Goal: Contribute content: Contribute content

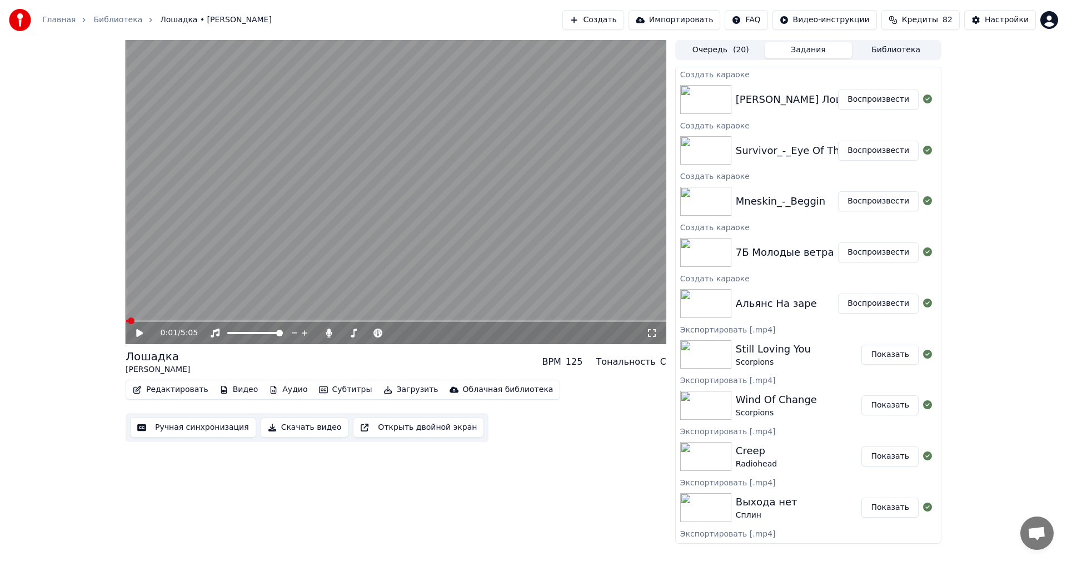
click at [879, 304] on button "Воспроизвести" at bounding box center [878, 303] width 81 height 20
click at [282, 423] on button "Скачать видео" at bounding box center [305, 427] width 88 height 20
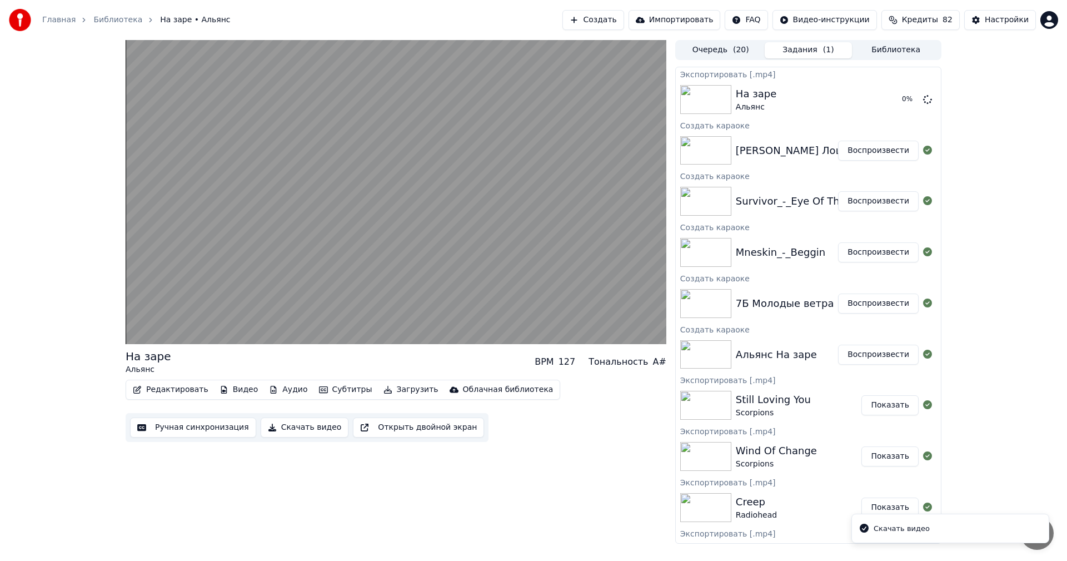
click at [868, 304] on button "Воспроизвести" at bounding box center [878, 303] width 81 height 20
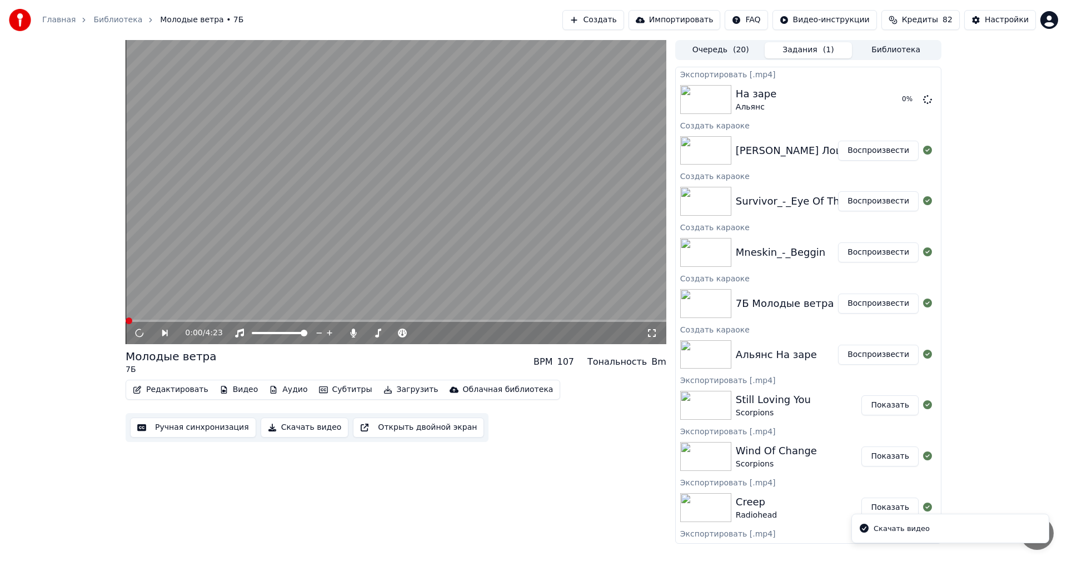
click at [302, 429] on button "Скачать видео" at bounding box center [305, 427] width 88 height 20
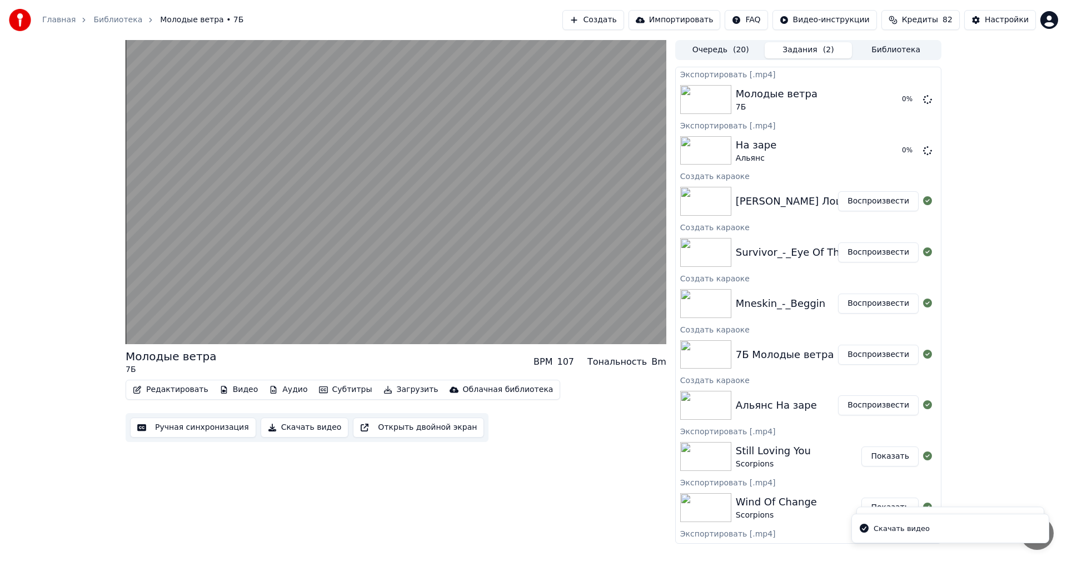
click at [866, 304] on button "Воспроизвести" at bounding box center [878, 303] width 81 height 20
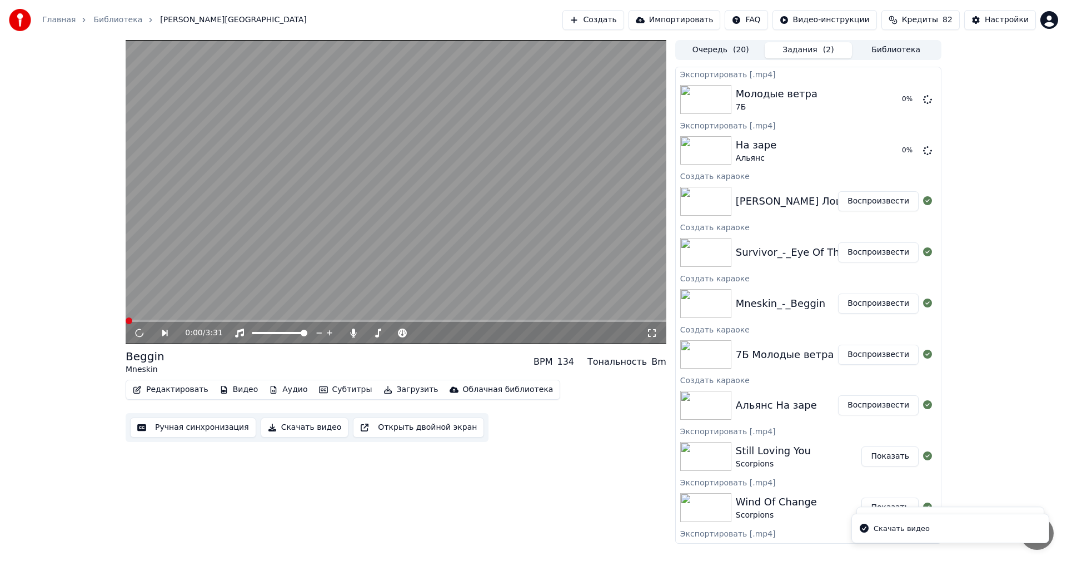
click at [303, 427] on button "Скачать видео" at bounding box center [305, 427] width 88 height 20
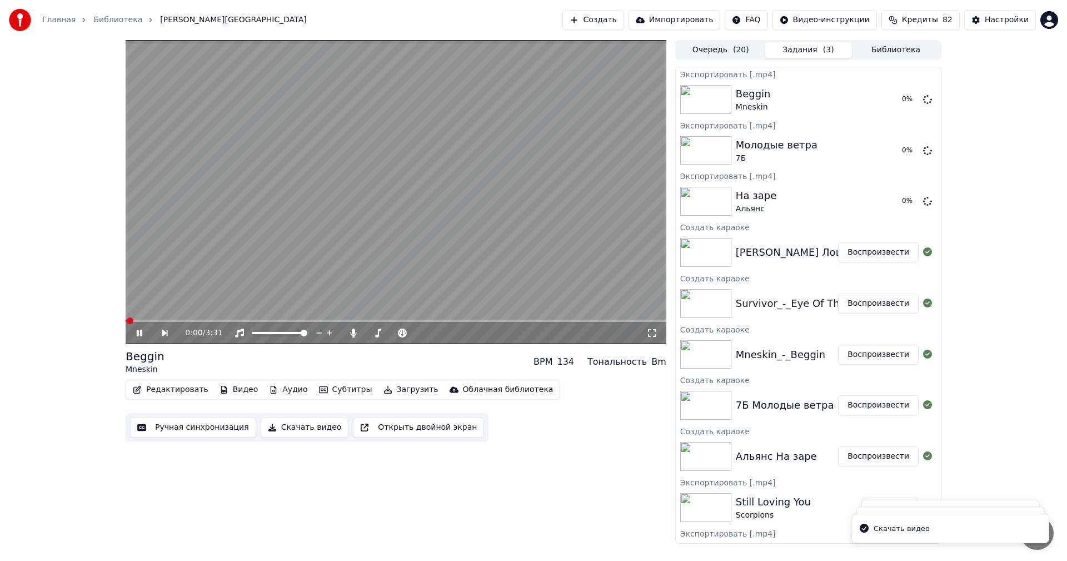
click at [869, 301] on button "Воспроизвести" at bounding box center [878, 303] width 81 height 20
click at [291, 436] on button "Скачать видео" at bounding box center [305, 427] width 88 height 20
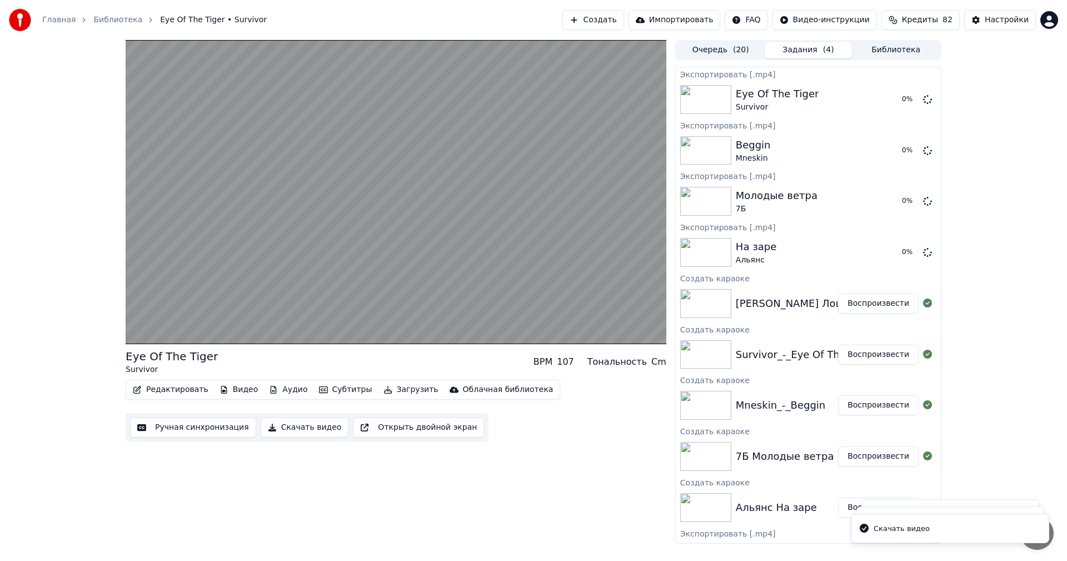
click at [863, 302] on button "Воспроизвести" at bounding box center [878, 303] width 81 height 20
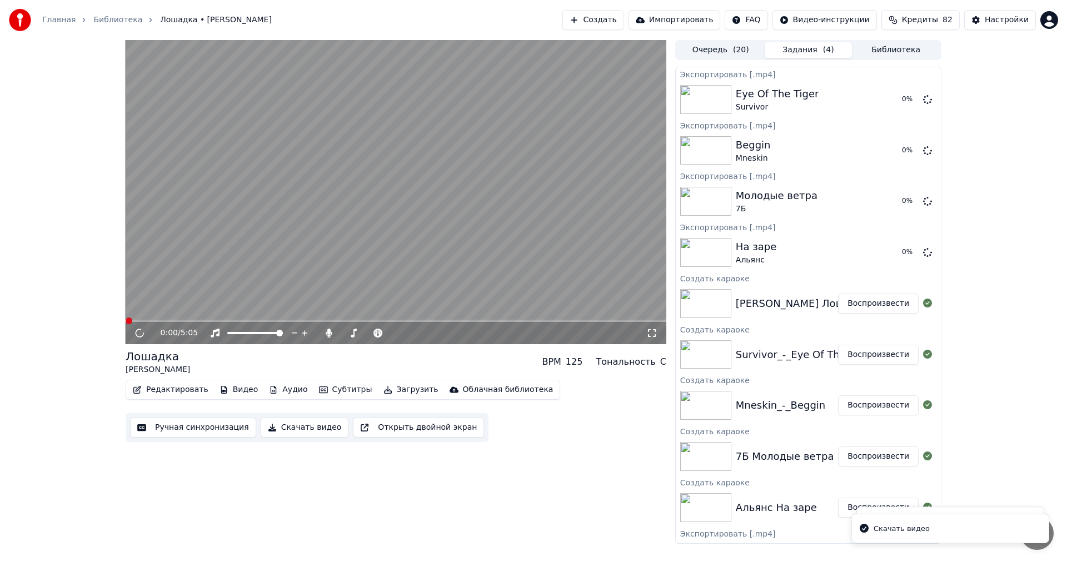
click at [275, 432] on button "Скачать видео" at bounding box center [305, 427] width 88 height 20
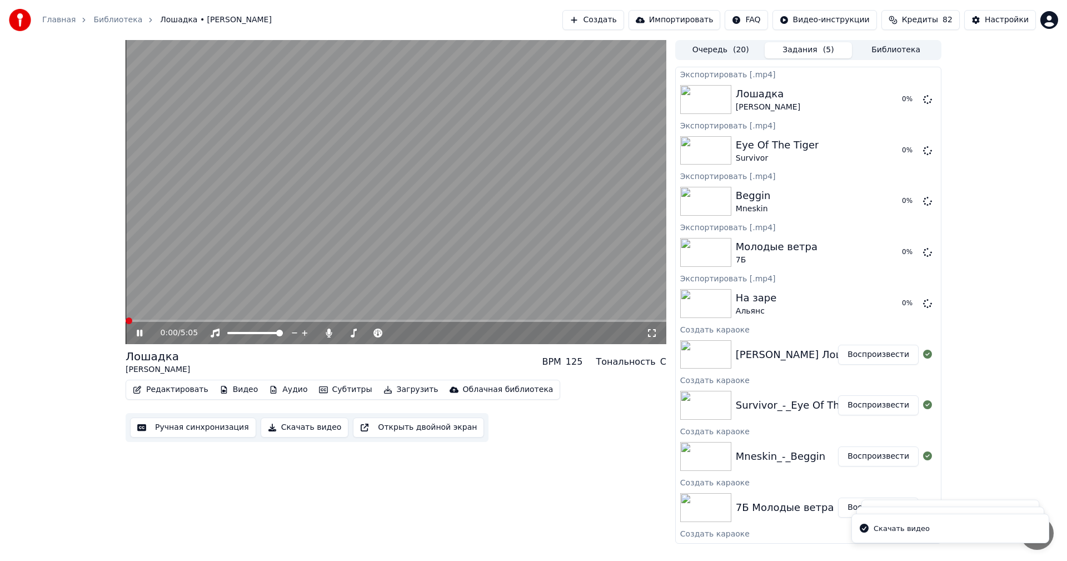
click at [534, 225] on video at bounding box center [396, 192] width 541 height 304
click at [612, 16] on button "Создать" at bounding box center [592, 20] width 61 height 20
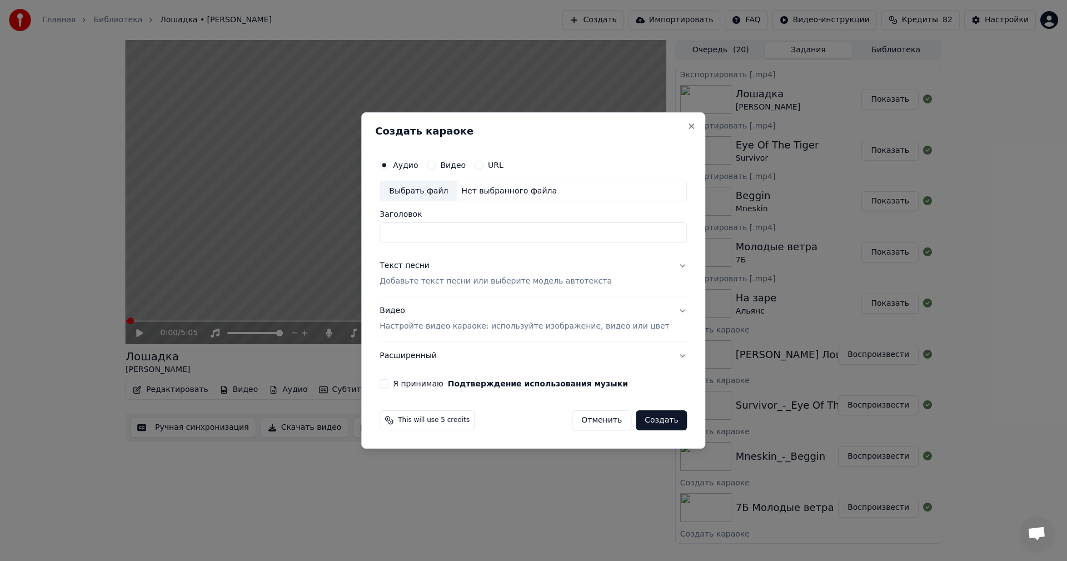
click at [429, 189] on div "Выбрать файл" at bounding box center [418, 191] width 77 height 20
drag, startPoint x: 605, startPoint y: 233, endPoint x: 536, endPoint y: 236, distance: 69.0
click at [536, 236] on input "**********" at bounding box center [532, 233] width 307 height 20
type input "**********"
click at [492, 329] on p "Настройте видео караоке: используйте изображение, видео или цвет" at bounding box center [523, 326] width 289 height 11
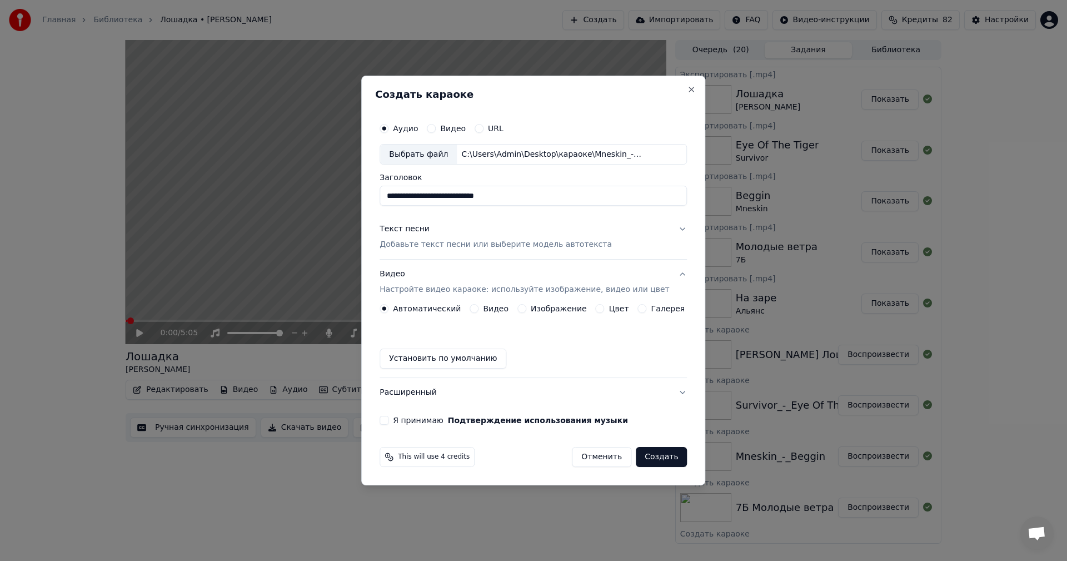
click at [526, 309] on button "Изображение" at bounding box center [521, 308] width 9 height 9
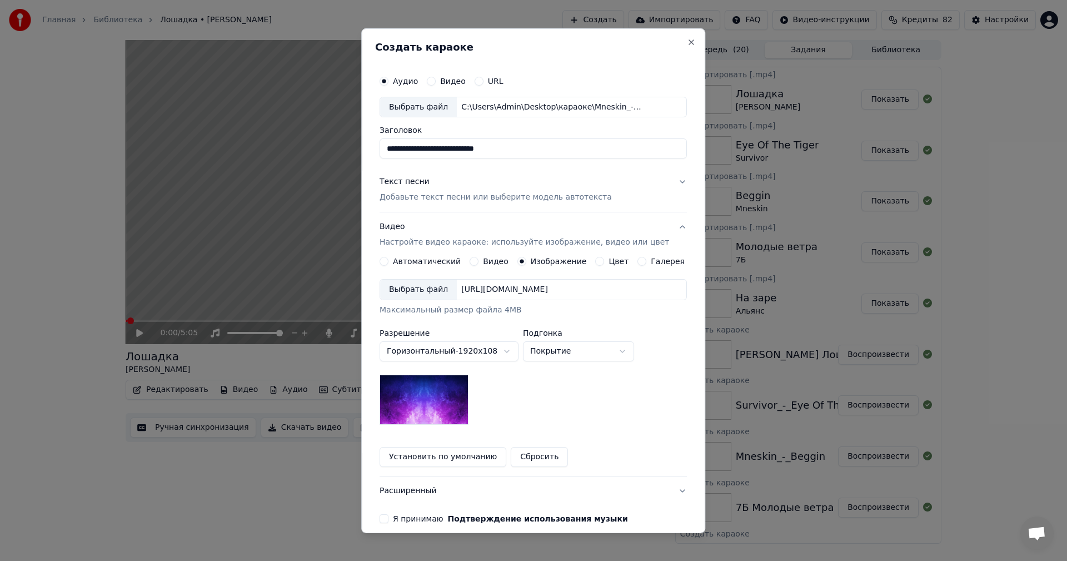
click at [421, 288] on div "Выбрать файл" at bounding box center [418, 289] width 77 height 20
click at [424, 201] on p "Добавьте текст песни или выберите модель автотекста" at bounding box center [495, 197] width 232 height 11
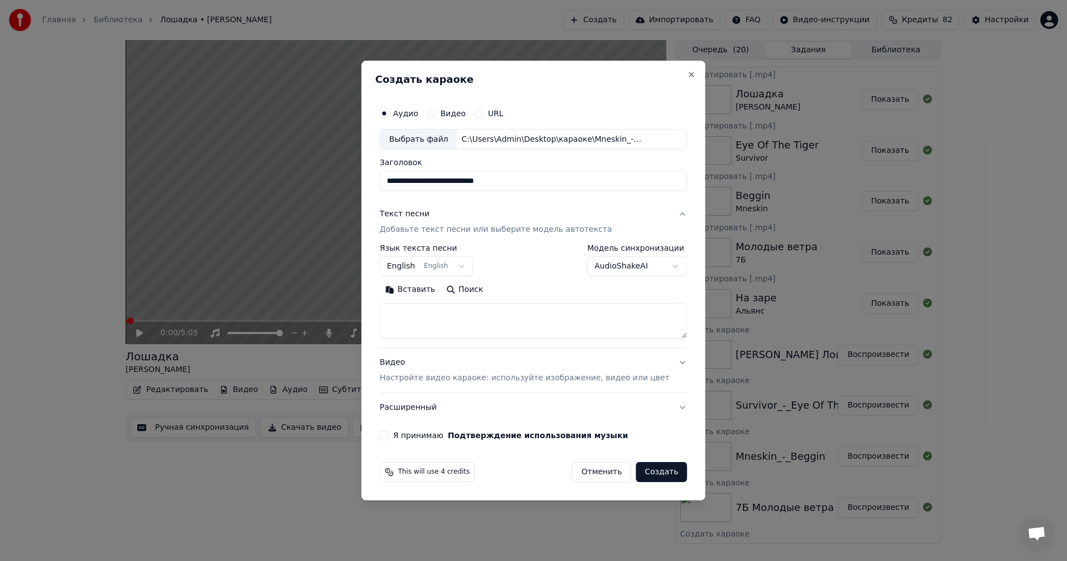
click at [466, 325] on textarea at bounding box center [532, 321] width 307 height 36
paste textarea "**********"
type textarea "**********"
click at [408, 428] on div "**********" at bounding box center [533, 271] width 316 height 347
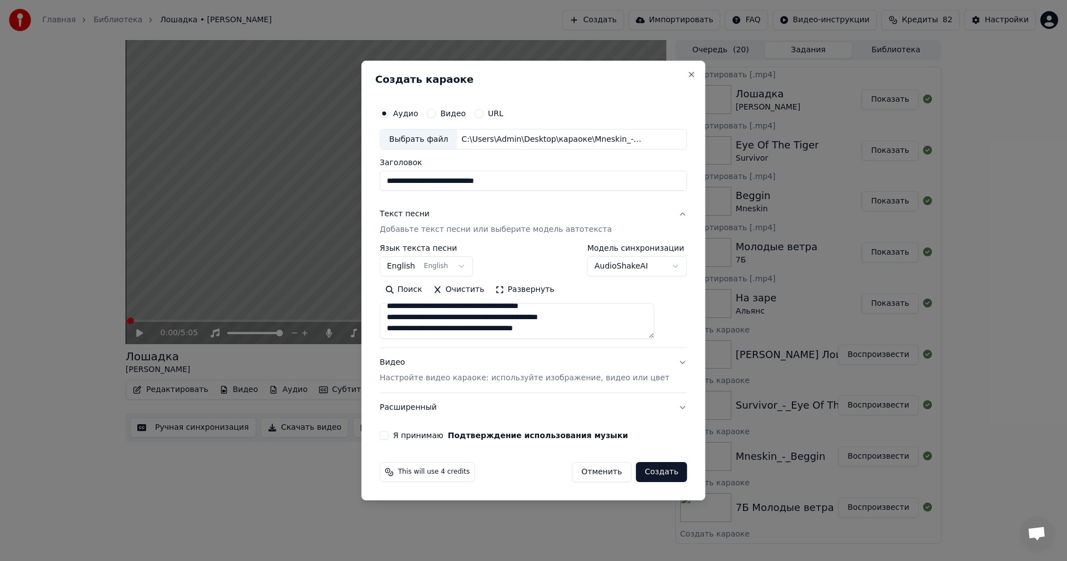
click at [388, 435] on button "Я принимаю Подтверждение использования музыки" at bounding box center [383, 435] width 9 height 9
click at [652, 472] on button "Создать" at bounding box center [661, 472] width 51 height 20
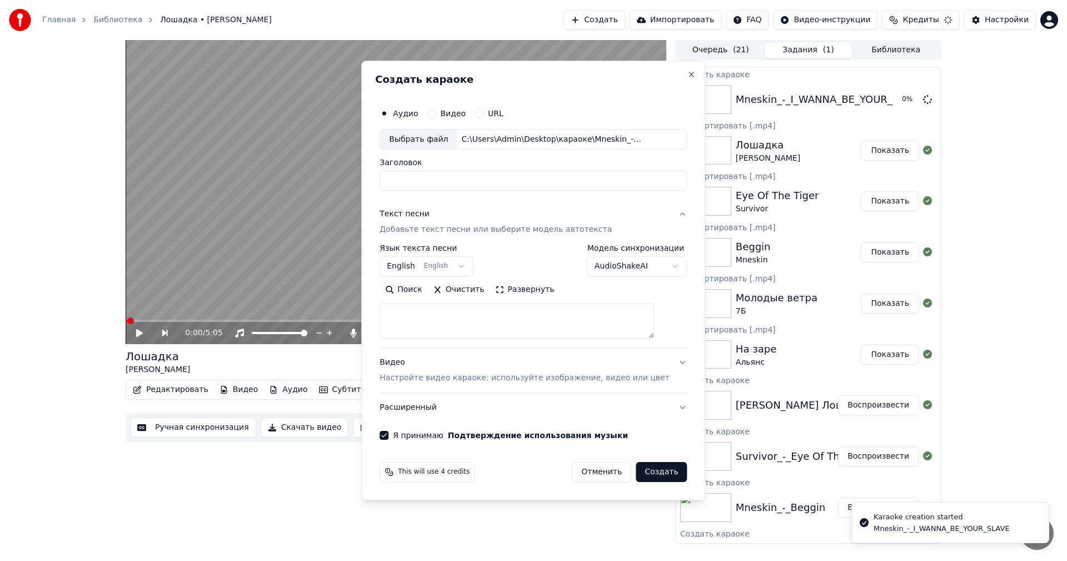
scroll to position [0, 0]
select select
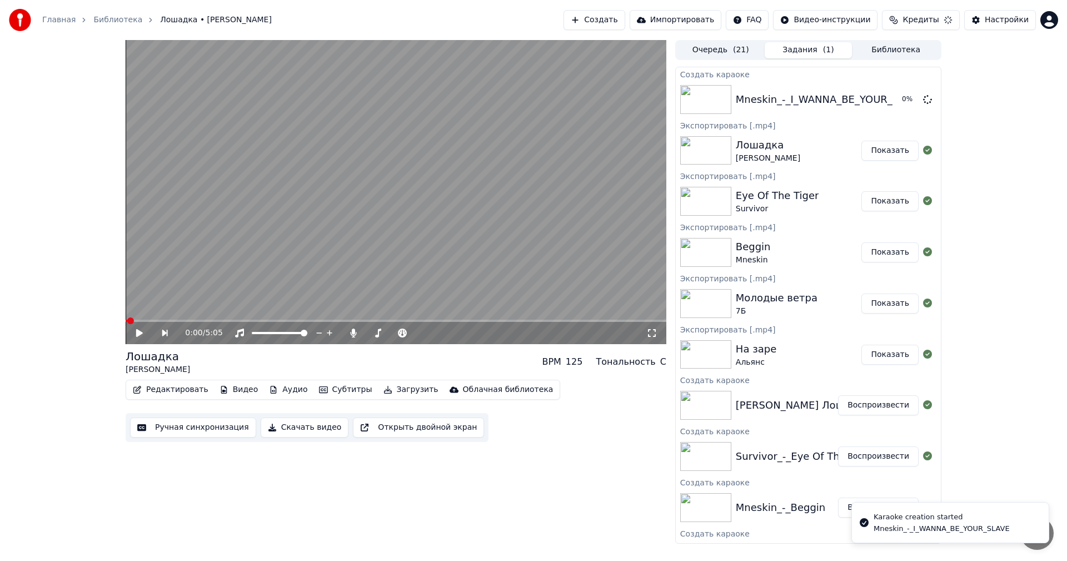
click at [625, 14] on button "Создать" at bounding box center [593, 20] width 61 height 20
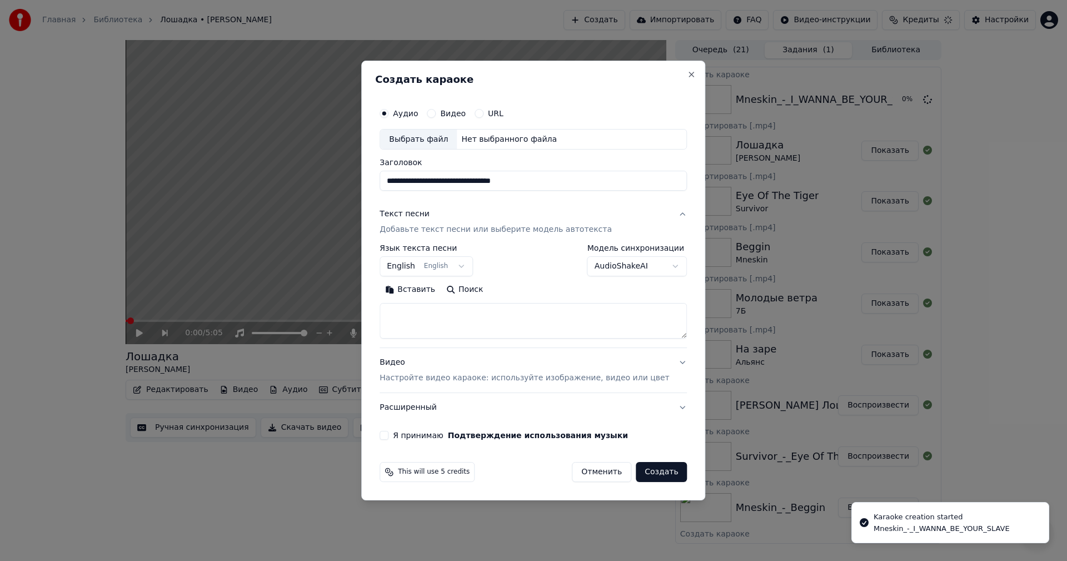
click at [438, 144] on div "Выбрать файл" at bounding box center [418, 139] width 77 height 20
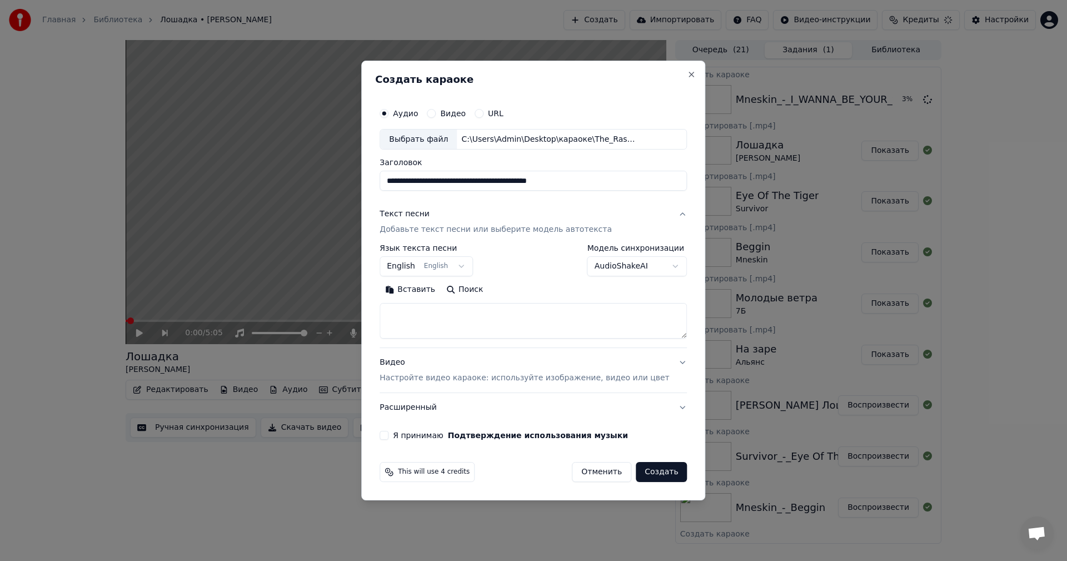
click at [467, 185] on input "**********" at bounding box center [532, 181] width 307 height 20
paste input
type input "**********"
click at [482, 377] on p "Настройте видео караоке: используйте изображение, видео или цвет" at bounding box center [523, 377] width 289 height 11
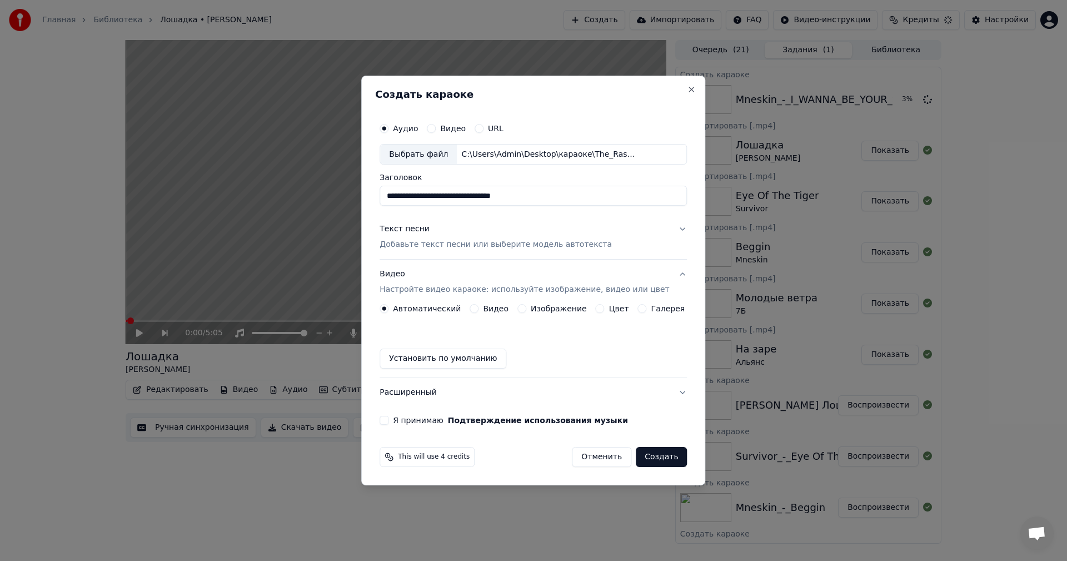
click at [528, 307] on div "Изображение" at bounding box center [551, 308] width 69 height 9
click at [526, 309] on button "Изображение" at bounding box center [521, 308] width 9 height 9
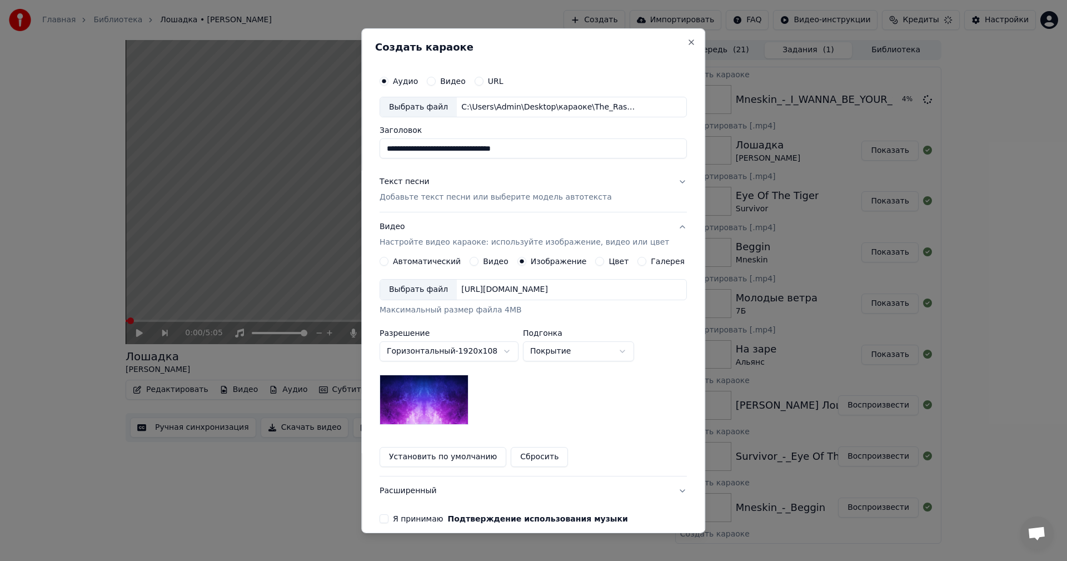
click at [428, 293] on div "Выбрать файл" at bounding box center [418, 289] width 77 height 20
click at [433, 193] on p "Добавьте текст песни или выберите модель автотекста" at bounding box center [495, 197] width 232 height 11
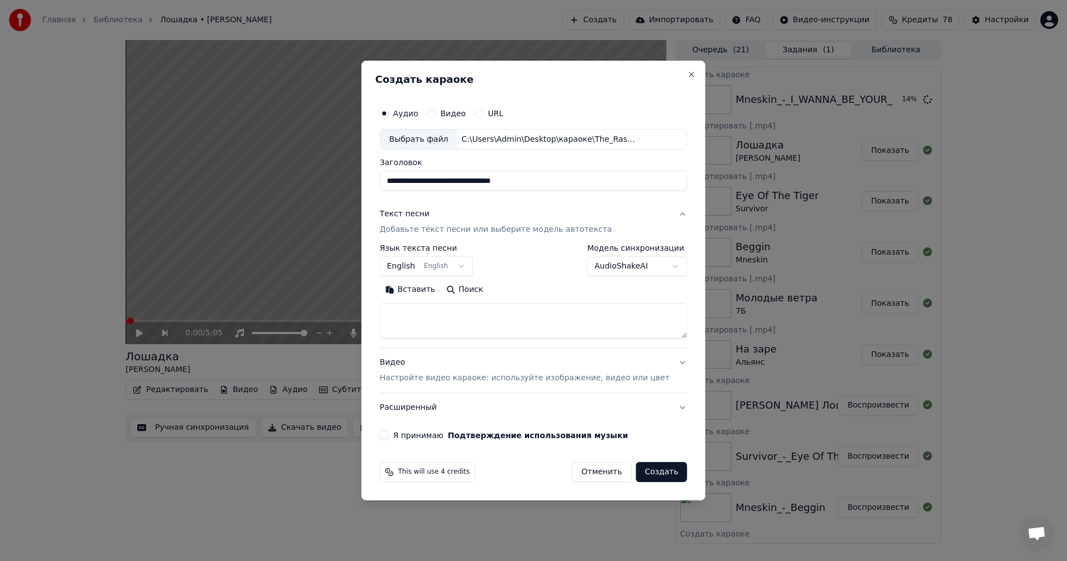
click at [472, 318] on textarea at bounding box center [532, 321] width 307 height 36
paste textarea "**********"
type textarea "**********"
click at [395, 433] on div "**********" at bounding box center [533, 271] width 316 height 347
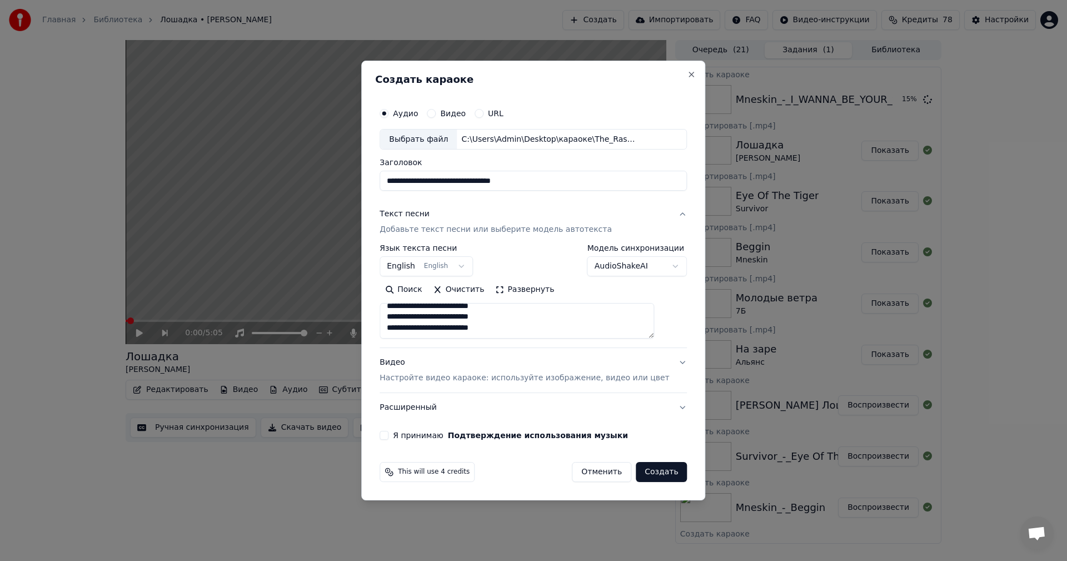
click at [388, 436] on button "Я принимаю Подтверждение использования музыки" at bounding box center [383, 435] width 9 height 9
click at [474, 376] on p "Настройте видео караоке: используйте изображение, видео или цвет" at bounding box center [523, 377] width 289 height 11
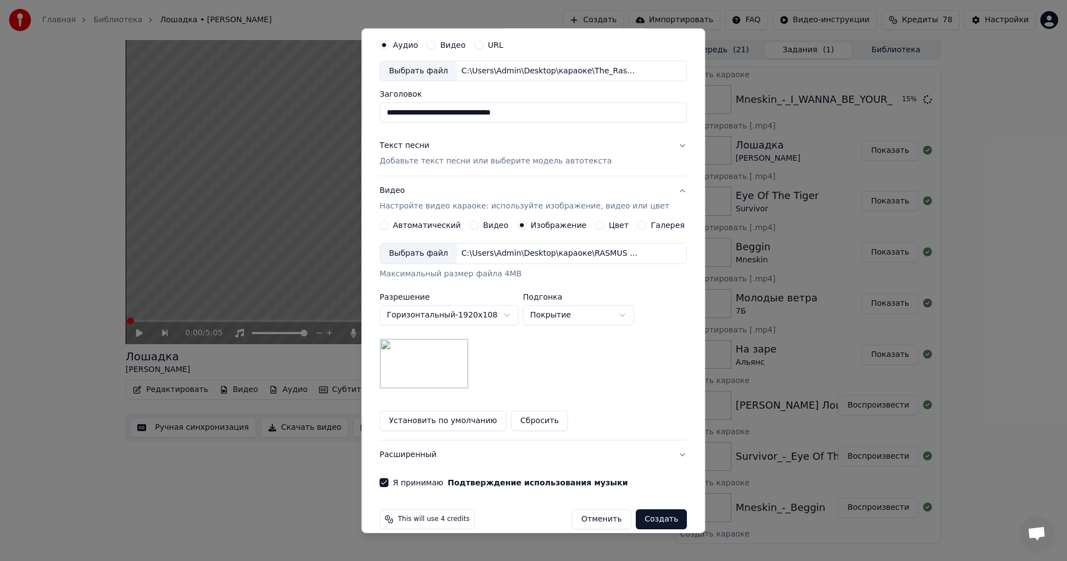
scroll to position [51, 0]
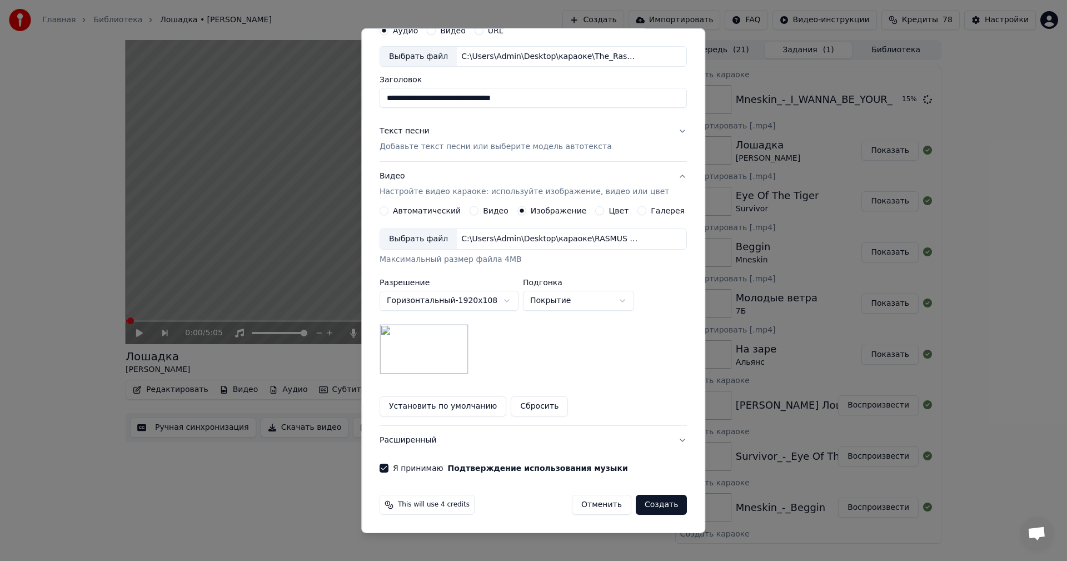
click at [652, 501] on button "Создать" at bounding box center [661, 504] width 51 height 20
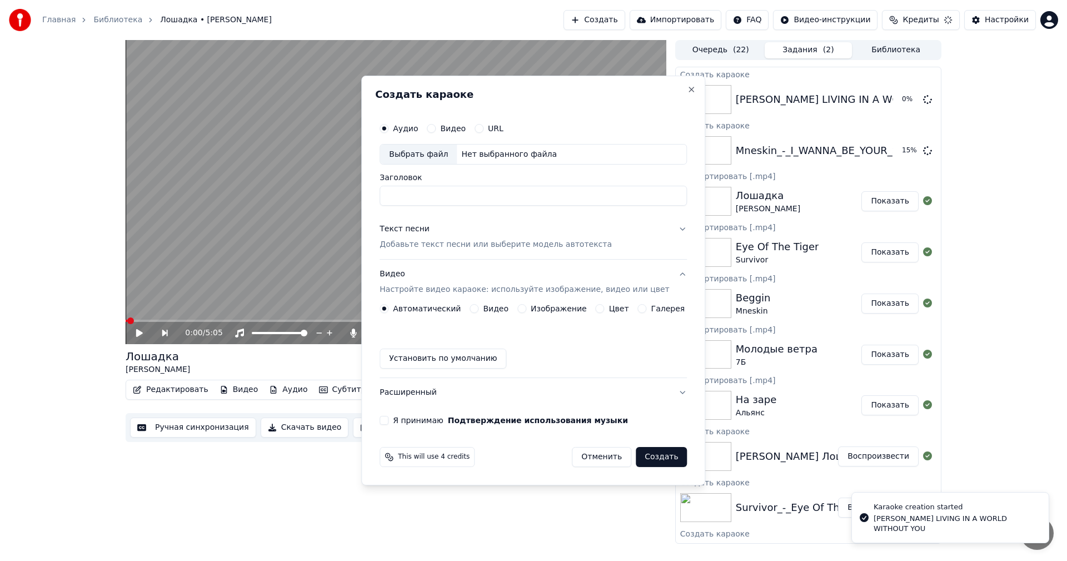
scroll to position [0, 0]
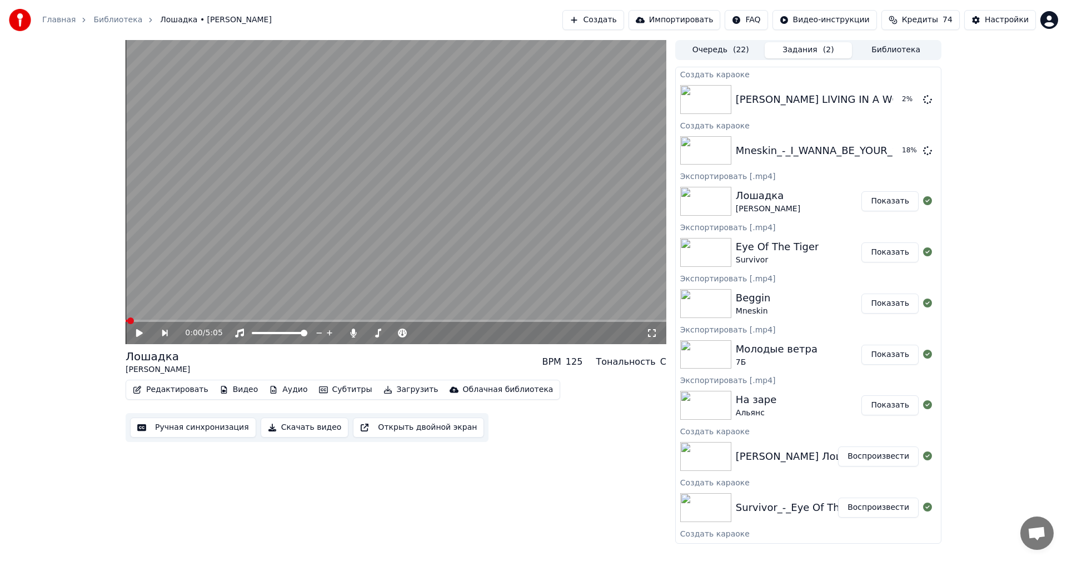
click at [621, 20] on button "Создать" at bounding box center [592, 20] width 61 height 20
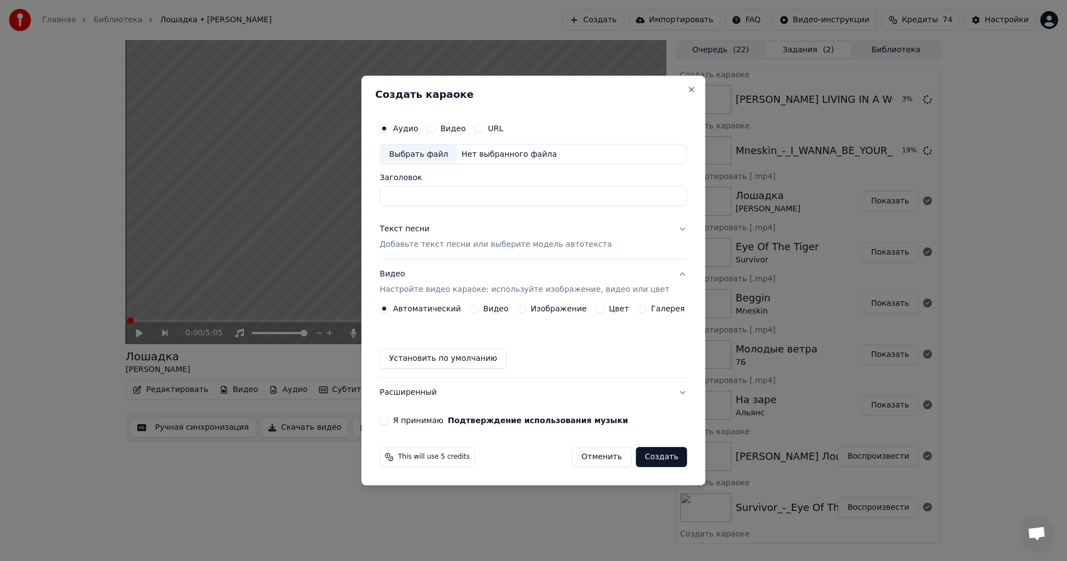
click at [426, 157] on div "Выбрать файл" at bounding box center [418, 154] width 77 height 20
click at [443, 197] on input "**********" at bounding box center [532, 196] width 307 height 20
paste input
type input "**********"
click at [464, 239] on p "Добавьте текст песни или выберите модель автотекста" at bounding box center [495, 244] width 232 height 11
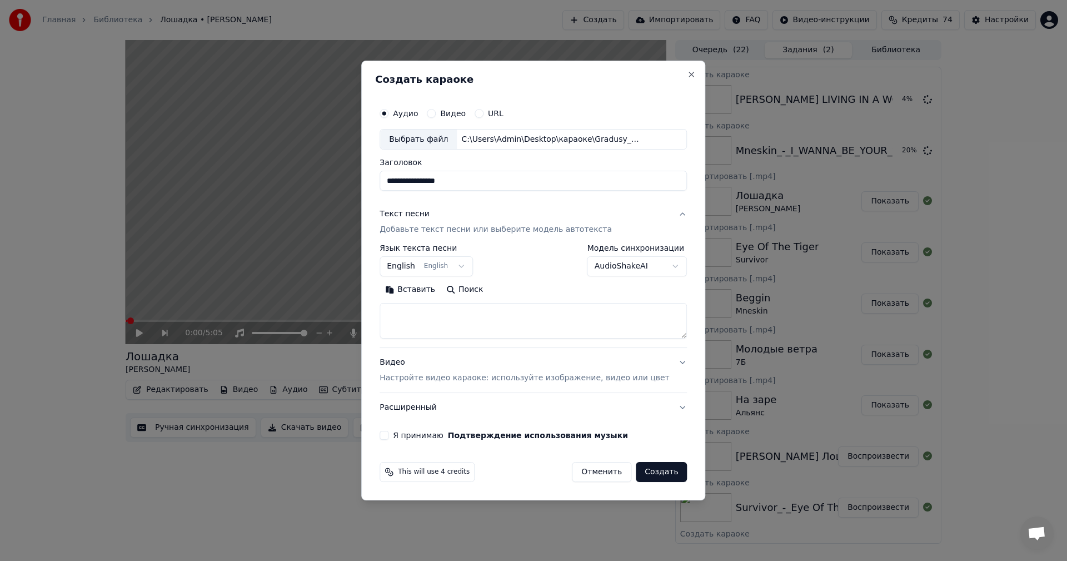
click at [481, 381] on p "Настройте видео караоке: используйте изображение, видео или цвет" at bounding box center [523, 377] width 289 height 11
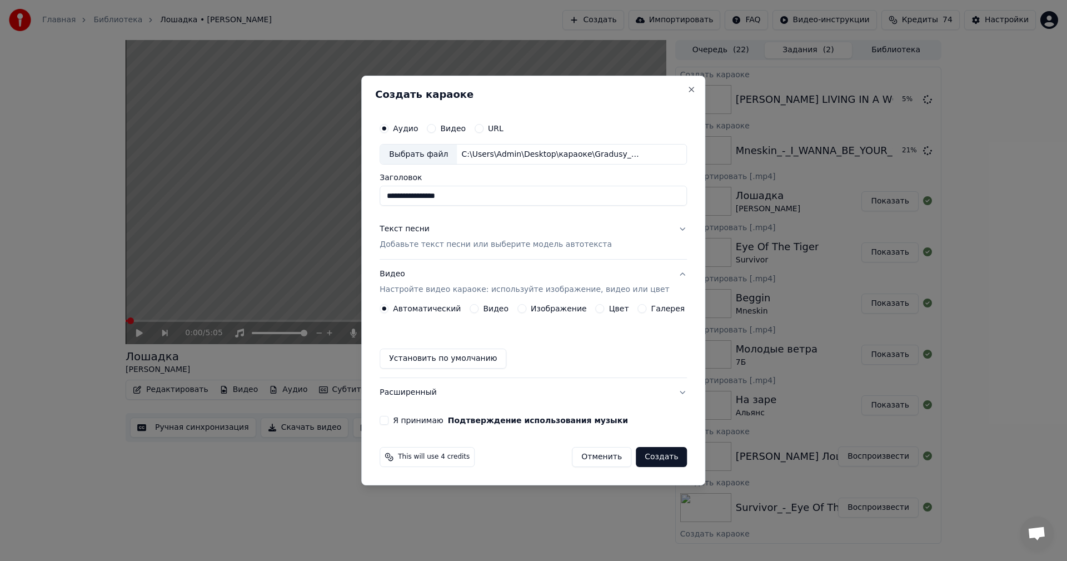
click at [523, 309] on button "Изображение" at bounding box center [521, 308] width 9 height 9
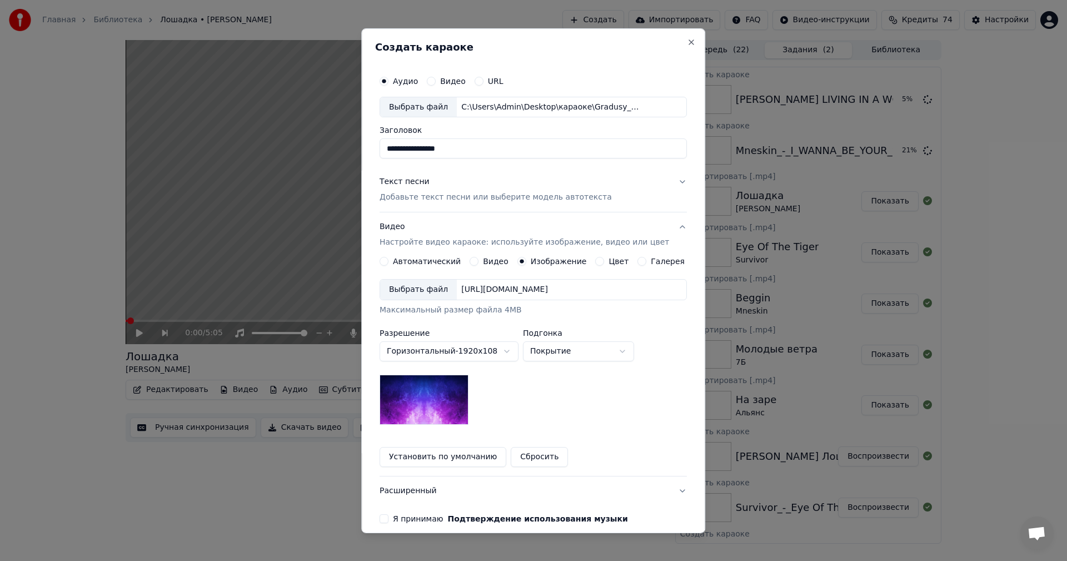
click at [441, 296] on div "Выбрать файл" at bounding box center [418, 289] width 77 height 20
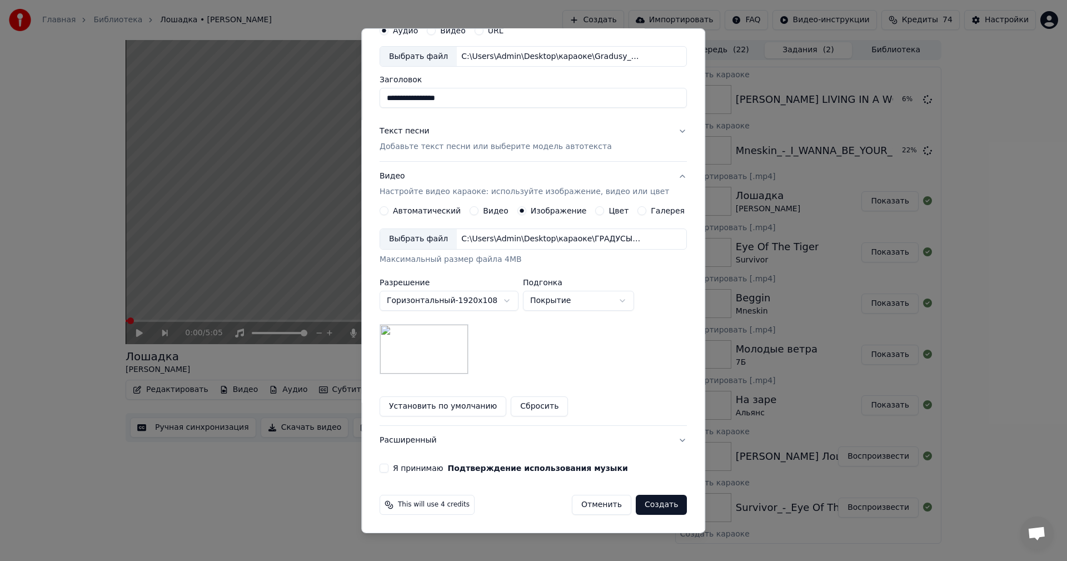
click at [388, 465] on button "Я принимаю Подтверждение использования музыки" at bounding box center [383, 467] width 9 height 9
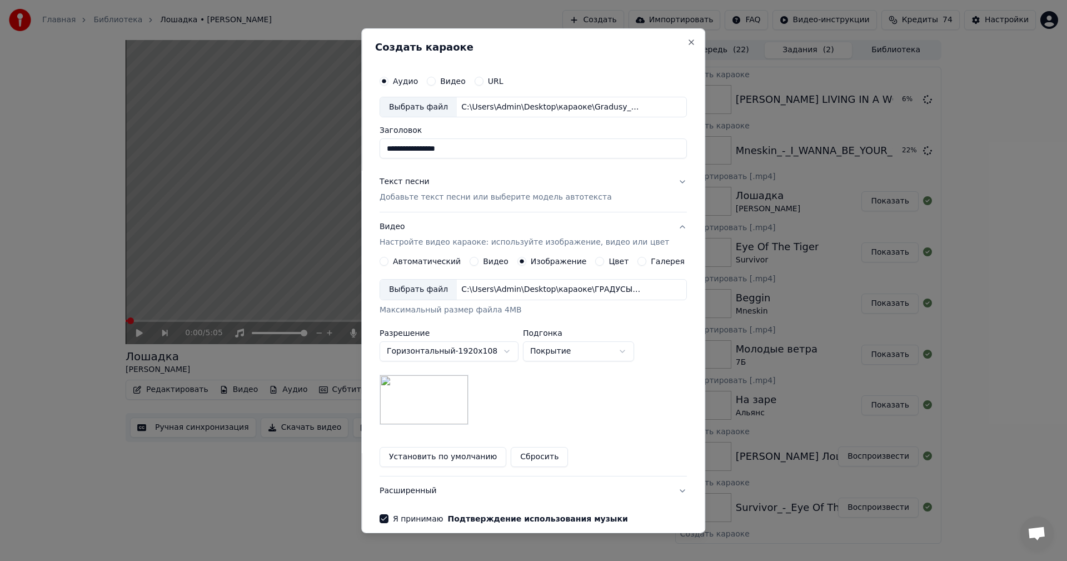
type button "on"
click at [427, 201] on p "Добавьте текст песни или выберите модель автотекста" at bounding box center [495, 197] width 232 height 11
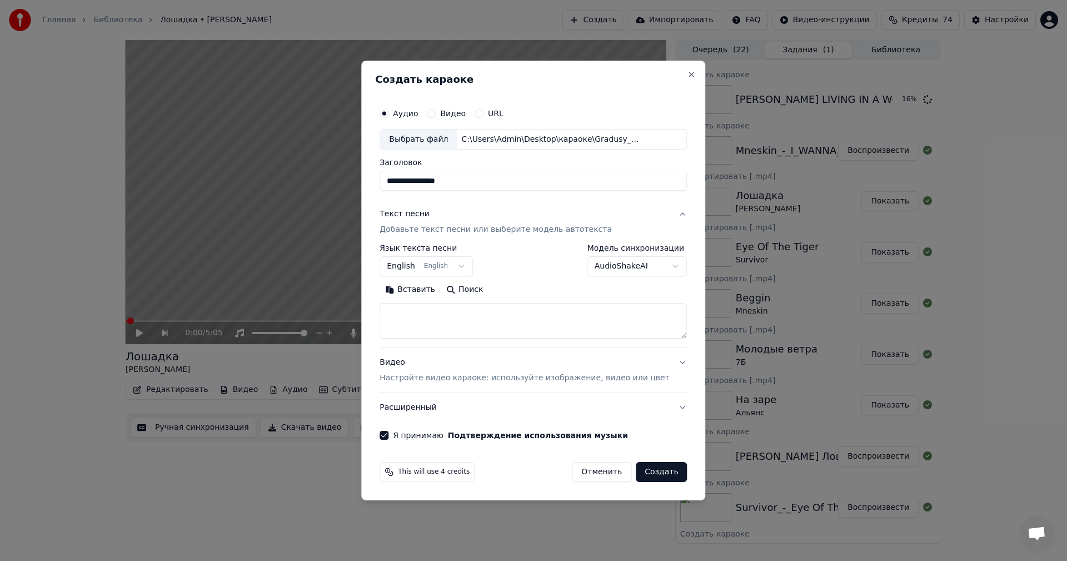
click at [461, 331] on textarea at bounding box center [532, 321] width 307 height 36
paste textarea "**********"
type textarea "**********"
click at [641, 472] on button "Создать" at bounding box center [661, 472] width 51 height 20
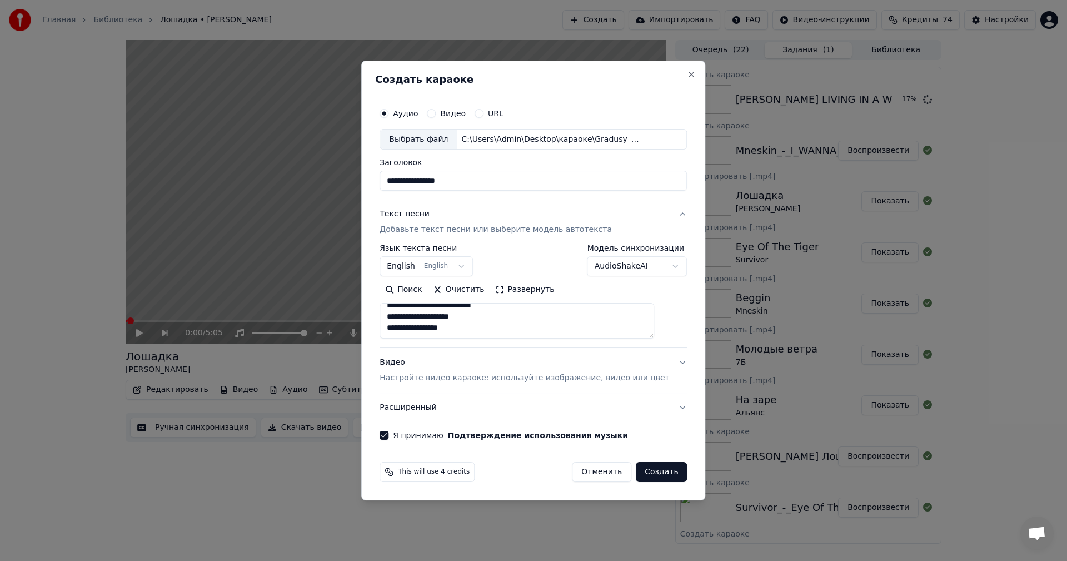
select select "**"
select select
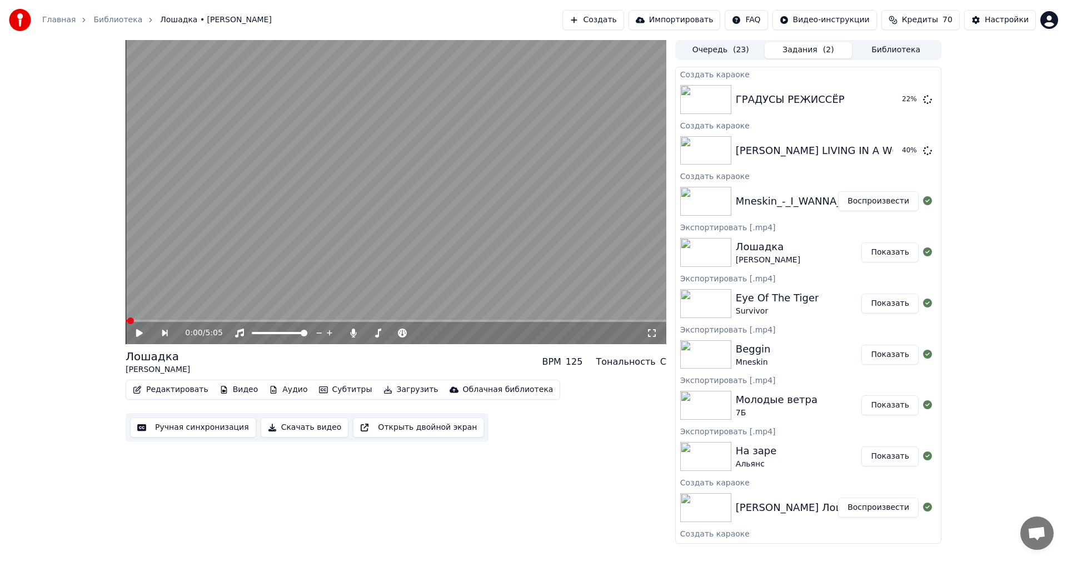
scroll to position [0, 0]
click at [865, 203] on button "Воспроизвести" at bounding box center [878, 201] width 81 height 20
click at [211, 431] on button "Ручная синхронизация" at bounding box center [193, 427] width 126 height 20
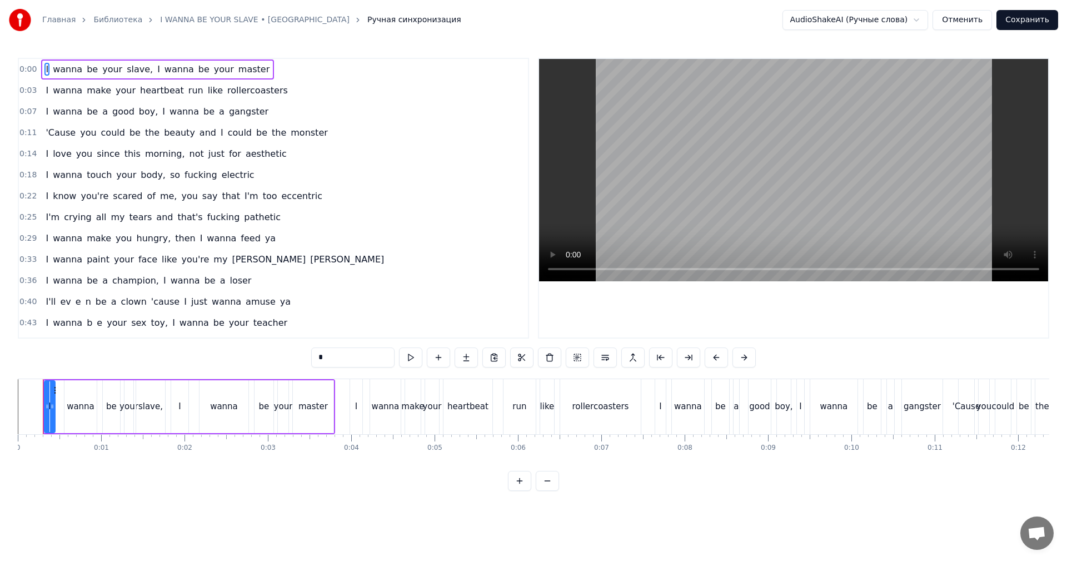
click at [797, 176] on video at bounding box center [793, 170] width 509 height 222
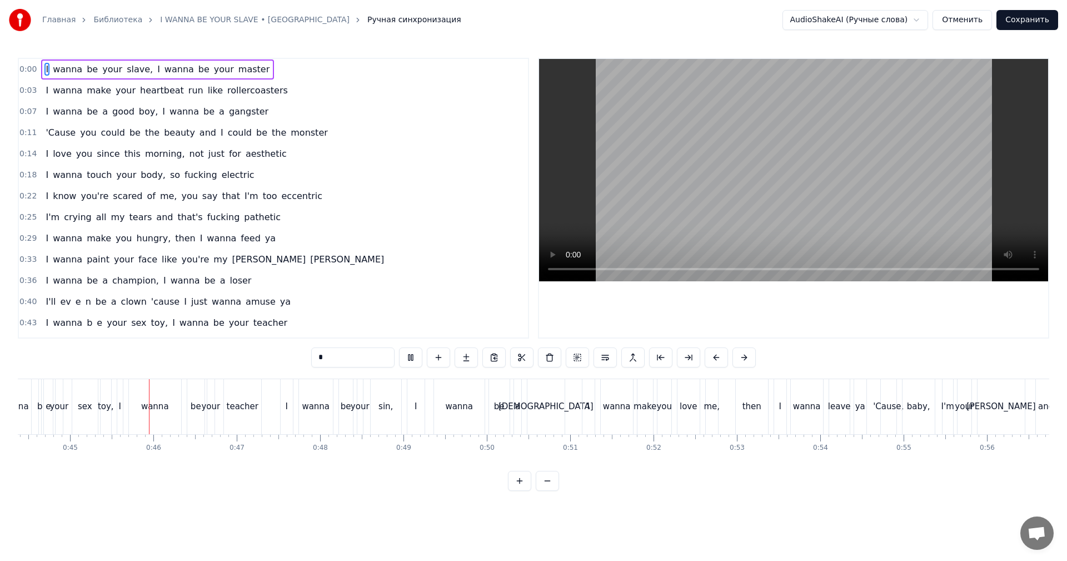
scroll to position [0, 3714]
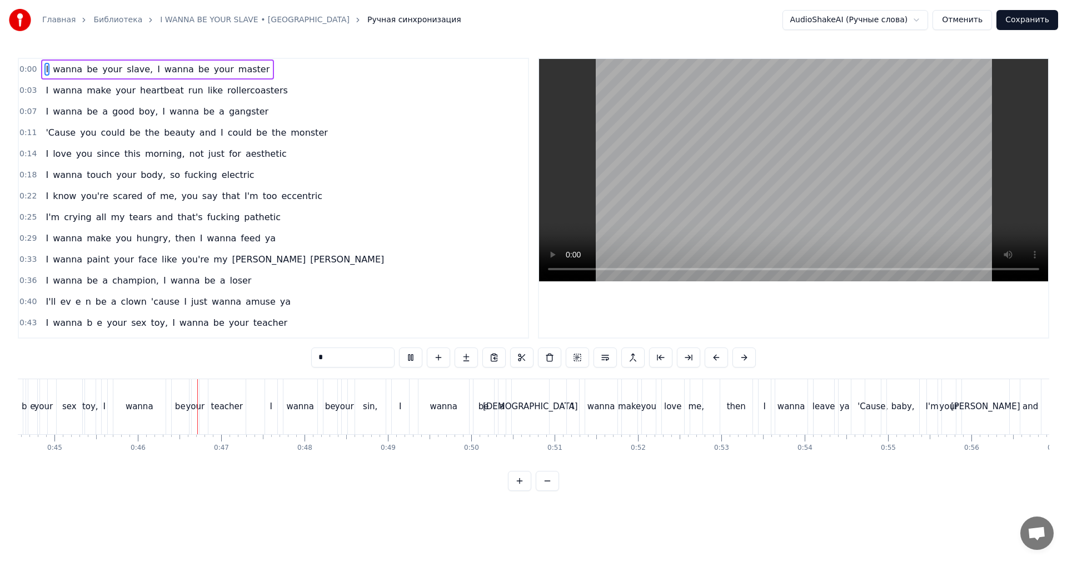
click at [813, 209] on video at bounding box center [793, 170] width 509 height 222
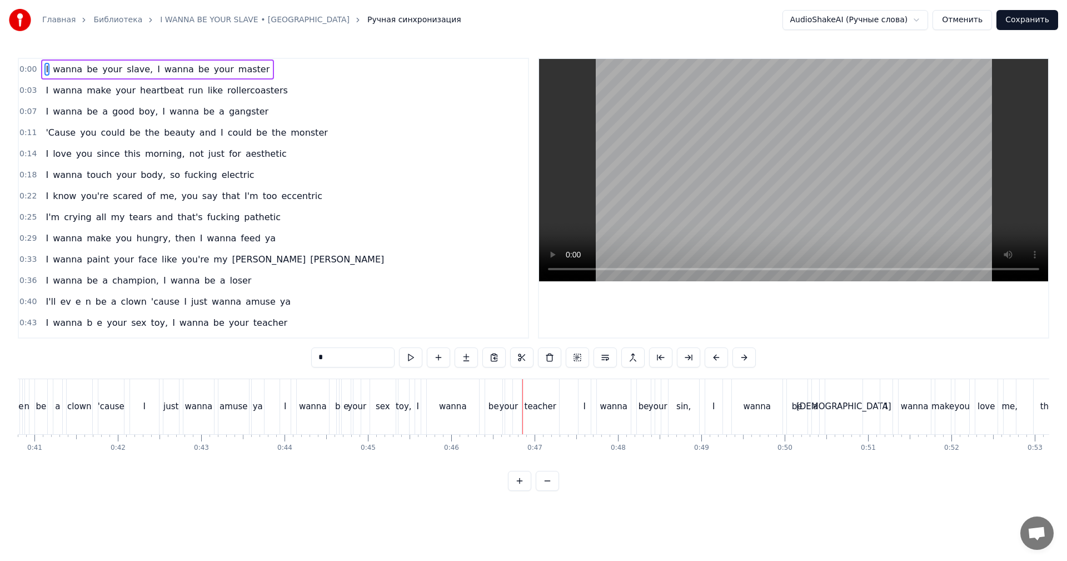
scroll to position [0, 3380]
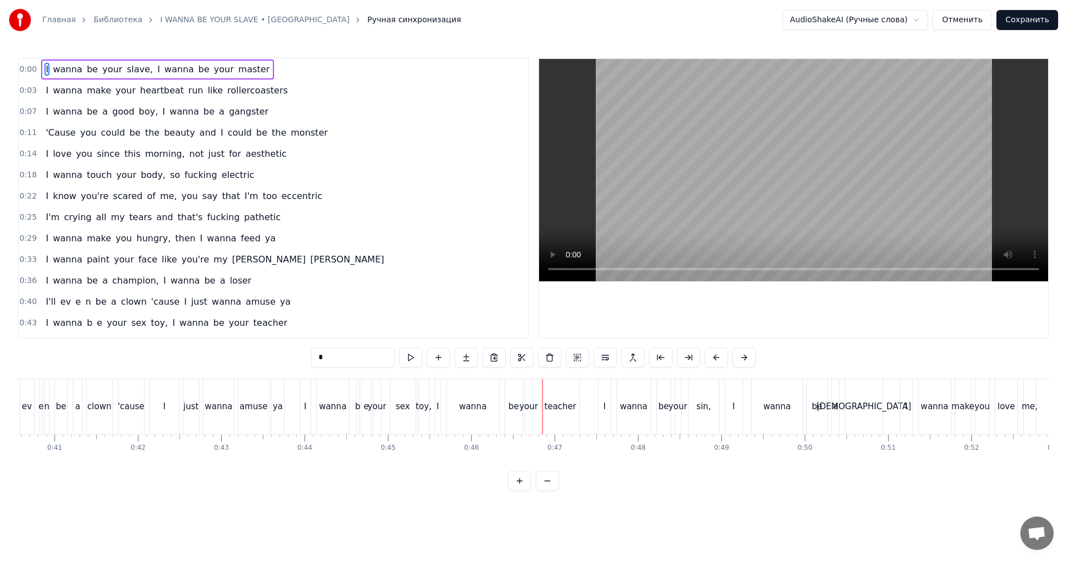
click at [61, 306] on span "ev" at bounding box center [65, 301] width 13 height 13
type input "**"
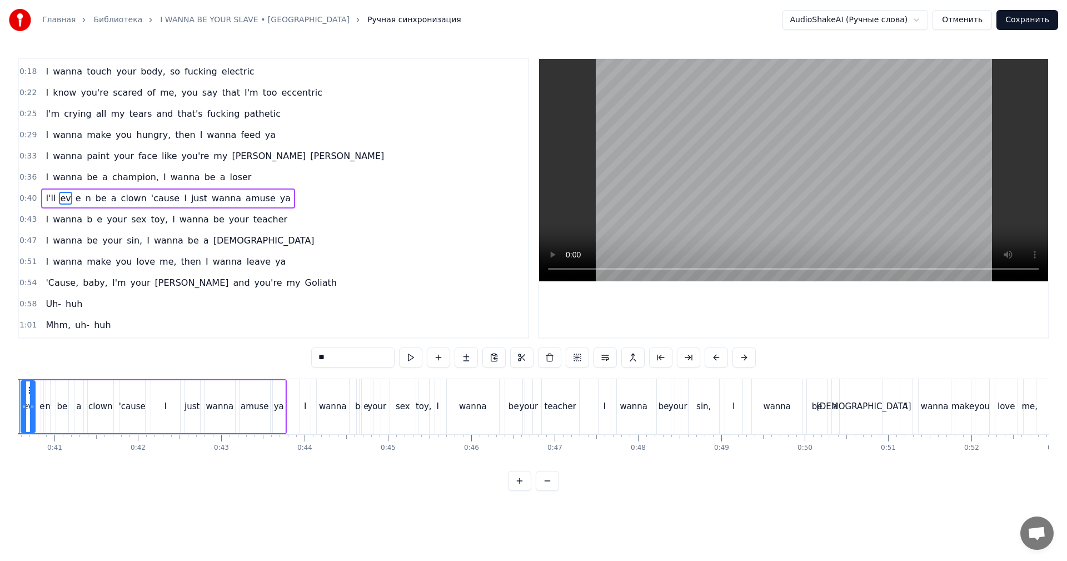
scroll to position [0, 3326]
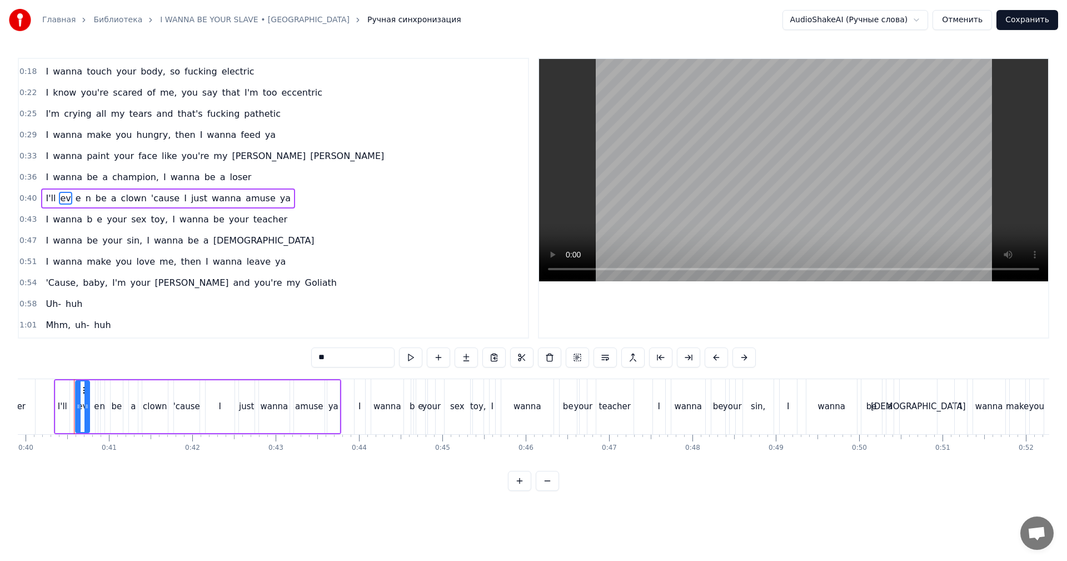
click at [29, 175] on span "0:36" at bounding box center [27, 177] width 17 height 11
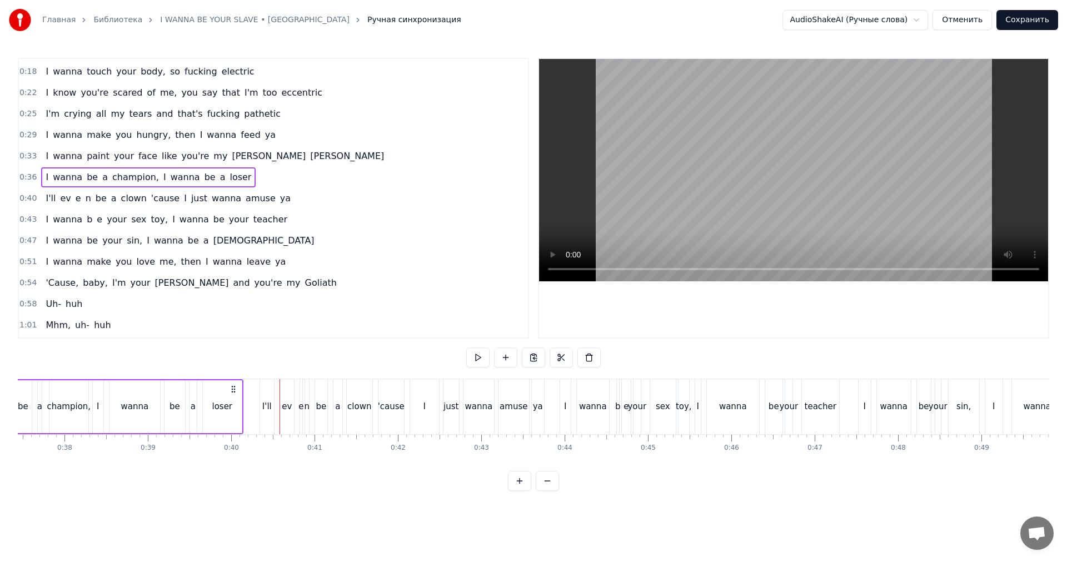
scroll to position [0, 3004]
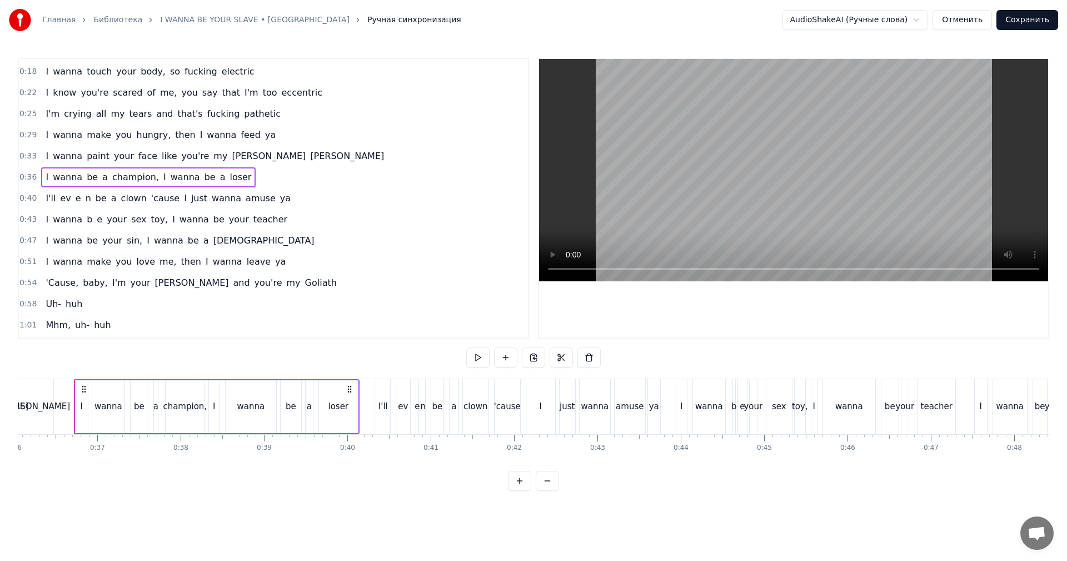
click at [760, 146] on video at bounding box center [793, 170] width 509 height 222
click at [403, 411] on div "ev" at bounding box center [403, 406] width 10 height 13
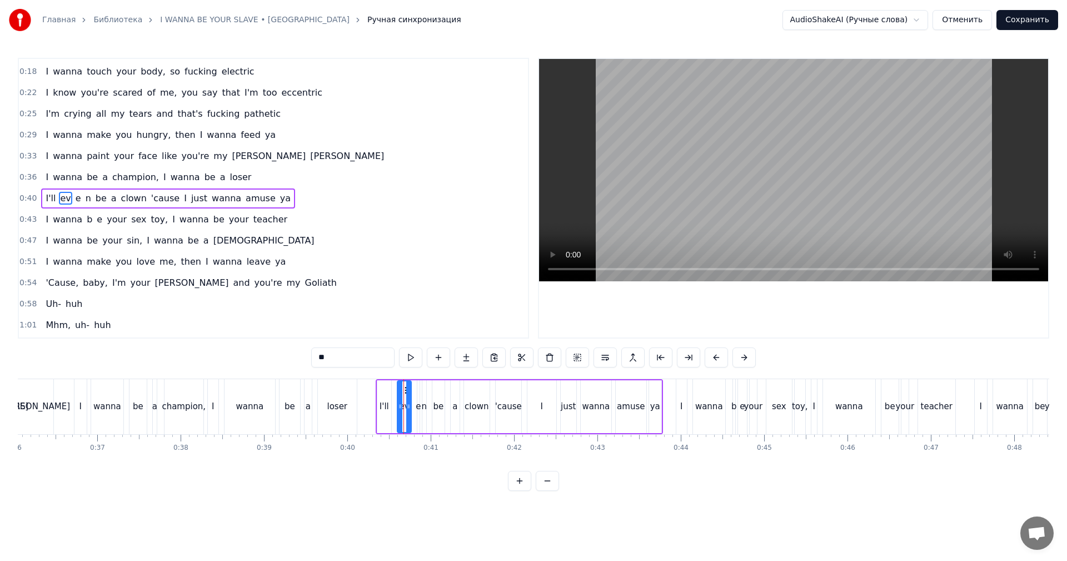
click at [416, 405] on div "е" at bounding box center [418, 406] width 5 height 13
click at [63, 201] on span "ev" at bounding box center [65, 198] width 13 height 13
click at [337, 352] on input "**" at bounding box center [338, 357] width 83 height 20
drag, startPoint x: 409, startPoint y: 400, endPoint x: 427, endPoint y: 397, distance: 18.1
click at [427, 397] on div at bounding box center [426, 406] width 4 height 51
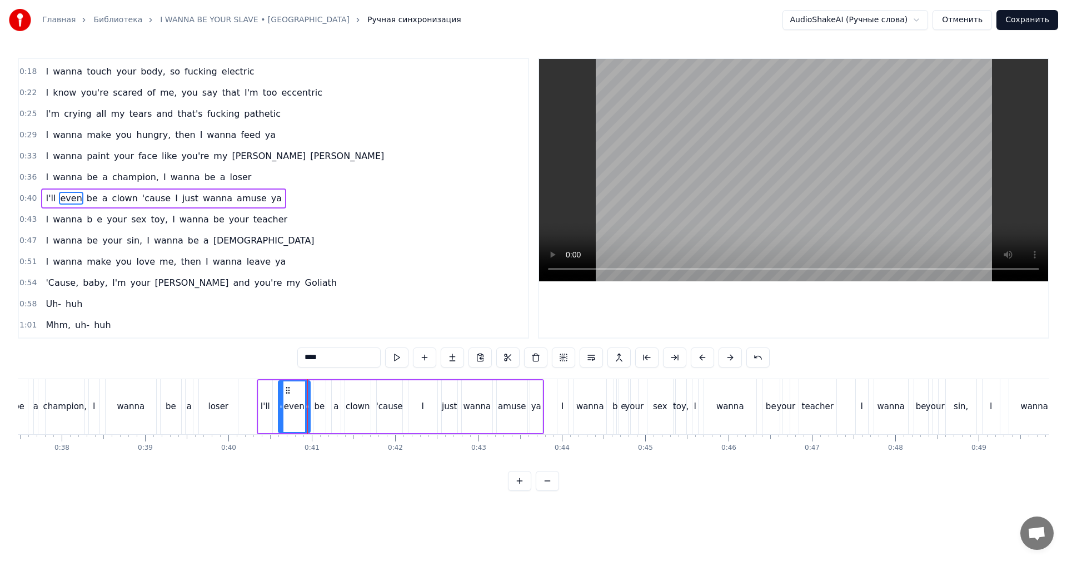
scroll to position [0, 3171]
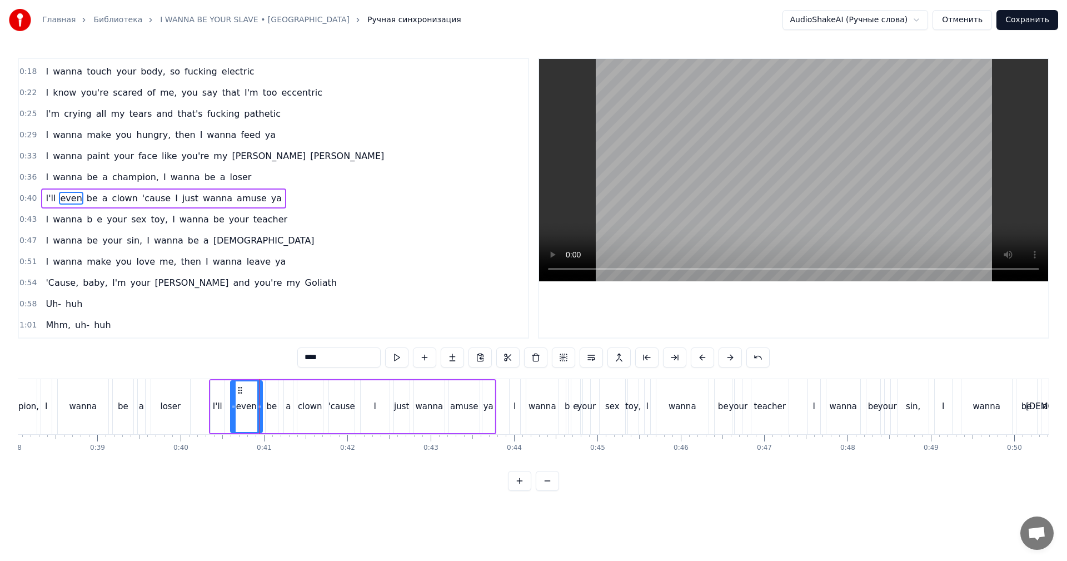
click at [573, 407] on div "е" at bounding box center [575, 406] width 5 height 13
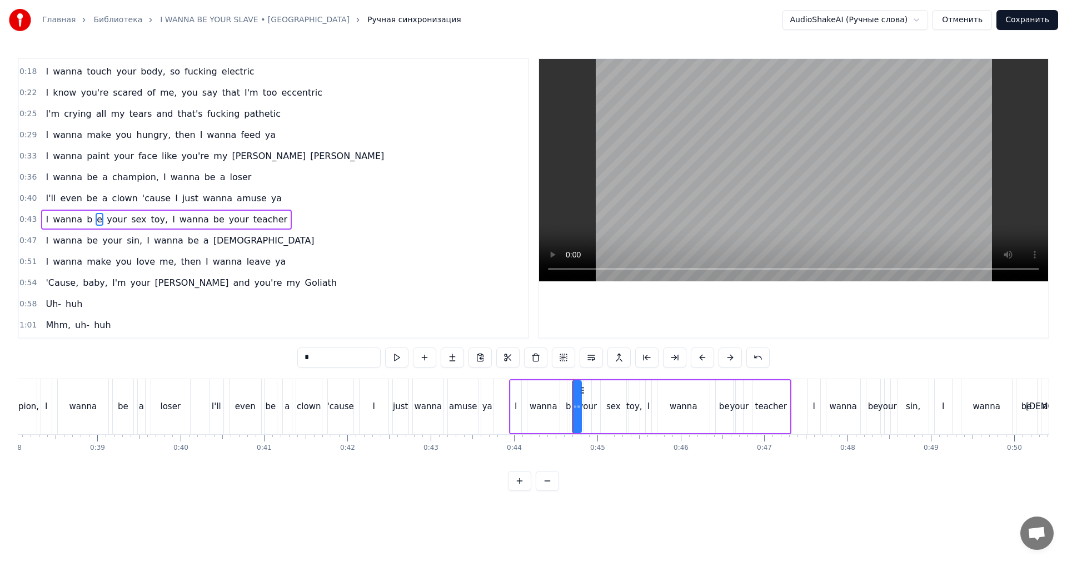
scroll to position [124, 0]
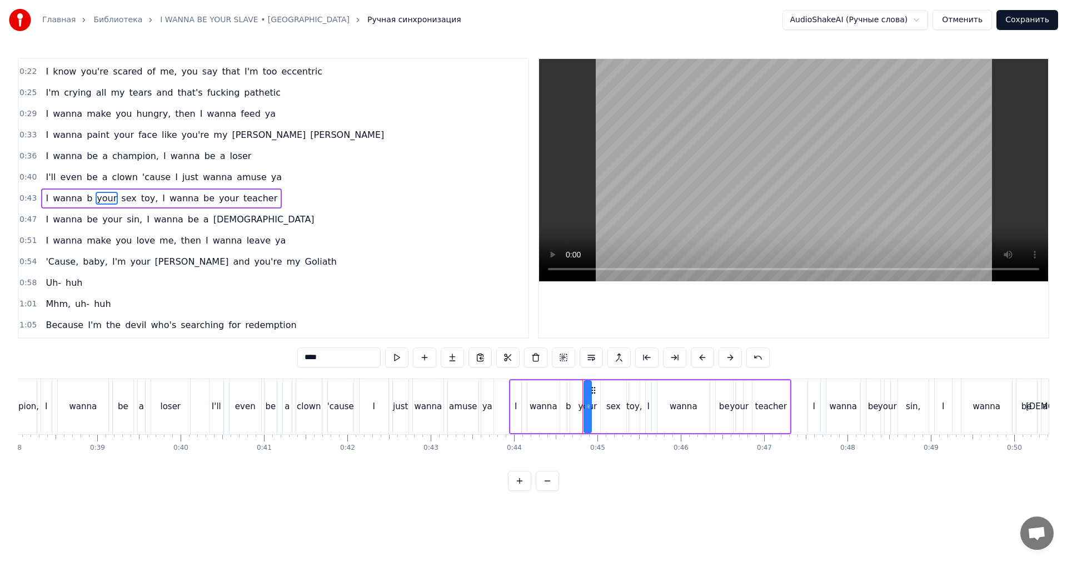
click at [567, 414] on div "b" at bounding box center [568, 406] width 3 height 53
type input "*"
click at [575, 413] on div at bounding box center [573, 406] width 4 height 51
click at [562, 412] on div "I wanna b your sex toy, I wanna be your teacher" at bounding box center [650, 406] width 282 height 55
click at [569, 409] on div "b" at bounding box center [571, 406] width 6 height 13
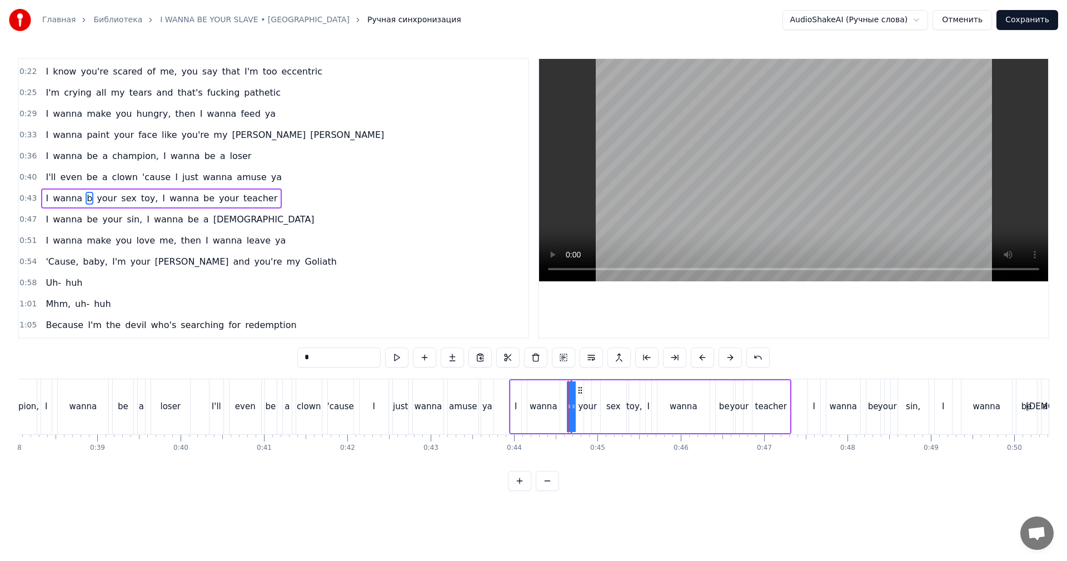
click at [563, 409] on div "I wanna b your sex toy, I wanna be your teacher" at bounding box center [650, 406] width 282 height 55
click at [569, 408] on div "b" at bounding box center [571, 406] width 6 height 13
click at [573, 408] on icon at bounding box center [573, 406] width 4 height 9
drag, startPoint x: 573, startPoint y: 408, endPoint x: 558, endPoint y: 409, distance: 15.6
click at [558, 409] on icon at bounding box center [559, 406] width 4 height 9
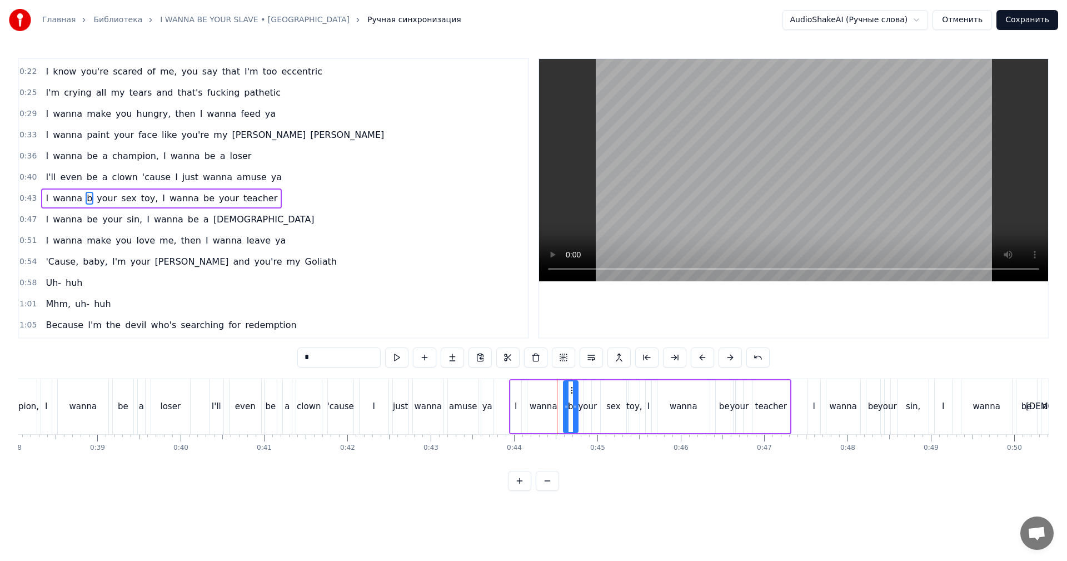
drag, startPoint x: 563, startPoint y: 387, endPoint x: 571, endPoint y: 390, distance: 8.3
click at [571, 390] on icon at bounding box center [572, 390] width 9 height 9
click at [360, 363] on input "*" at bounding box center [338, 357] width 83 height 20
drag, startPoint x: 434, startPoint y: 411, endPoint x: 627, endPoint y: 322, distance: 212.0
click at [435, 411] on div "wanna" at bounding box center [428, 406] width 28 height 13
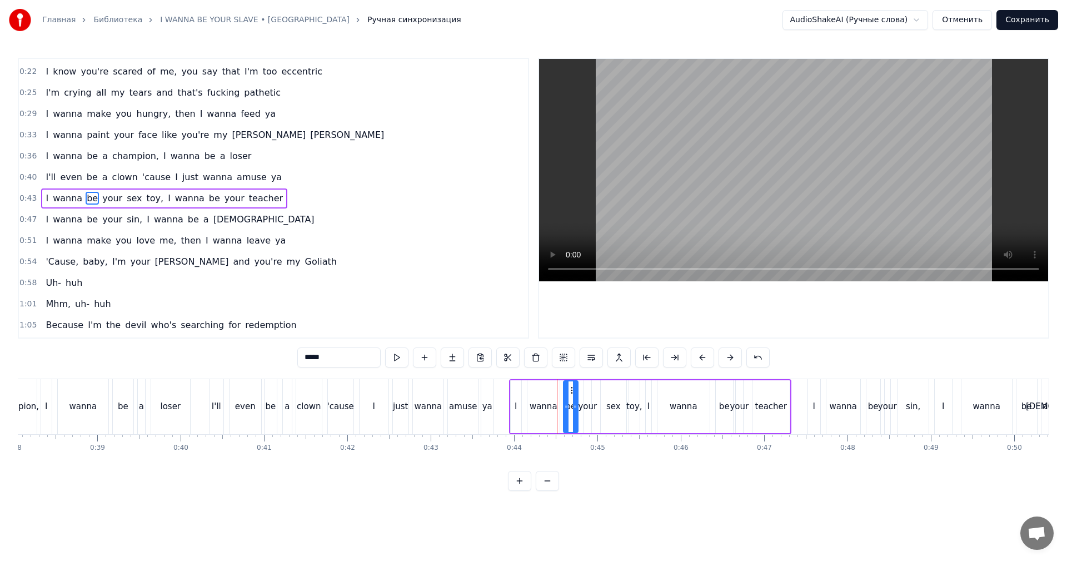
scroll to position [103, 0]
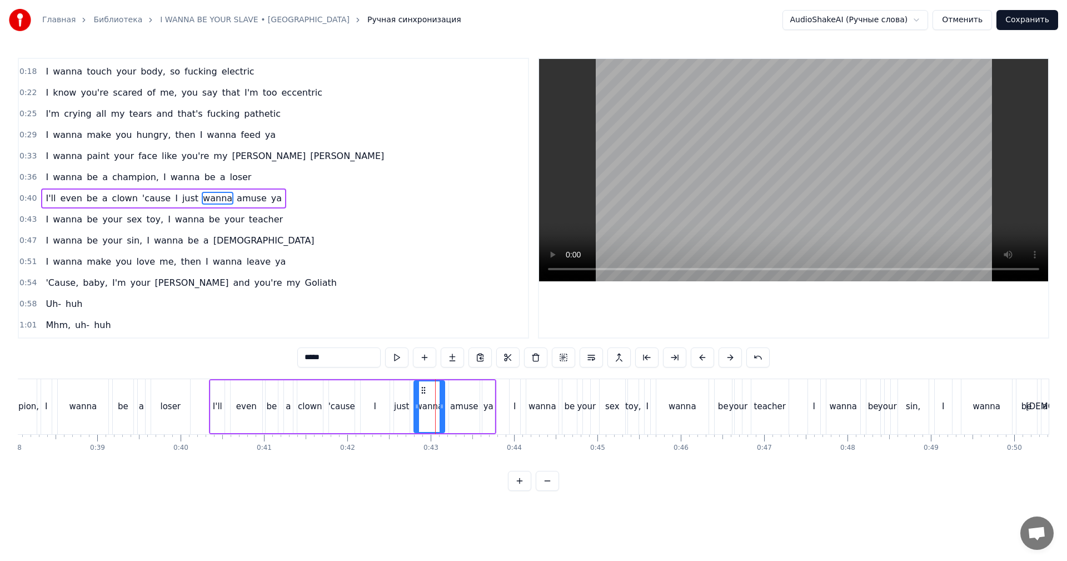
click at [784, 214] on video at bounding box center [793, 170] width 509 height 222
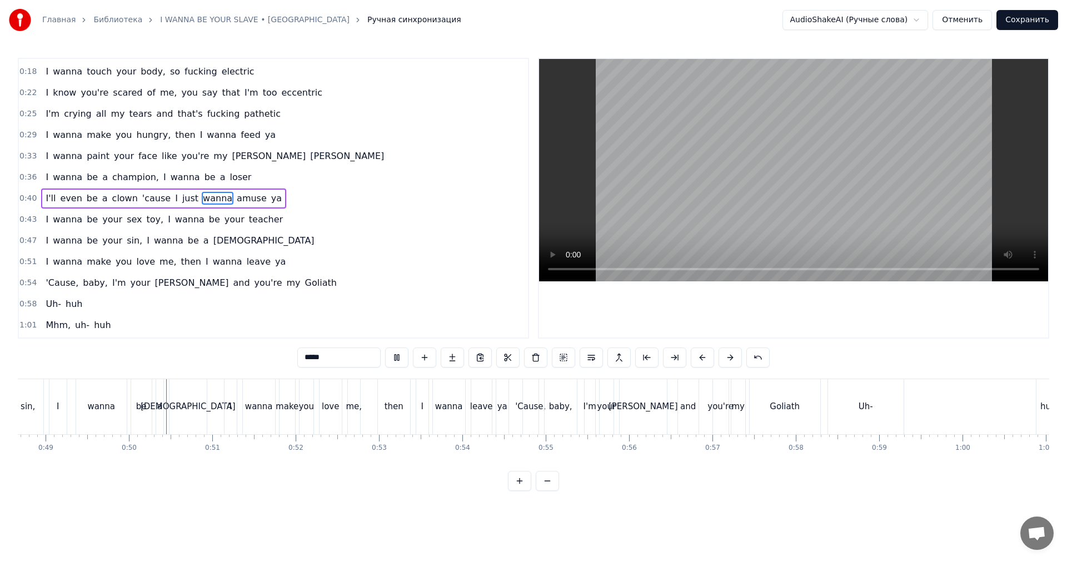
scroll to position [0, 4093]
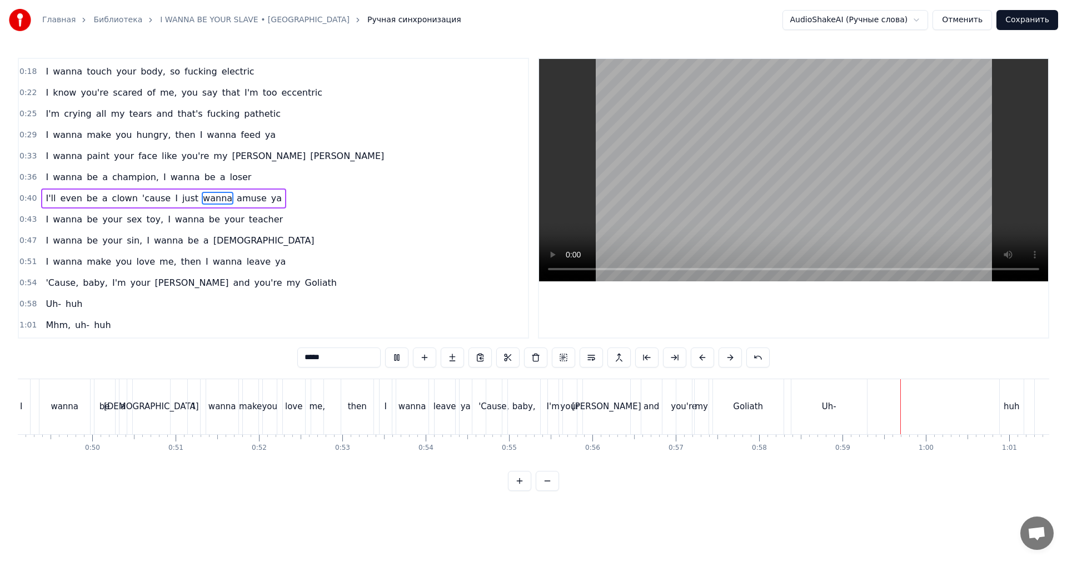
click at [963, 148] on video at bounding box center [793, 170] width 509 height 222
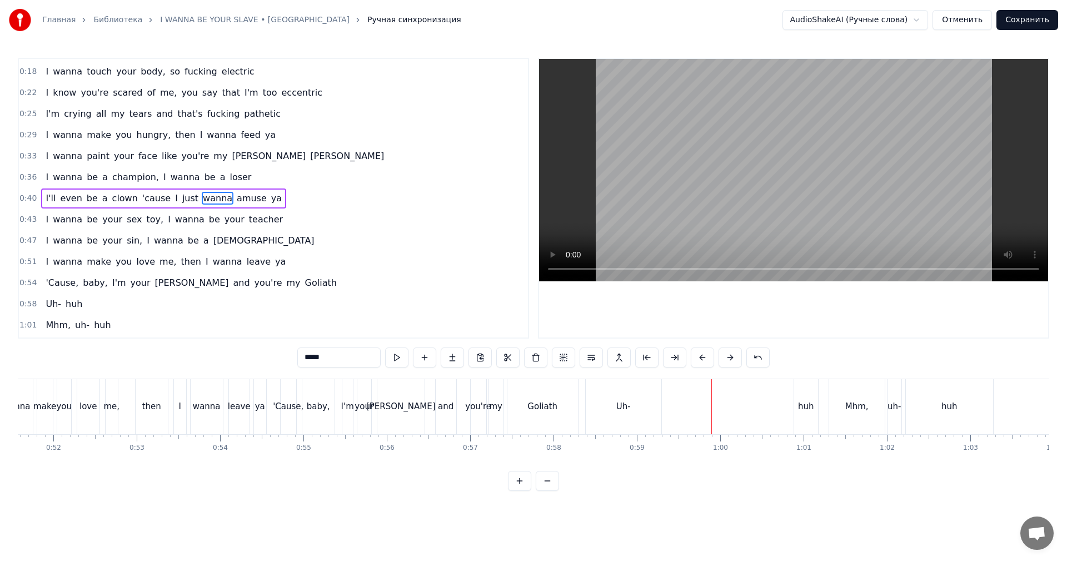
scroll to position [0, 4315]
click at [634, 411] on div "Uh-" at bounding box center [607, 406] width 76 height 55
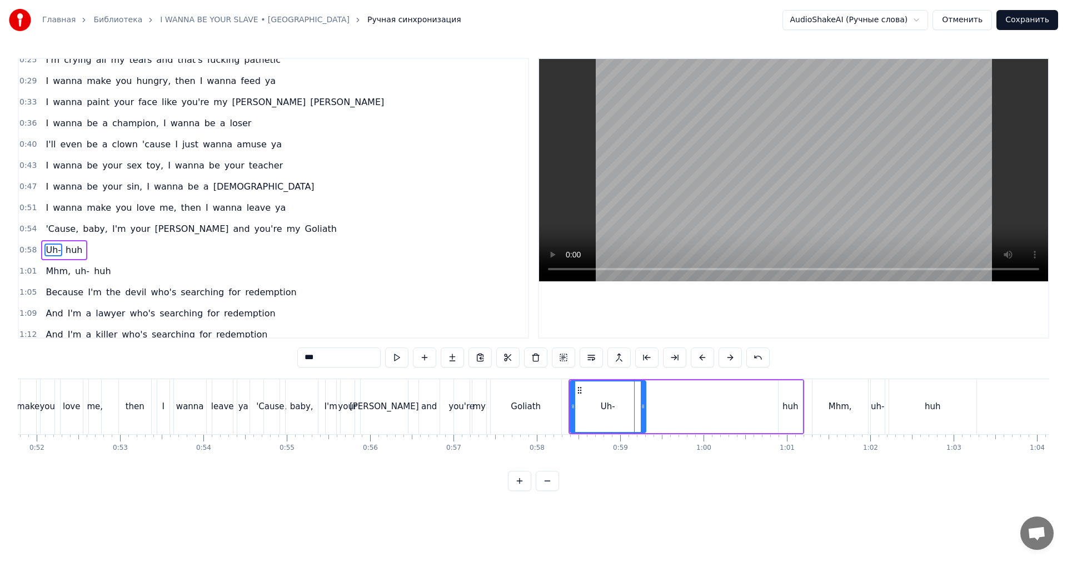
scroll to position [209, 0]
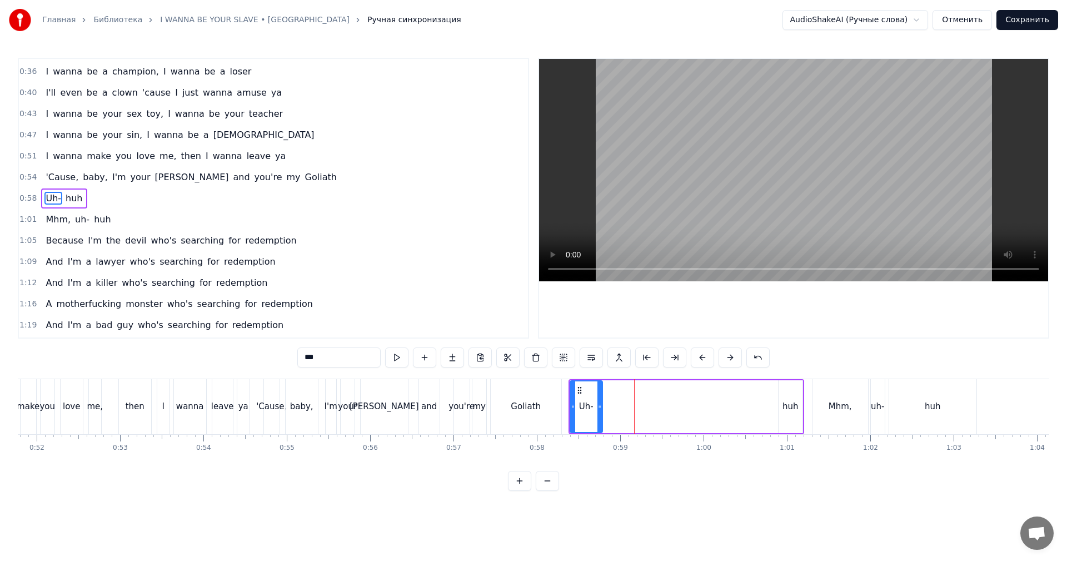
drag, startPoint x: 645, startPoint y: 406, endPoint x: 601, endPoint y: 412, distance: 43.8
click at [601, 412] on div at bounding box center [599, 406] width 4 height 51
click at [786, 401] on div "huh" at bounding box center [790, 406] width 16 height 13
drag, startPoint x: 787, startPoint y: 388, endPoint x: 631, endPoint y: 388, distance: 156.1
click at [631, 388] on icon at bounding box center [631, 390] width 9 height 9
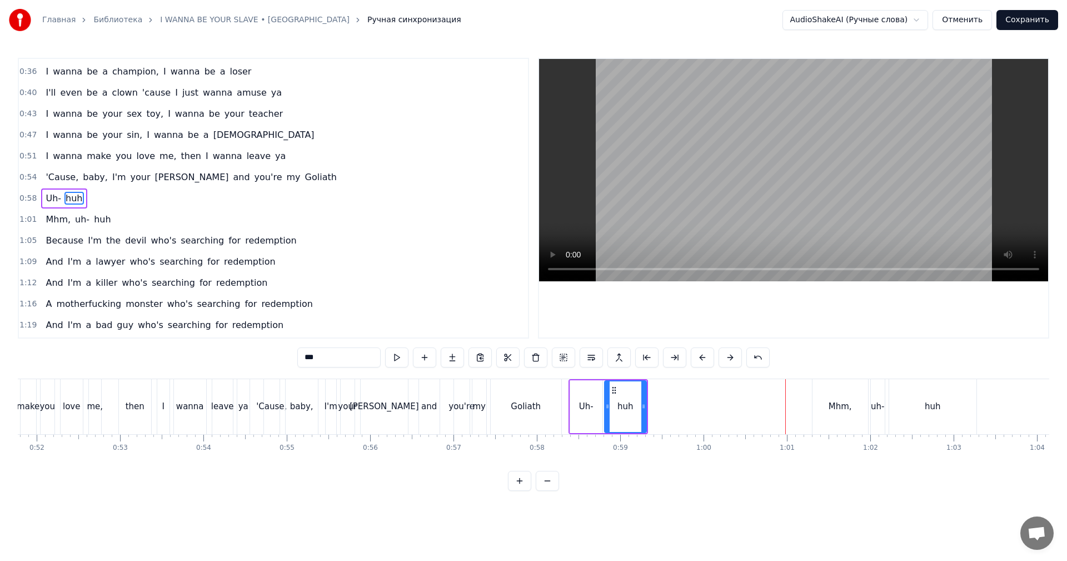
drag, startPoint x: 625, startPoint y: 391, endPoint x: 591, endPoint y: 401, distance: 34.6
click at [606, 398] on div at bounding box center [607, 406] width 4 height 51
click at [531, 402] on div "Goliath" at bounding box center [526, 406] width 30 height 13
type input "*******"
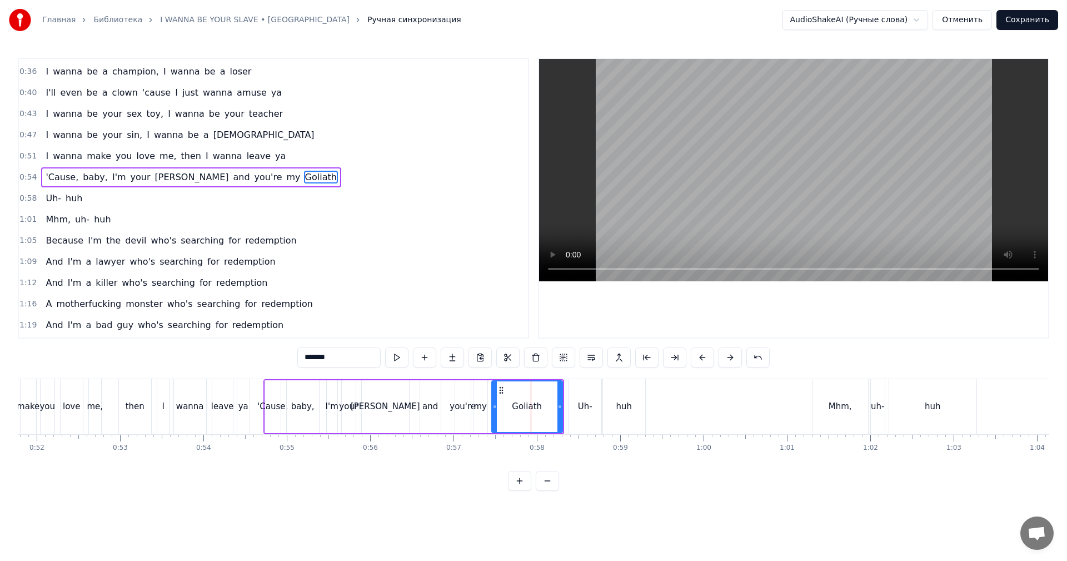
scroll to position [188, 0]
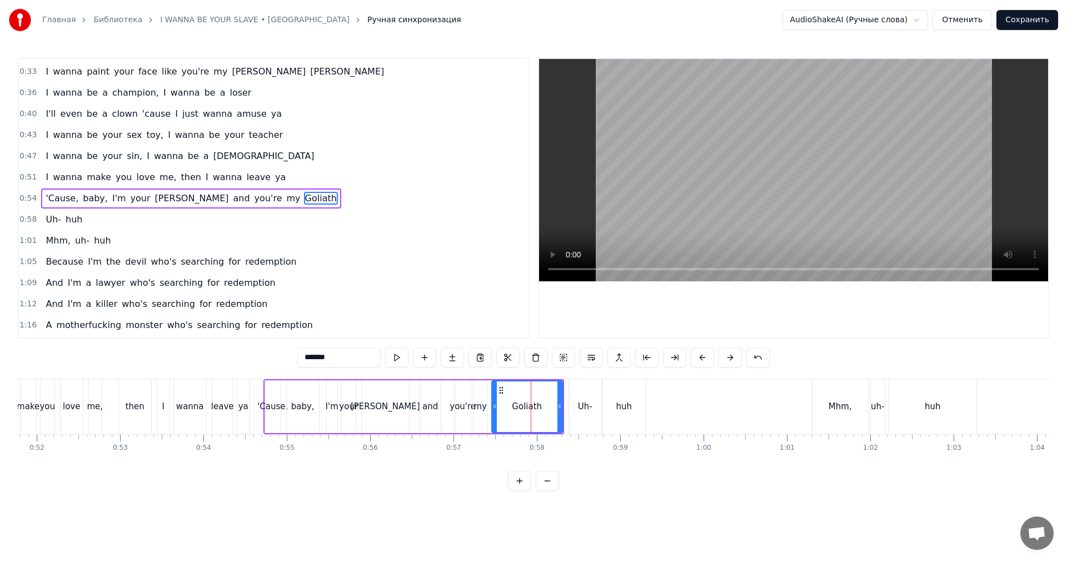
click at [817, 195] on video at bounding box center [793, 170] width 509 height 222
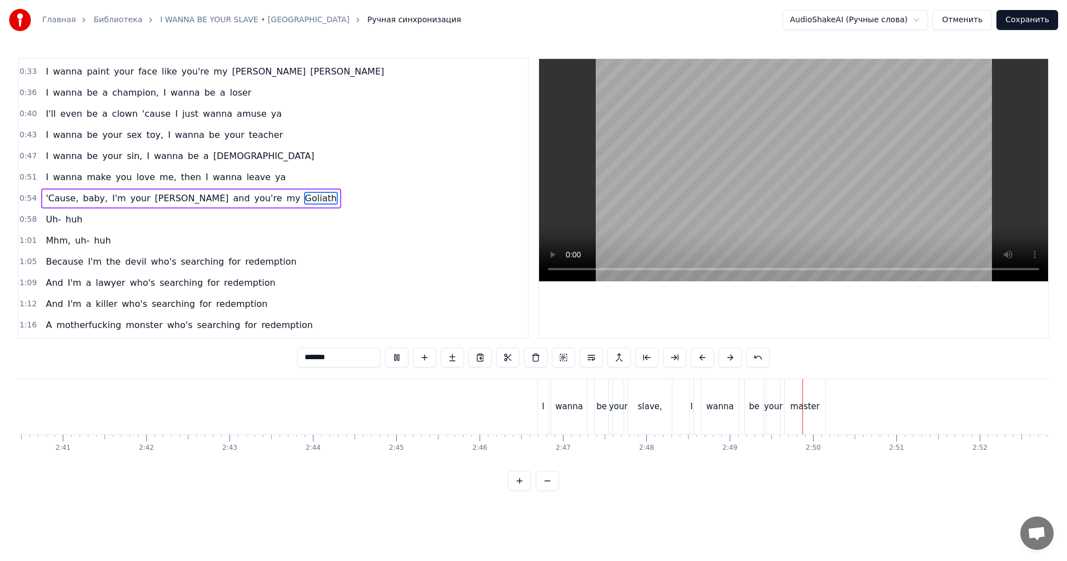
scroll to position [0, 13419]
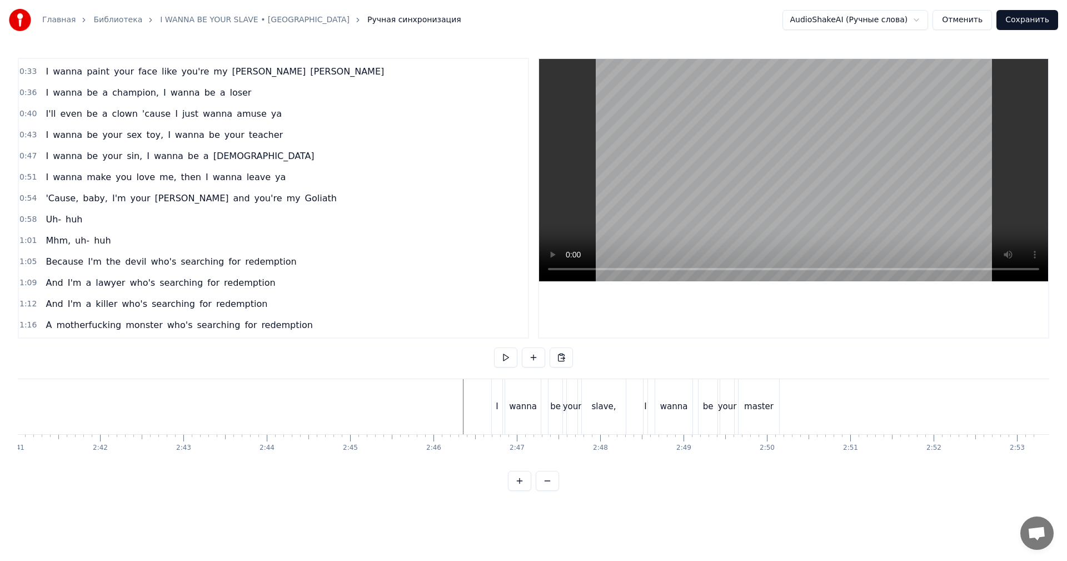
click at [837, 152] on video at bounding box center [793, 170] width 509 height 222
click at [1016, 23] on button "Сохранить" at bounding box center [1027, 20] width 62 height 20
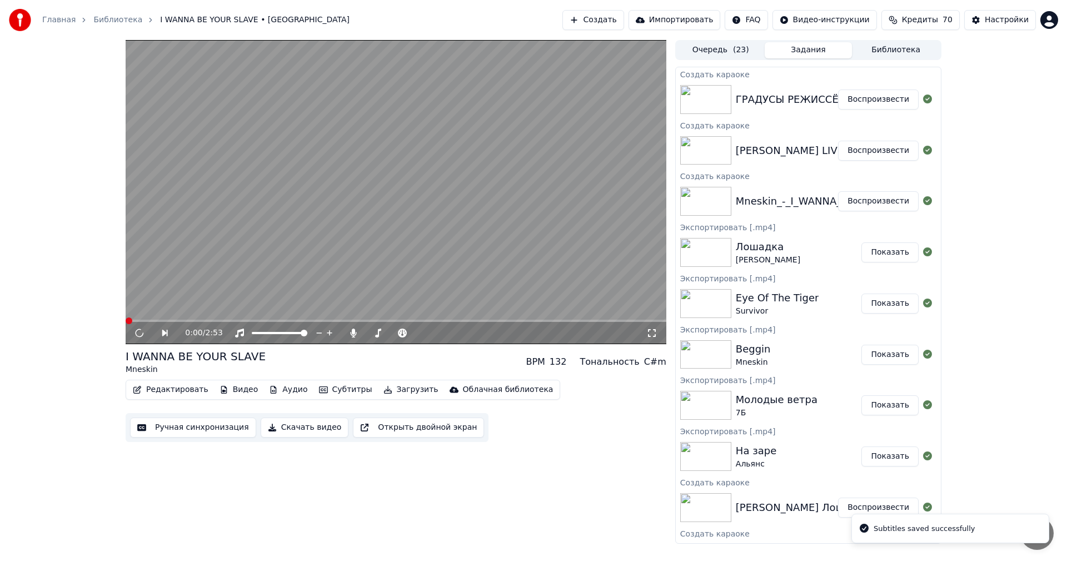
click at [855, 148] on button "Воспроизвести" at bounding box center [878, 151] width 81 height 20
click at [149, 428] on button "Ручная синхронизация" at bounding box center [193, 427] width 126 height 20
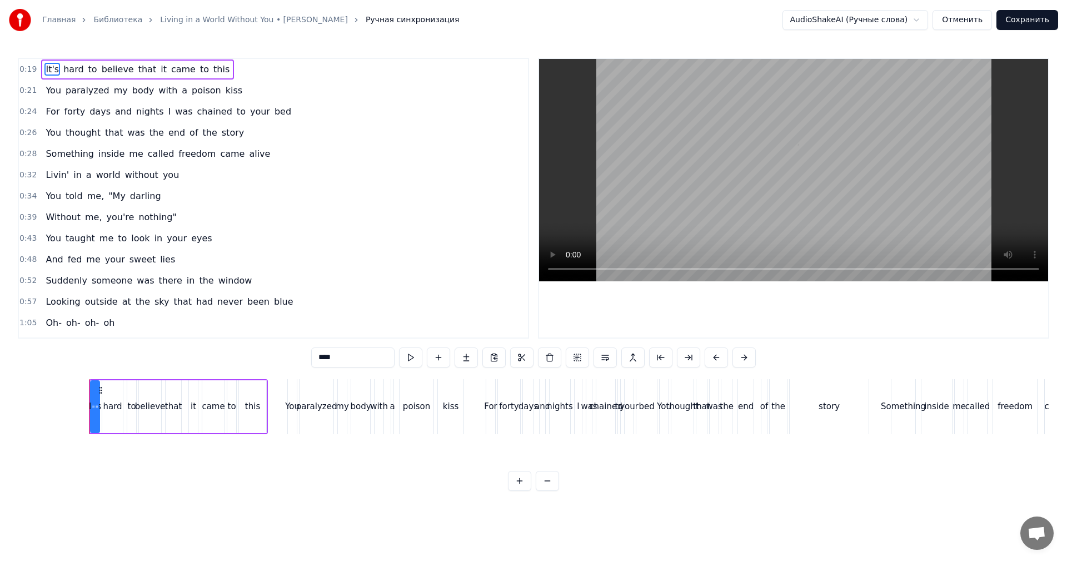
scroll to position [0, 1553]
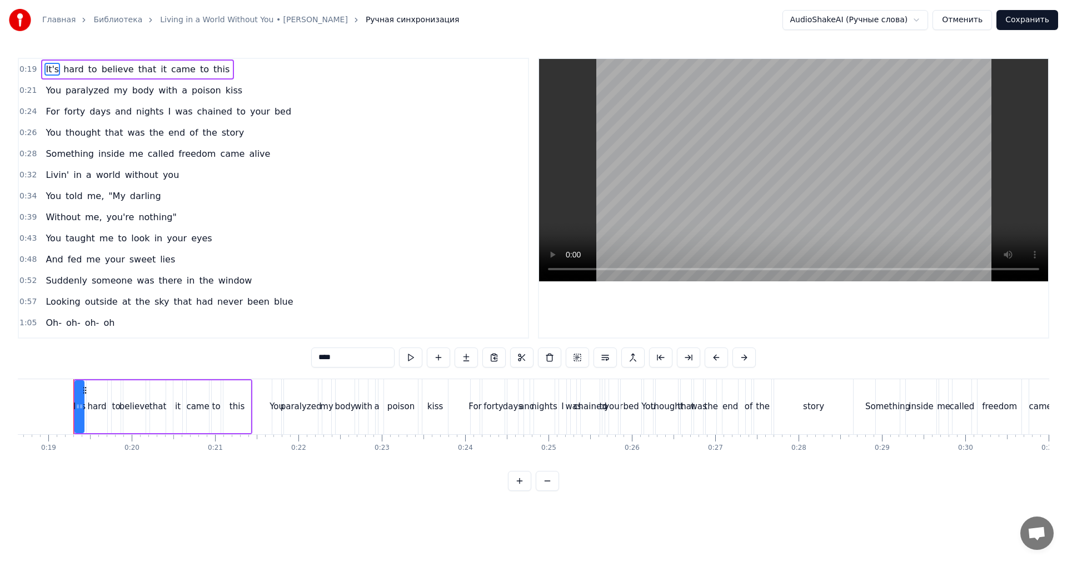
click at [725, 159] on video at bounding box center [793, 170] width 509 height 222
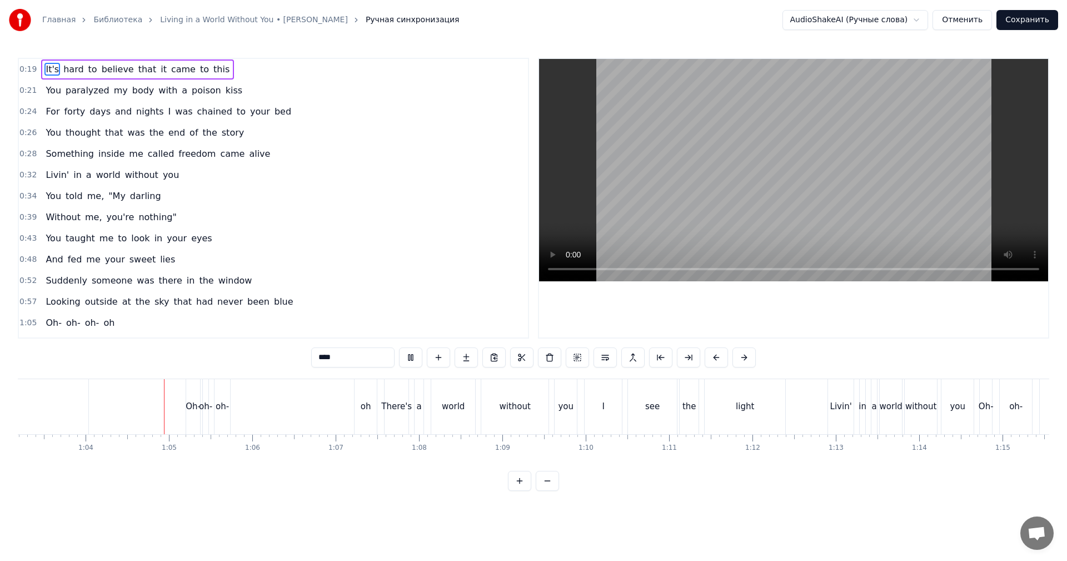
scroll to position [0, 5294]
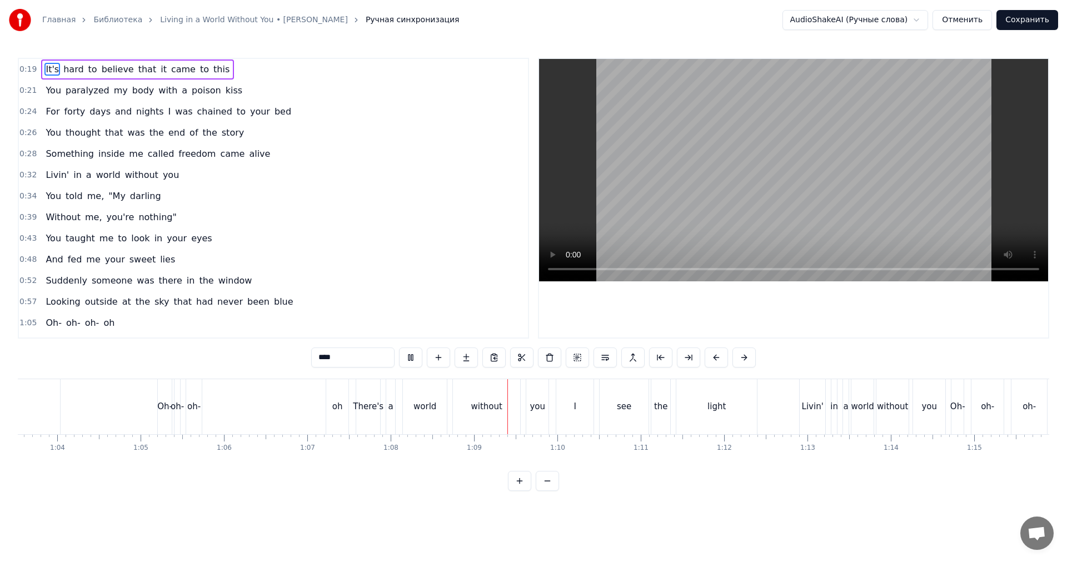
click at [745, 136] on video at bounding box center [793, 170] width 509 height 222
click at [194, 396] on div "oh-" at bounding box center [194, 406] width 16 height 55
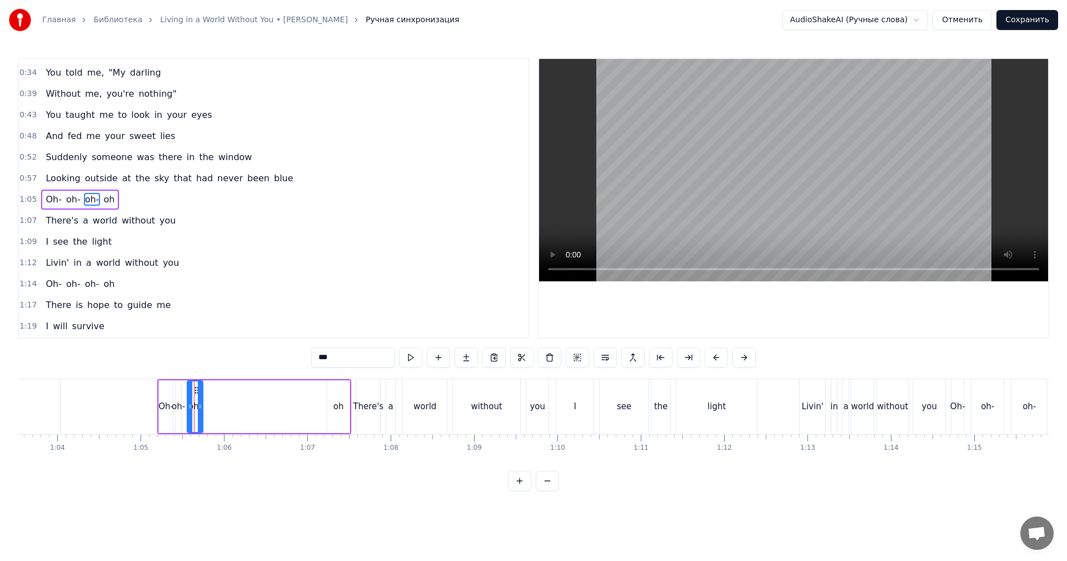
scroll to position [124, 0]
drag, startPoint x: 197, startPoint y: 389, endPoint x: 305, endPoint y: 392, distance: 107.8
click at [305, 392] on icon at bounding box center [304, 390] width 9 height 9
drag, startPoint x: 297, startPoint y: 394, endPoint x: 246, endPoint y: 396, distance: 51.2
click at [277, 396] on div at bounding box center [279, 406] width 4 height 51
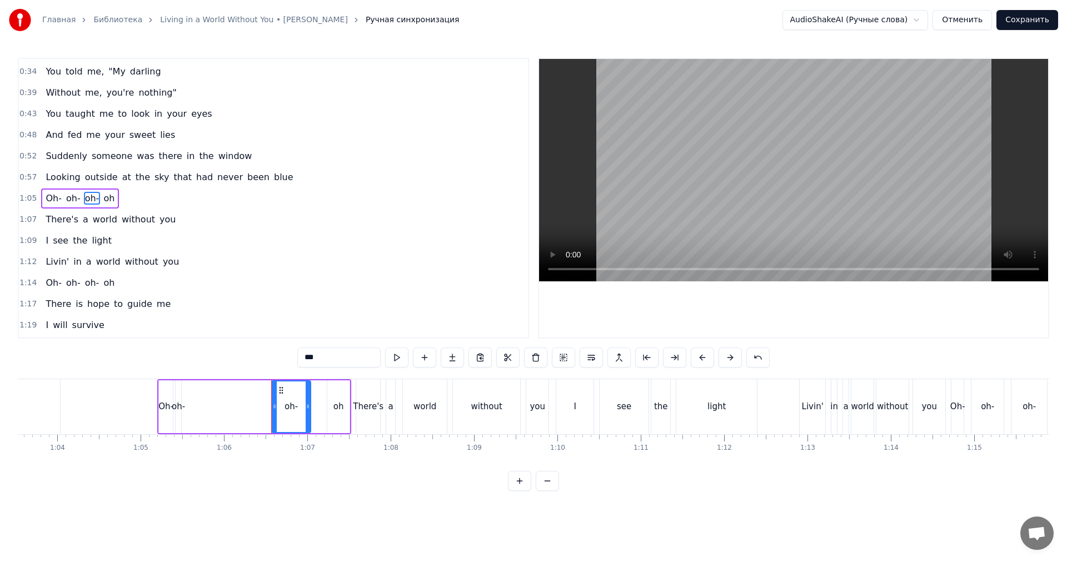
click at [172, 401] on div "oh-" at bounding box center [178, 406] width 13 height 13
drag, startPoint x: 179, startPoint y: 394, endPoint x: 203, endPoint y: 391, distance: 24.1
click at [213, 392] on div at bounding box center [210, 406] width 4 height 51
drag, startPoint x: 182, startPoint y: 389, endPoint x: 217, endPoint y: 388, distance: 35.0
click at [217, 388] on icon at bounding box center [220, 390] width 9 height 9
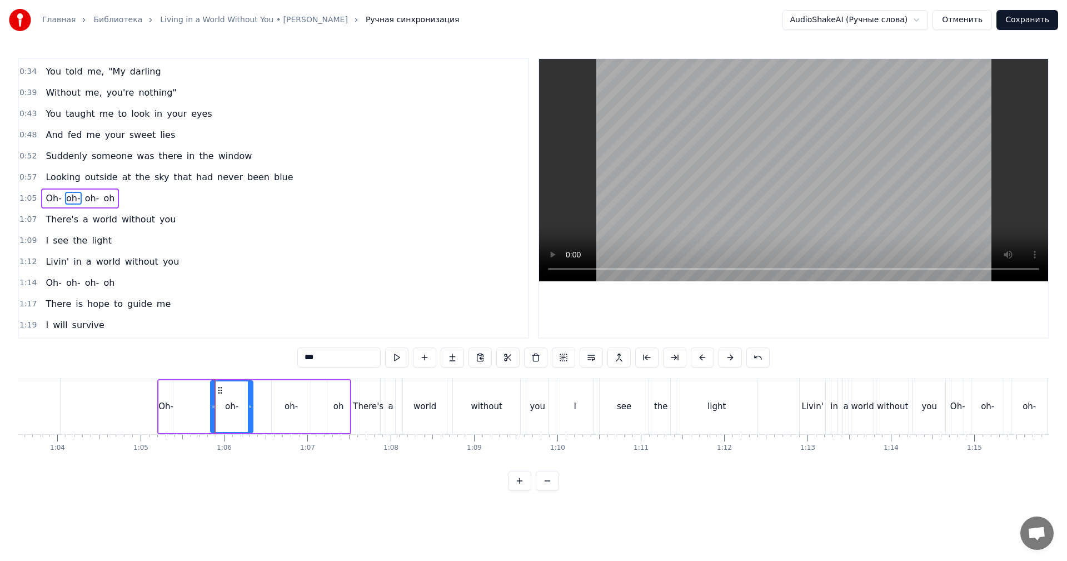
click at [172, 394] on div "Oh-" at bounding box center [166, 406] width 14 height 53
type input "***"
drag, startPoint x: 171, startPoint y: 396, endPoint x: 183, endPoint y: 391, distance: 13.0
click at [197, 391] on div at bounding box center [197, 406] width 4 height 51
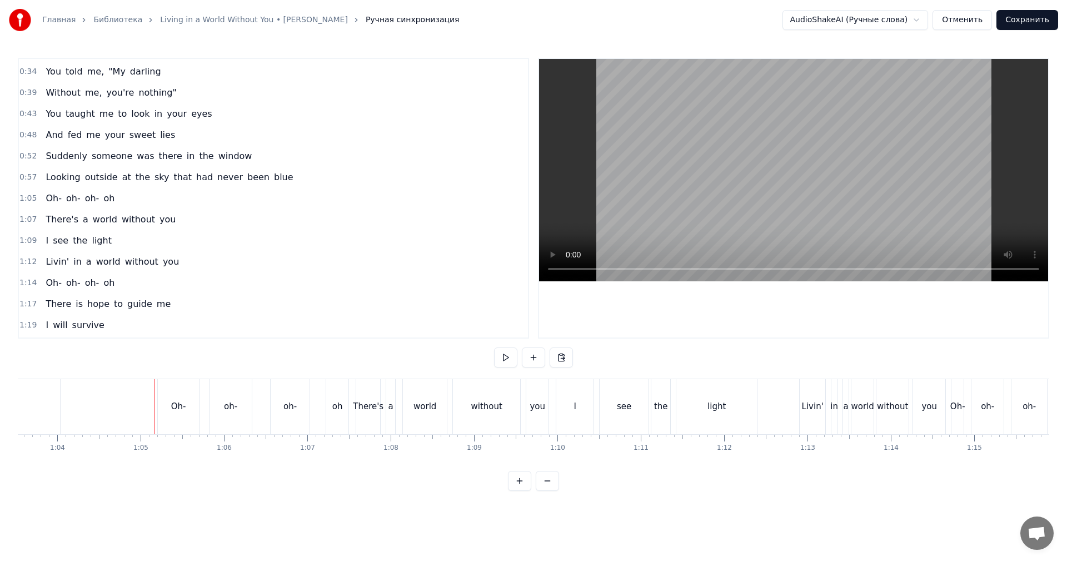
click at [644, 167] on video at bounding box center [793, 170] width 509 height 222
click at [644, 168] on video at bounding box center [793, 170] width 509 height 222
click at [283, 404] on div "oh-" at bounding box center [289, 406] width 13 height 13
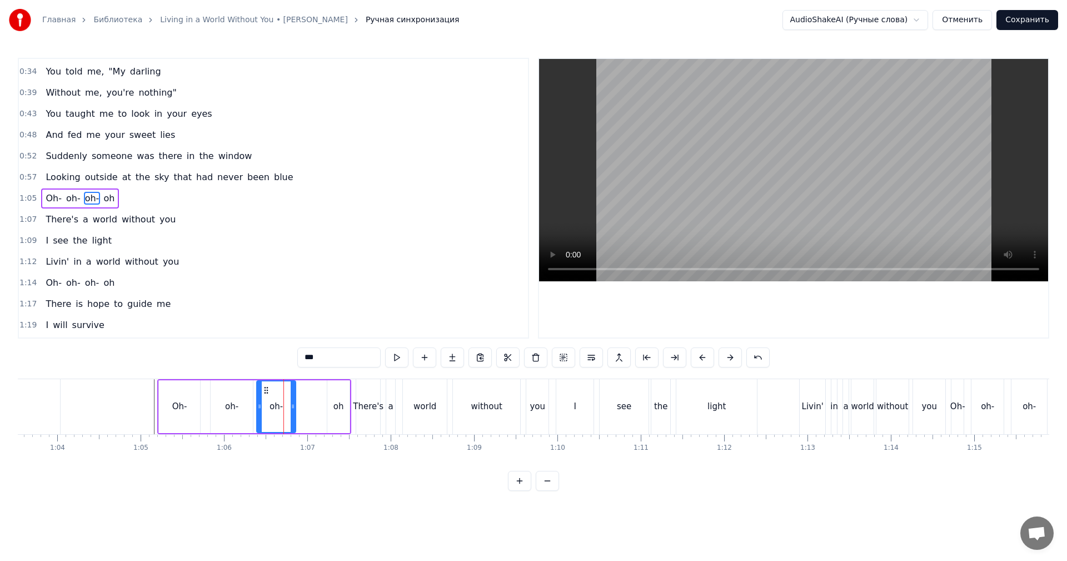
drag, startPoint x: 278, startPoint y: 386, endPoint x: 265, endPoint y: 390, distance: 14.1
click at [265, 390] on icon at bounding box center [266, 390] width 9 height 9
drag, startPoint x: 338, startPoint y: 398, endPoint x: 332, endPoint y: 398, distance: 6.1
click at [338, 398] on div "oh" at bounding box center [338, 406] width 22 height 53
type input "**"
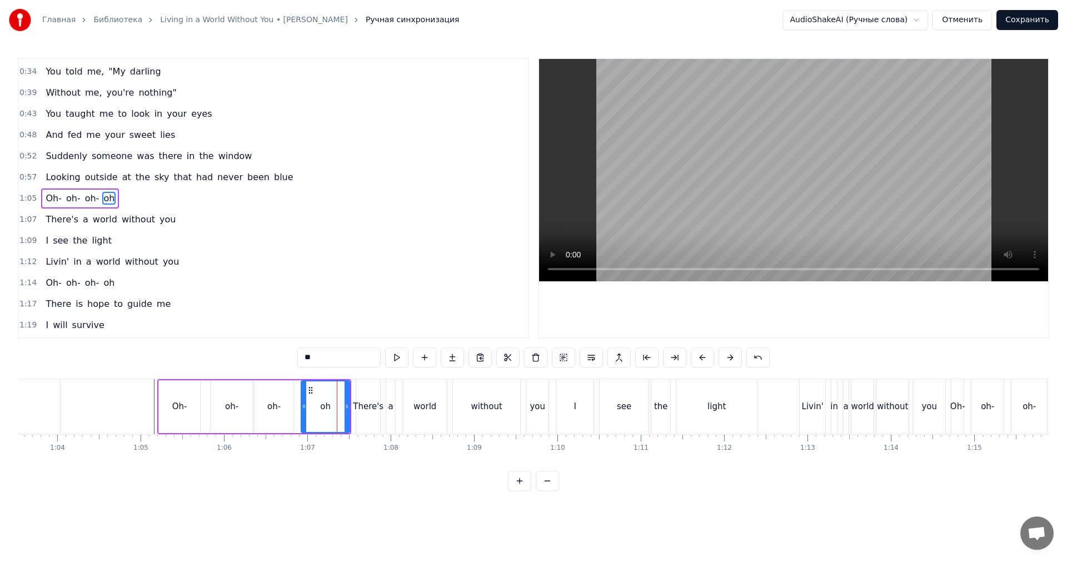
drag, startPoint x: 330, startPoint y: 398, endPoint x: 299, endPoint y: 401, distance: 31.2
click at [302, 401] on div at bounding box center [304, 406] width 4 height 51
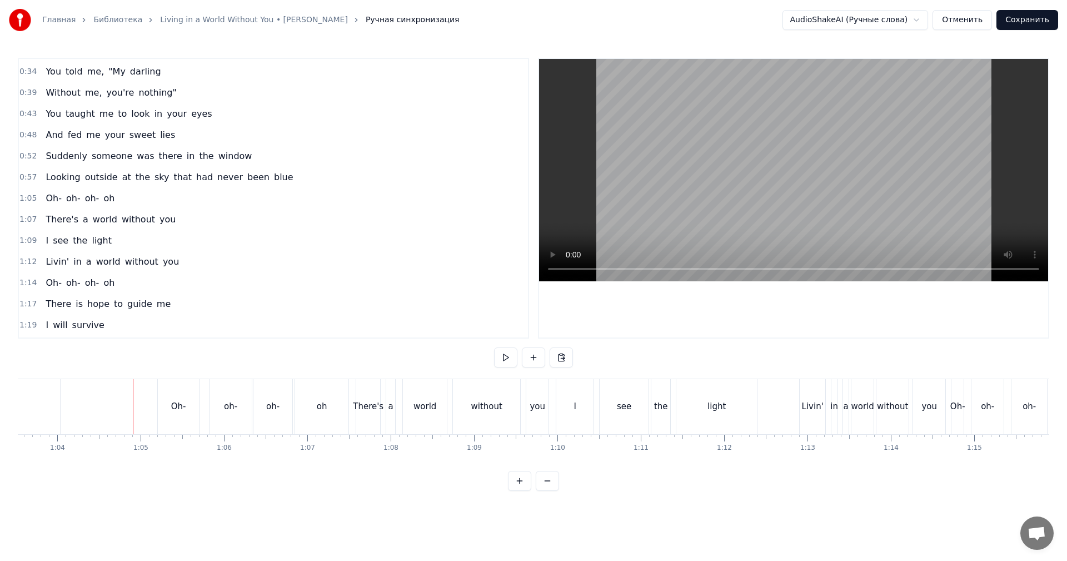
click at [716, 189] on video at bounding box center [793, 170] width 509 height 222
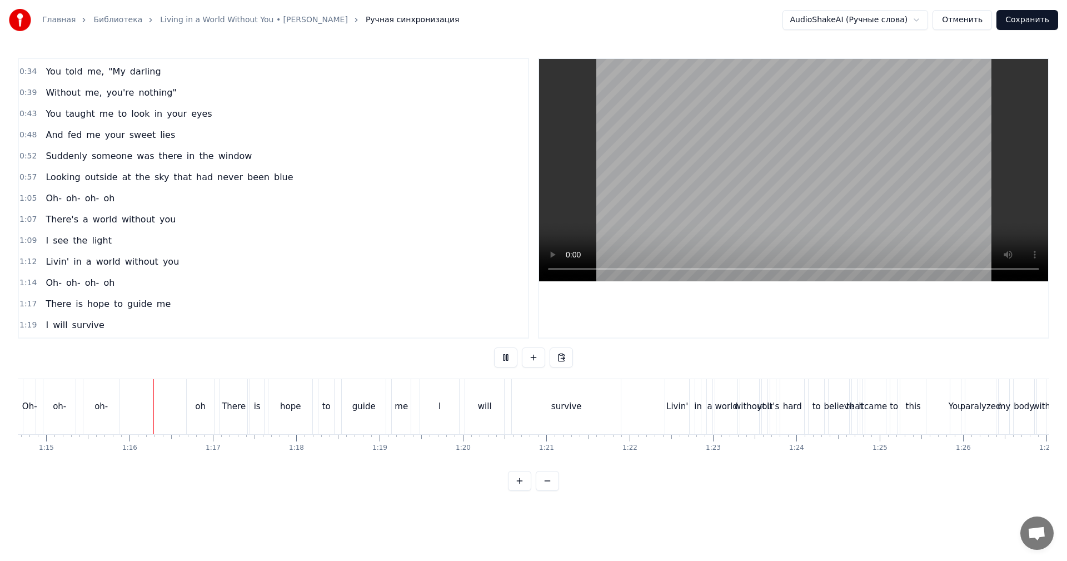
scroll to position [0, 6226]
click at [817, 213] on video at bounding box center [793, 170] width 509 height 222
click at [184, 399] on div "oh" at bounding box center [196, 406] width 27 height 55
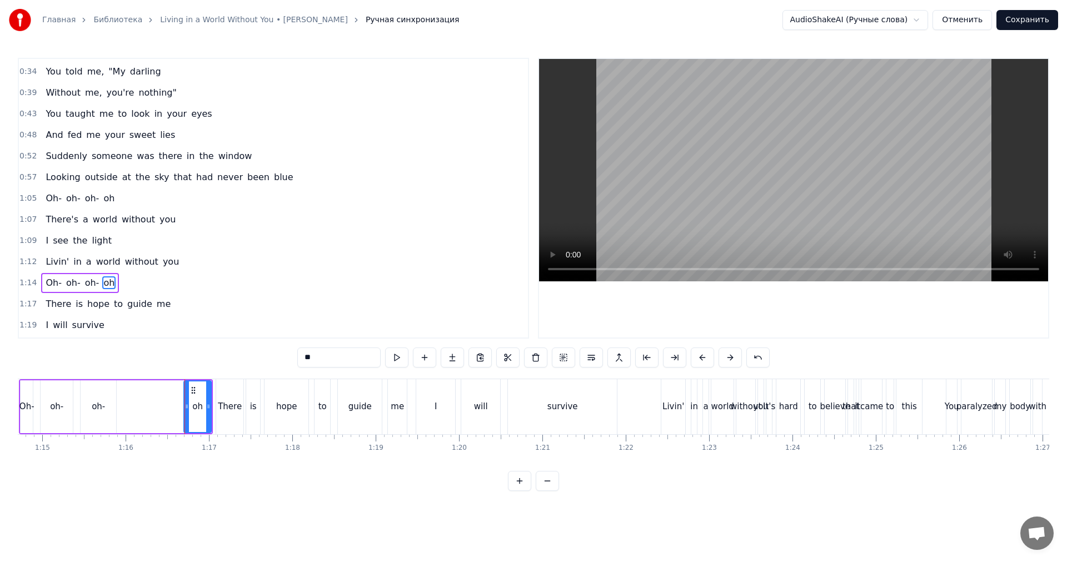
scroll to position [209, 0]
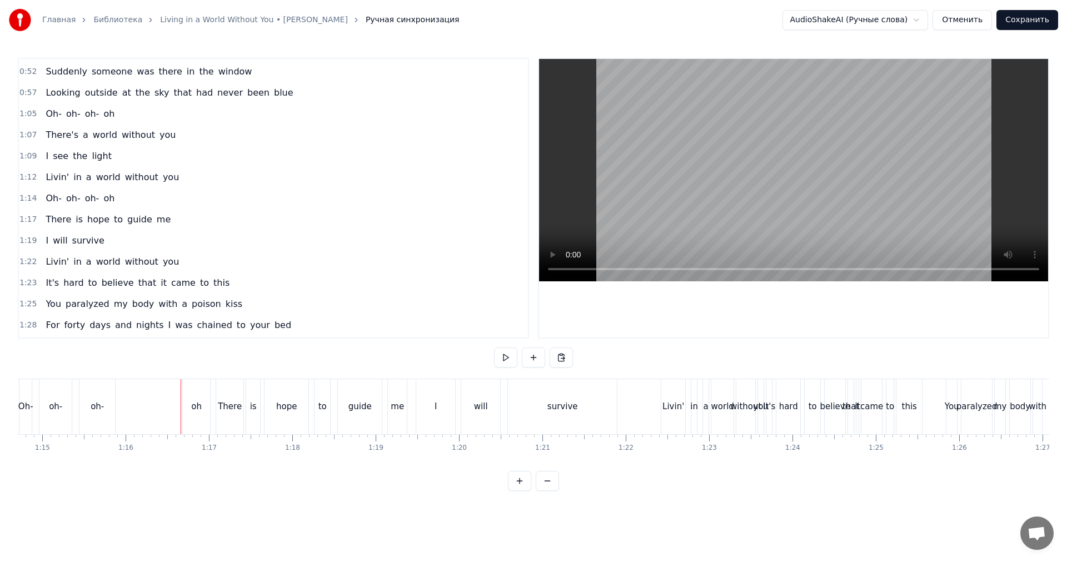
click at [188, 397] on div "oh" at bounding box center [196, 406] width 27 height 55
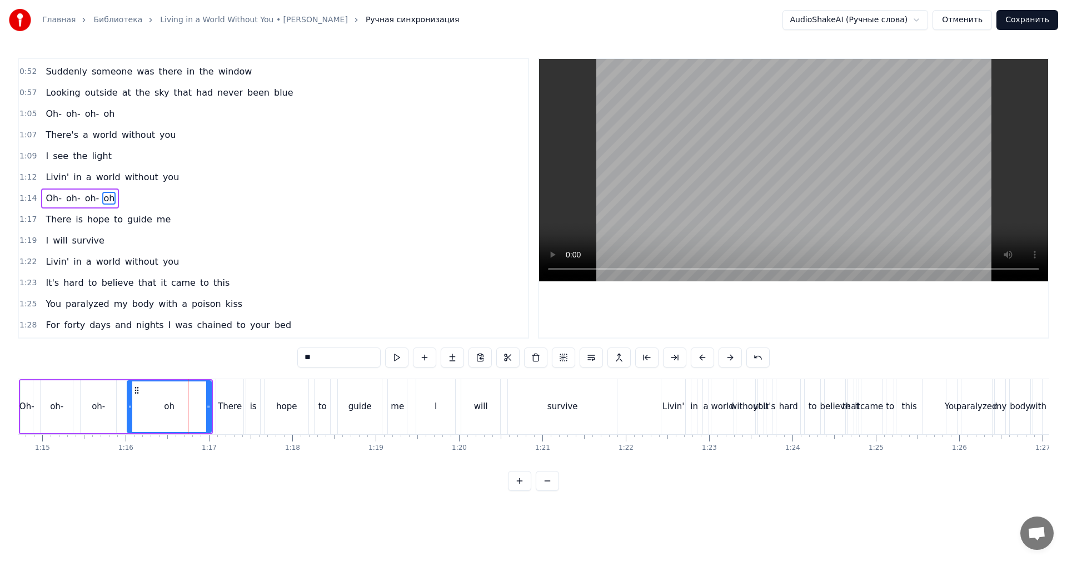
drag, startPoint x: 186, startPoint y: 398, endPoint x: 122, endPoint y: 405, distance: 63.8
click at [128, 405] on div at bounding box center [130, 406] width 4 height 51
click at [47, 404] on div "oh-" at bounding box center [57, 406] width 32 height 53
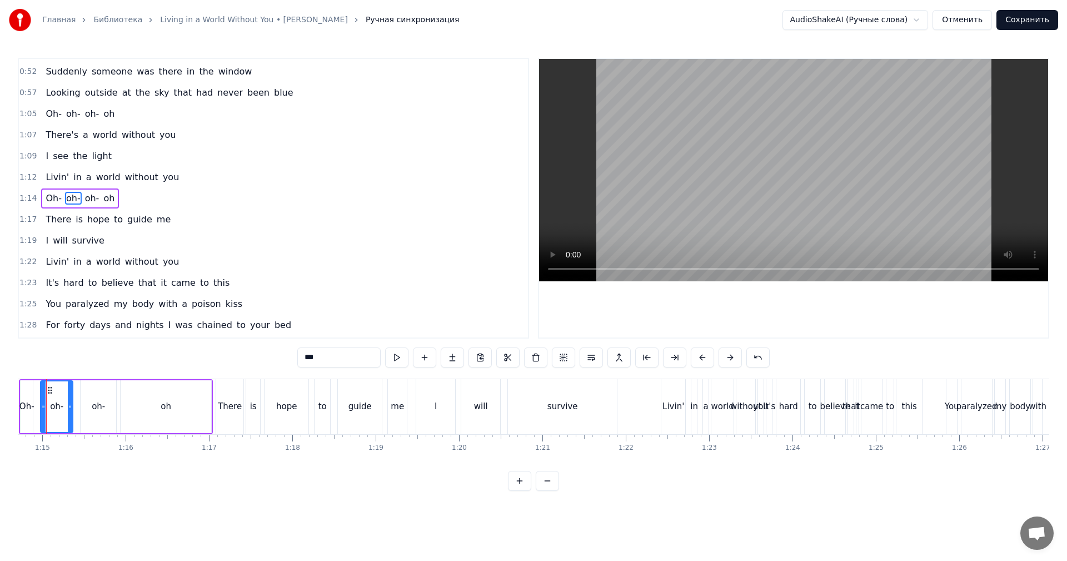
scroll to position [0, 6199]
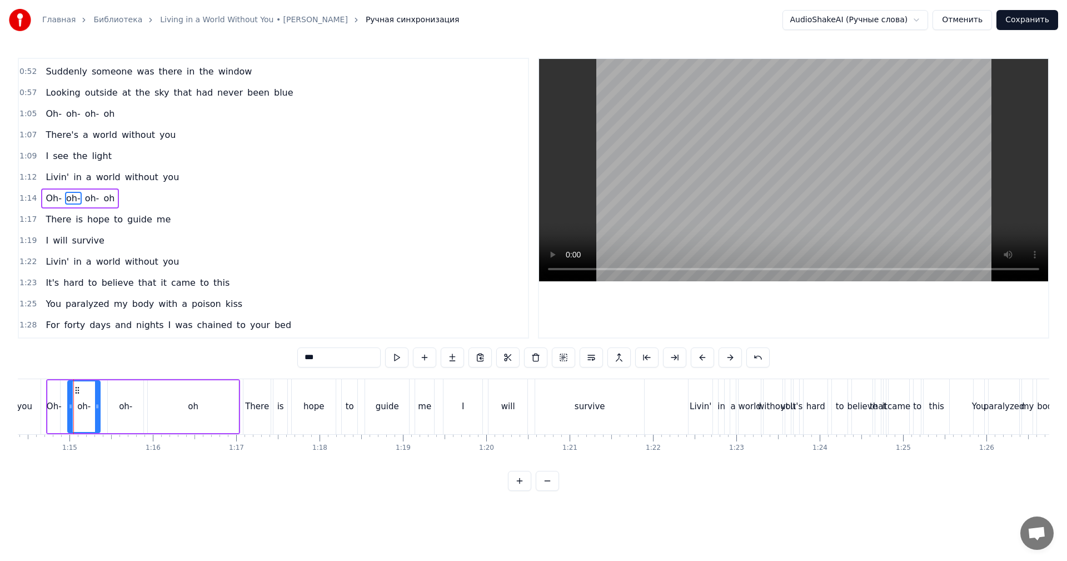
click at [848, 164] on video at bounding box center [793, 170] width 509 height 222
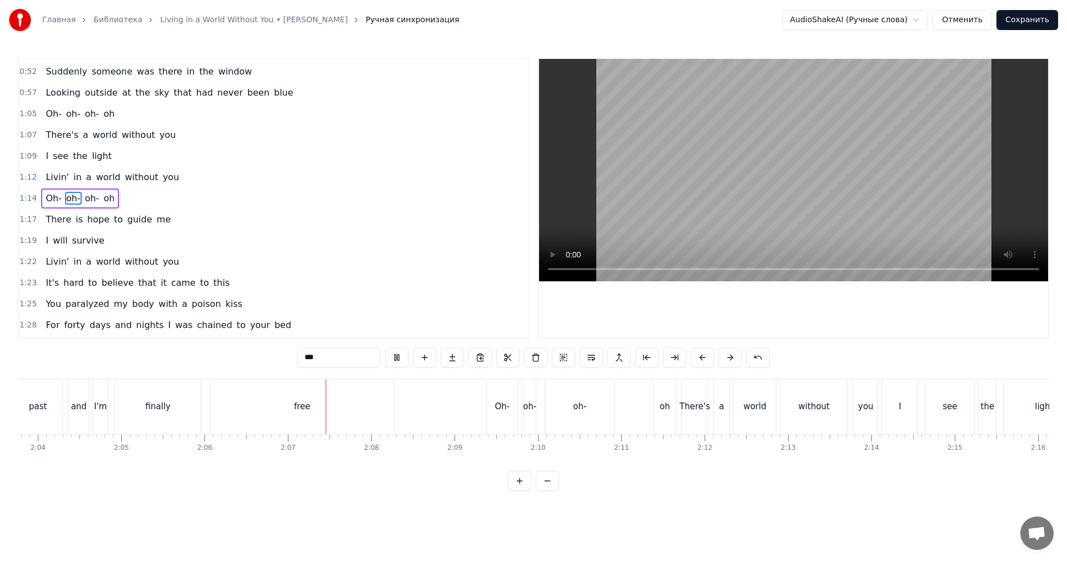
scroll to position [0, 10372]
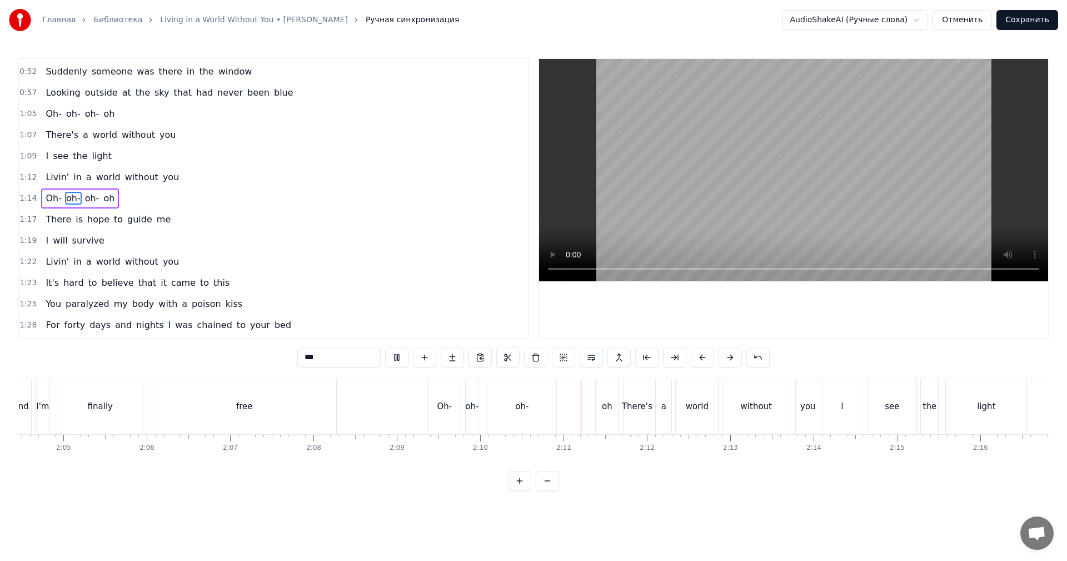
click at [602, 402] on div "oh" at bounding box center [607, 406] width 11 height 13
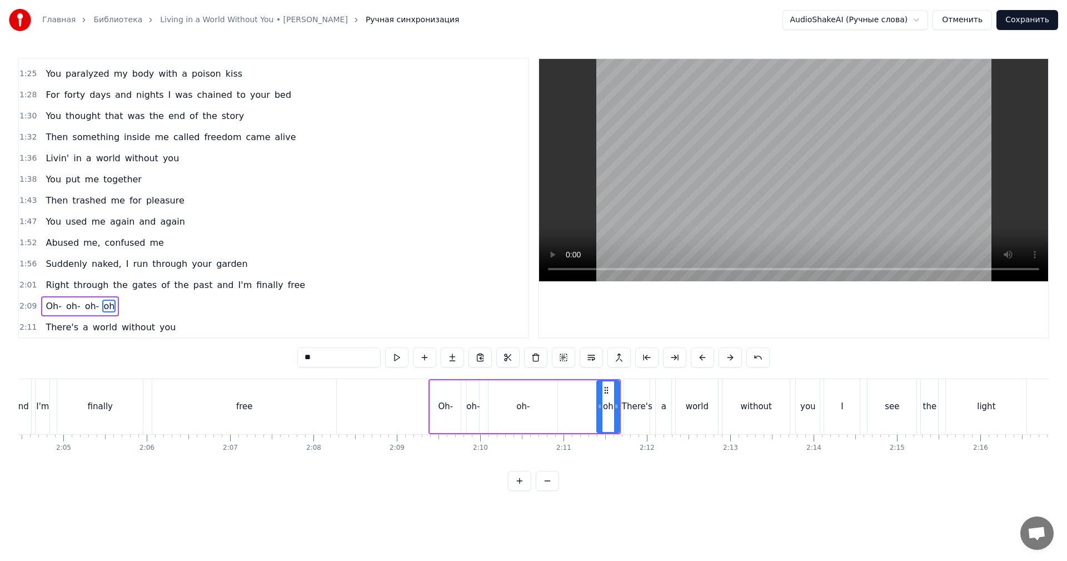
scroll to position [547, 0]
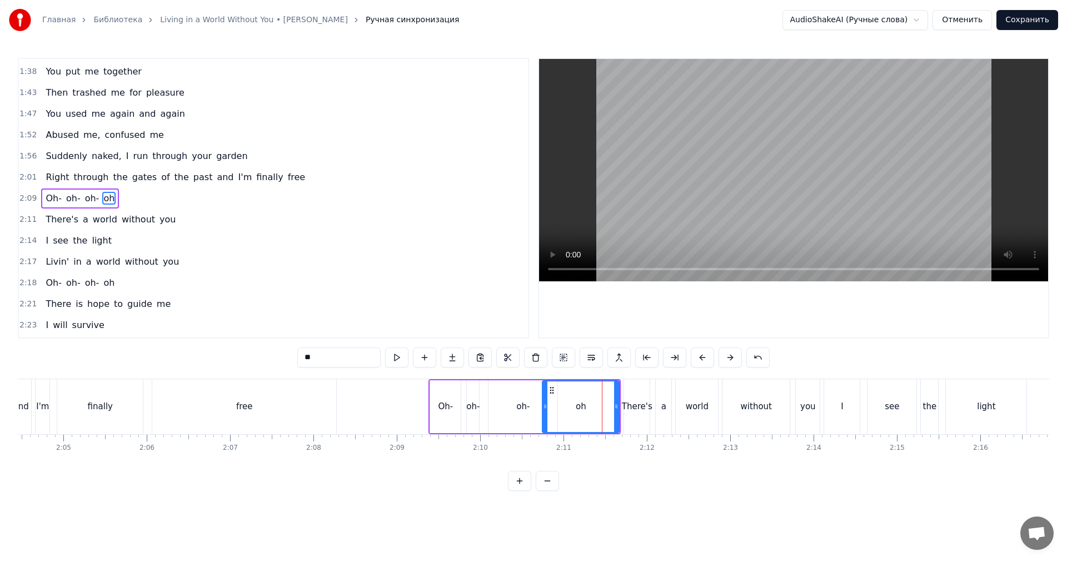
drag, startPoint x: 600, startPoint y: 402, endPoint x: 545, endPoint y: 412, distance: 55.4
click at [545, 412] on div at bounding box center [545, 406] width 4 height 51
click at [438, 412] on div "Oh-" at bounding box center [445, 406] width 15 height 13
type input "***"
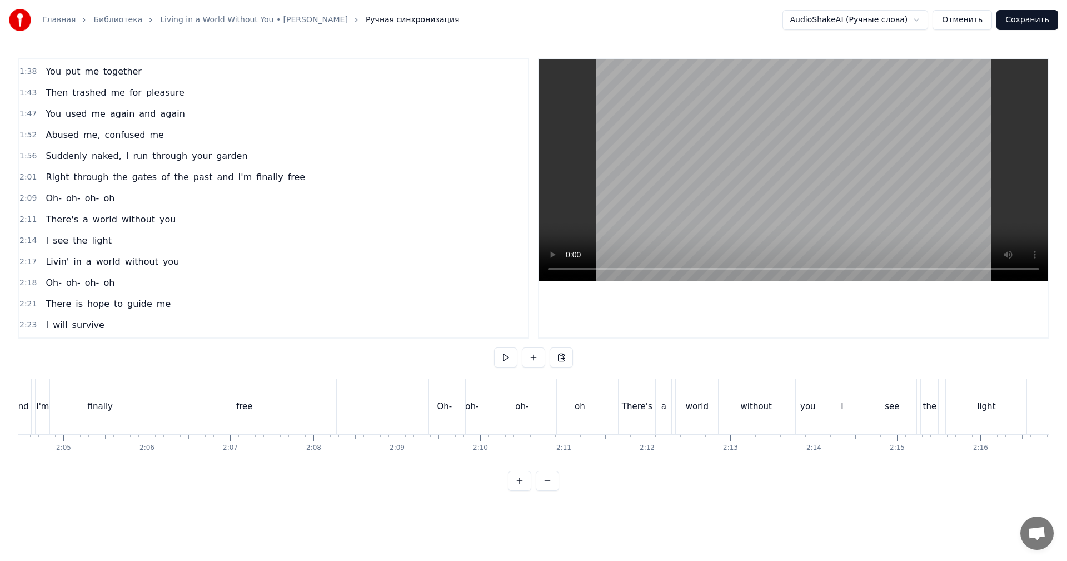
click at [703, 210] on video at bounding box center [793, 170] width 509 height 222
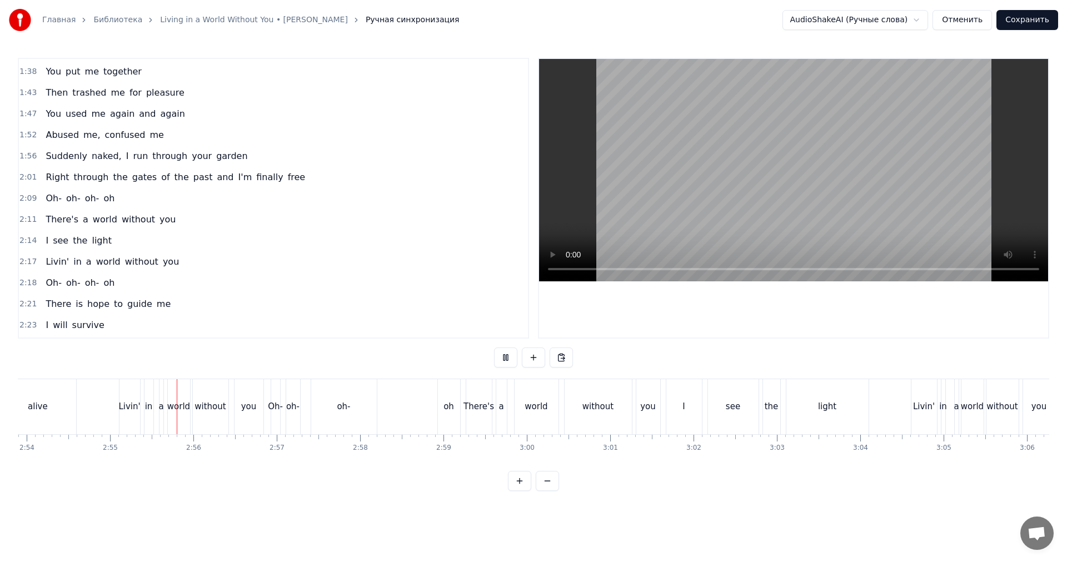
scroll to position [0, 14534]
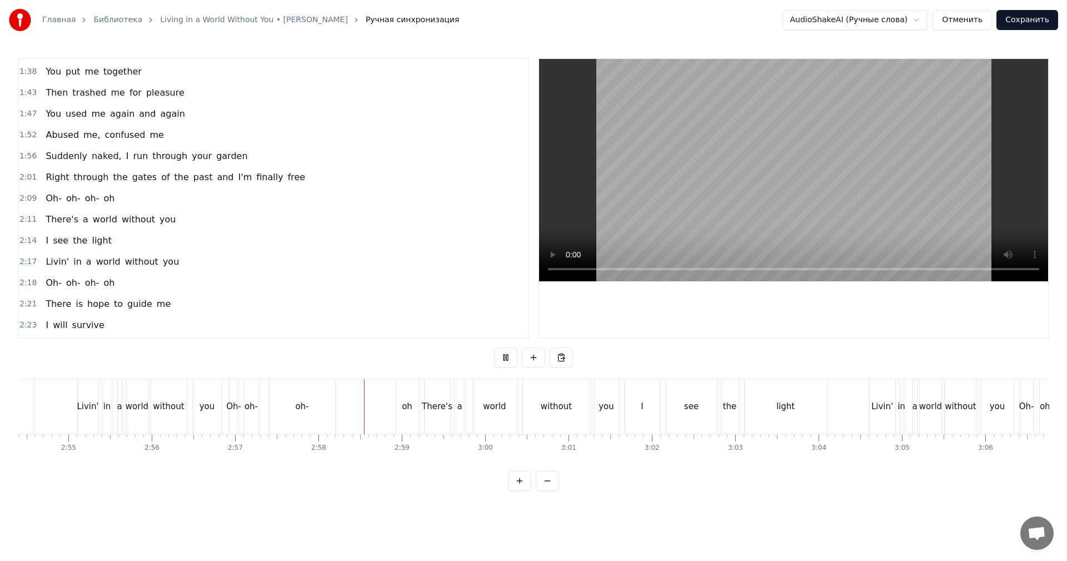
click at [401, 411] on div "oh" at bounding box center [407, 406] width 22 height 55
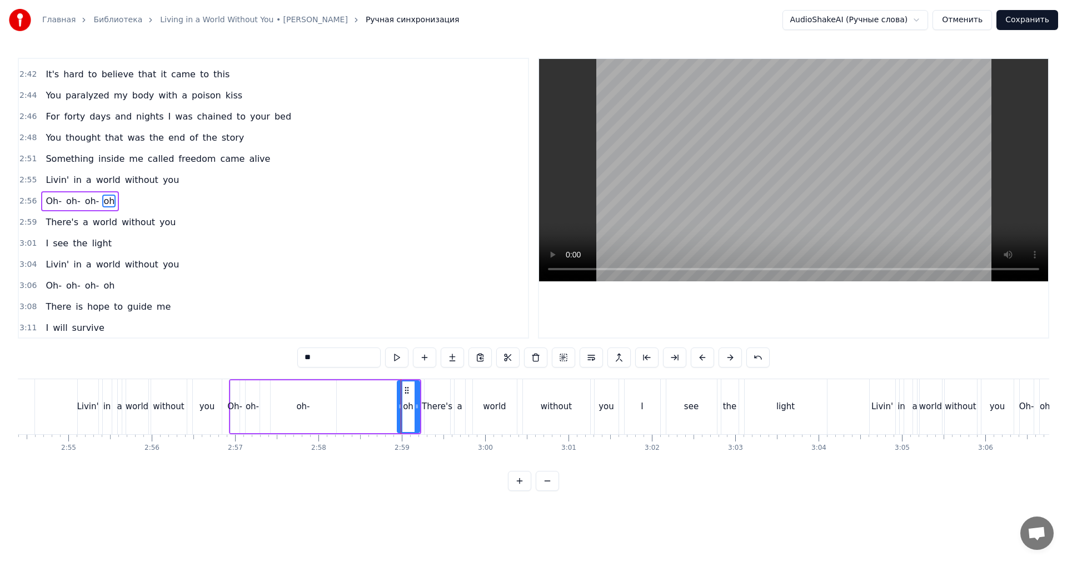
scroll to position [969, 0]
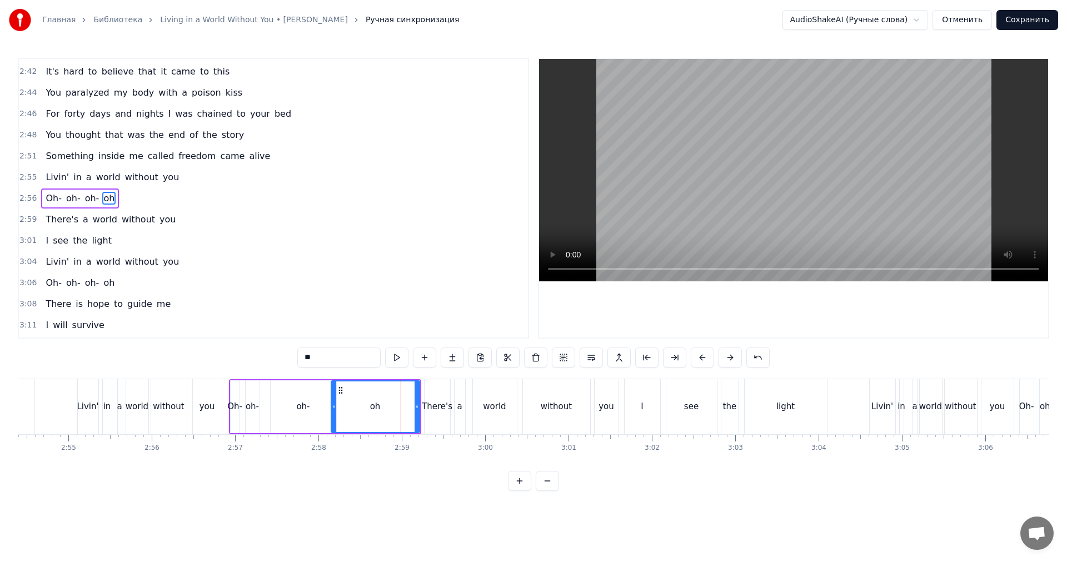
drag, startPoint x: 398, startPoint y: 411, endPoint x: 332, endPoint y: 415, distance: 66.2
click at [332, 415] on div at bounding box center [334, 406] width 4 height 51
click at [281, 404] on div "oh-" at bounding box center [304, 406] width 66 height 53
click at [209, 411] on div "you" at bounding box center [207, 406] width 16 height 13
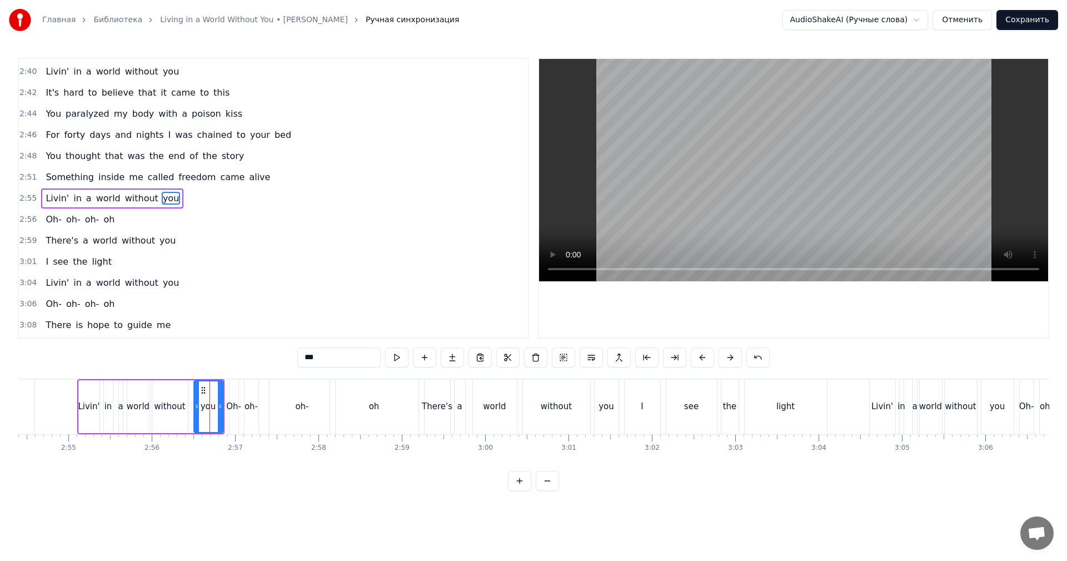
click at [744, 164] on video at bounding box center [793, 170] width 509 height 222
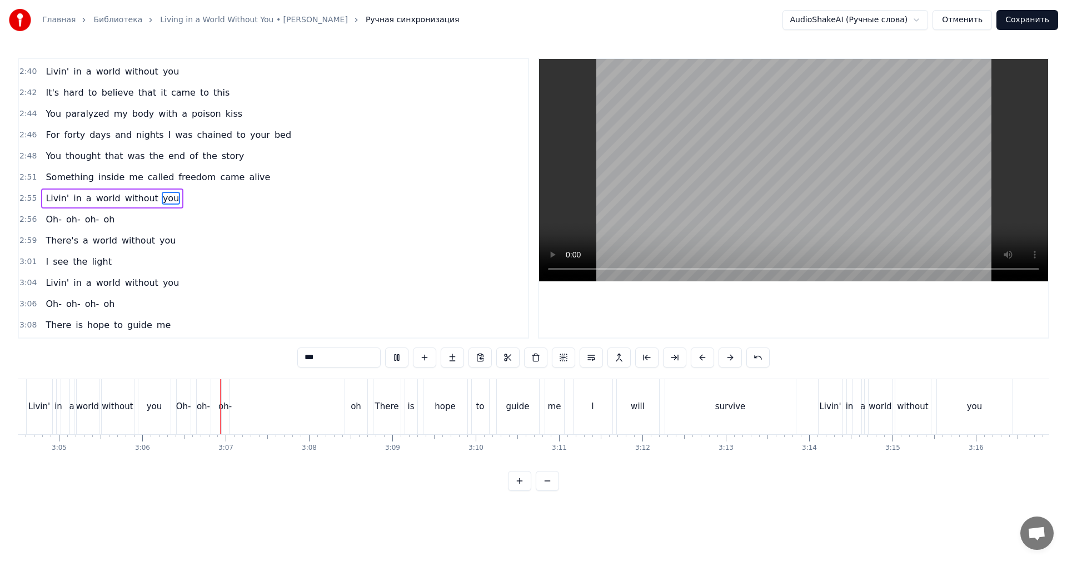
scroll to position [0, 15470]
click at [752, 207] on video at bounding box center [793, 170] width 509 height 222
click at [132, 401] on div "oh-" at bounding box center [131, 406] width 13 height 13
type input "***"
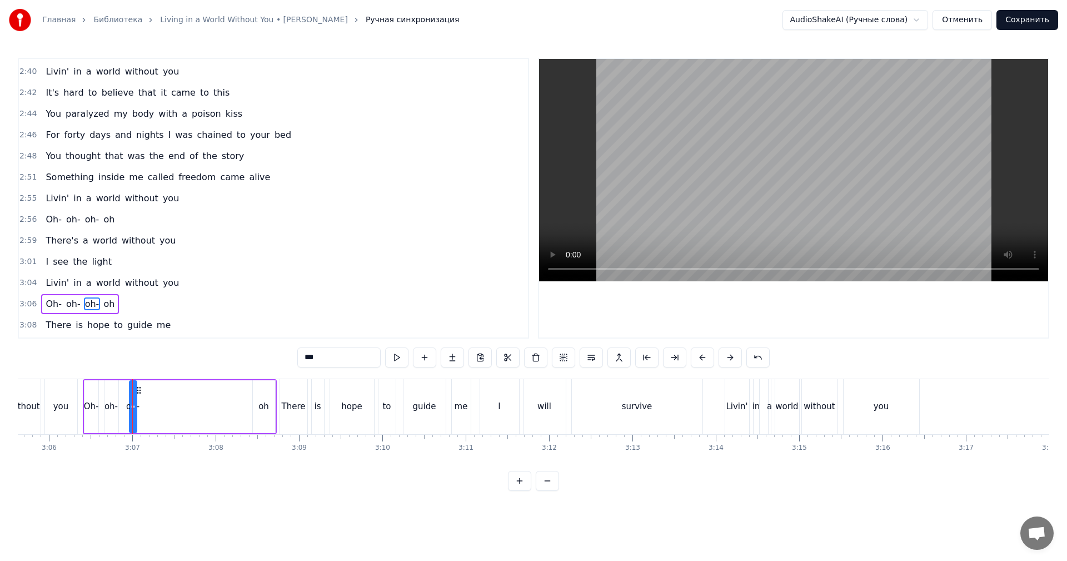
scroll to position [1053, 0]
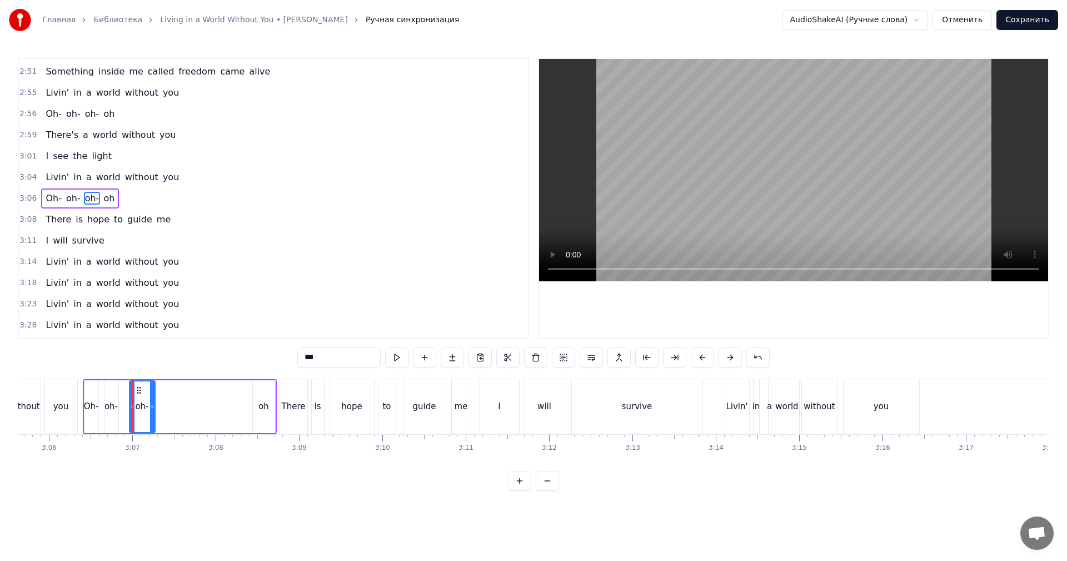
drag, startPoint x: 134, startPoint y: 399, endPoint x: 138, endPoint y: 392, distance: 8.2
click at [154, 395] on div at bounding box center [152, 406] width 4 height 51
drag, startPoint x: 141, startPoint y: 388, endPoint x: 159, endPoint y: 386, distance: 17.9
click at [159, 386] on icon at bounding box center [158, 390] width 9 height 9
click at [118, 396] on div "oh-" at bounding box center [111, 406] width 15 height 53
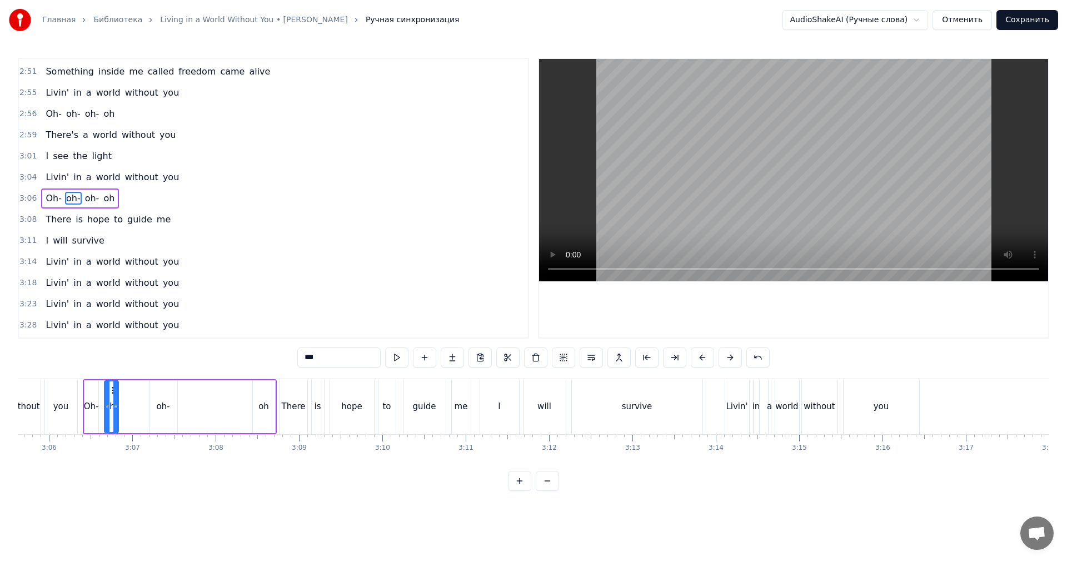
click at [124, 394] on div "Oh- oh- oh- oh" at bounding box center [180, 406] width 194 height 55
click at [114, 398] on div "oh-" at bounding box center [111, 406] width 14 height 53
drag, startPoint x: 117, startPoint y: 397, endPoint x: 131, endPoint y: 393, distance: 15.0
click at [131, 393] on div at bounding box center [130, 406] width 4 height 51
drag, startPoint x: 110, startPoint y: 386, endPoint x: 120, endPoint y: 384, distance: 10.2
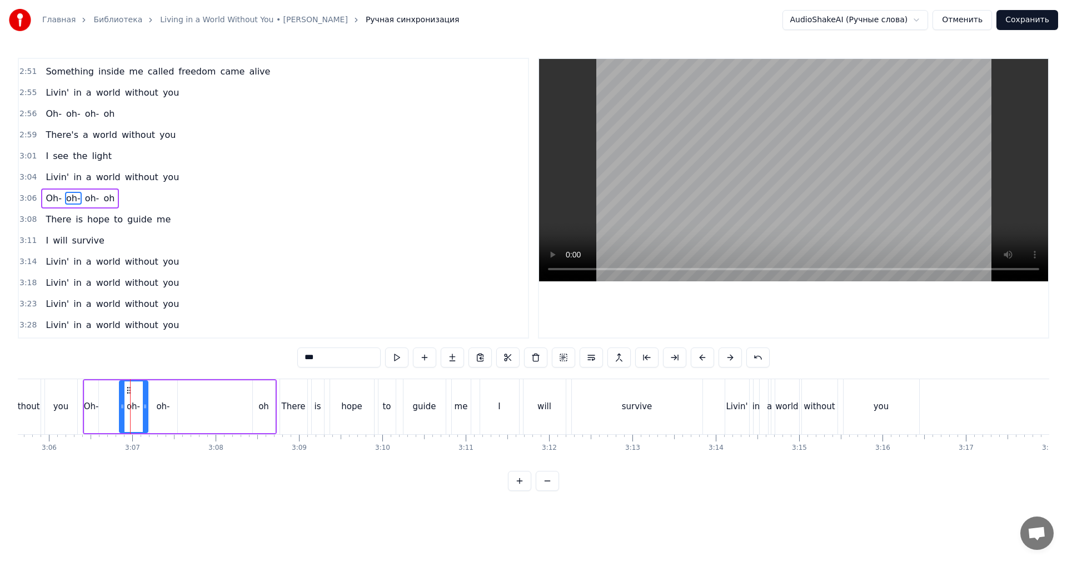
click at [124, 382] on div "oh-" at bounding box center [133, 406] width 27 height 51
click at [97, 397] on div "Oh-" at bounding box center [91, 406] width 15 height 53
drag, startPoint x: 97, startPoint y: 397, endPoint x: 118, endPoint y: 393, distance: 21.5
click at [116, 393] on div at bounding box center [114, 406] width 4 height 51
click at [258, 393] on div "oh" at bounding box center [264, 406] width 22 height 53
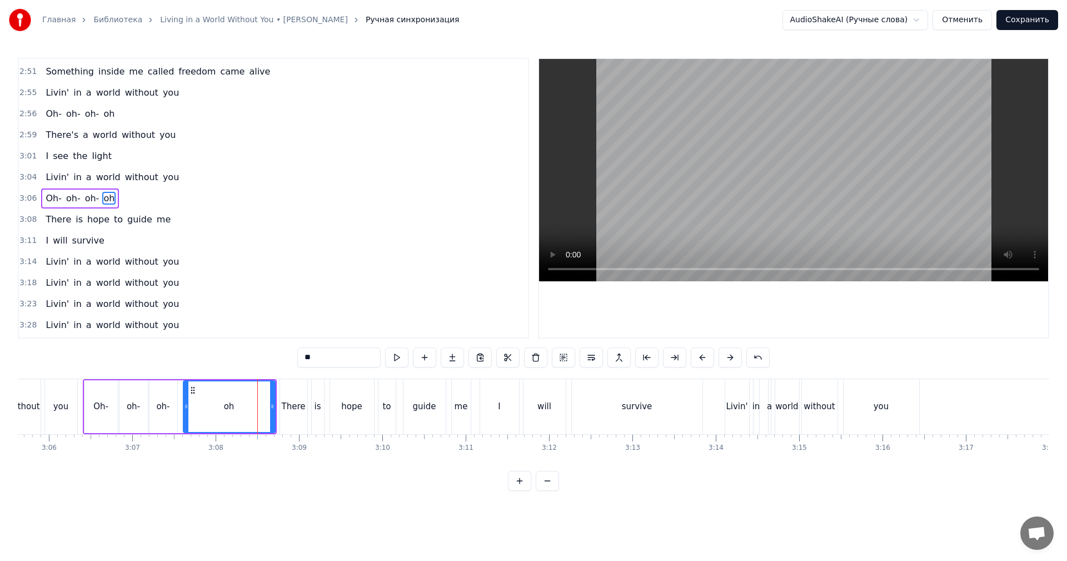
drag, startPoint x: 256, startPoint y: 396, endPoint x: 116, endPoint y: 409, distance: 140.6
click at [185, 404] on div at bounding box center [186, 406] width 4 height 51
click at [74, 407] on div "you" at bounding box center [61, 406] width 32 height 55
type input "***"
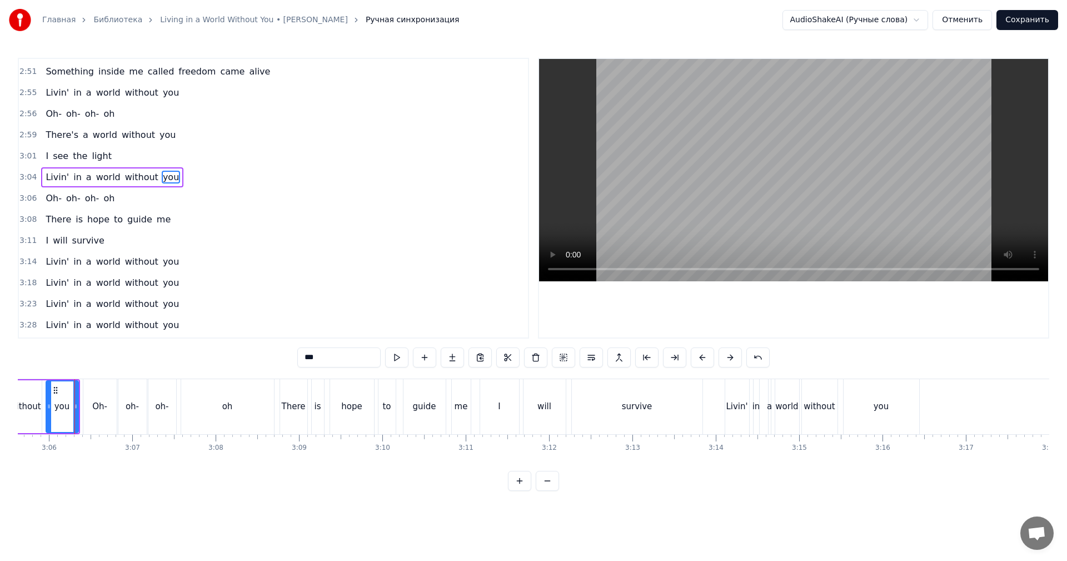
scroll to position [1032, 0]
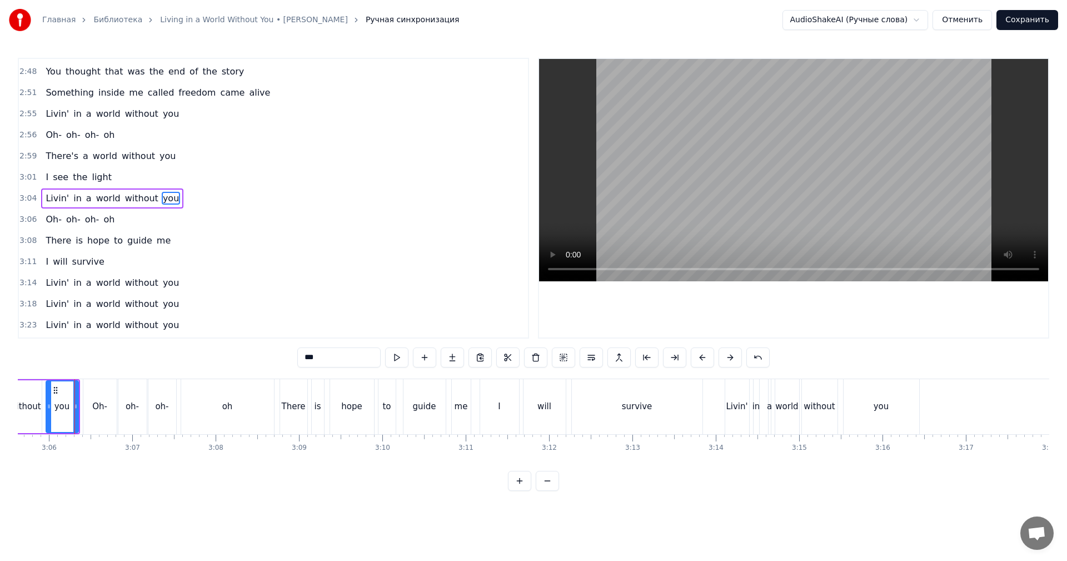
drag, startPoint x: 784, startPoint y: 185, endPoint x: 778, endPoint y: 182, distance: 6.7
click at [784, 184] on video at bounding box center [793, 170] width 509 height 222
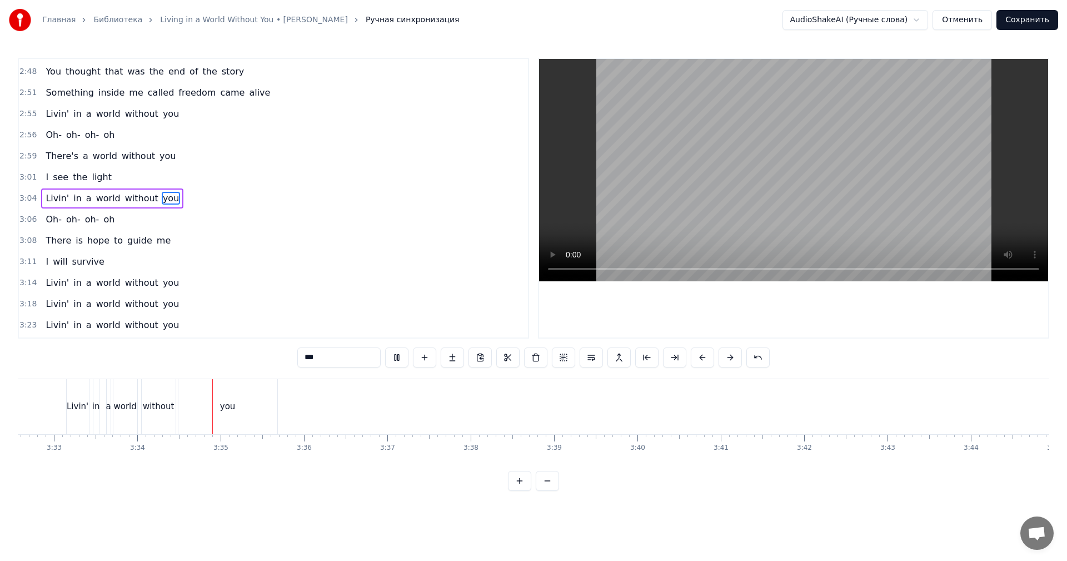
scroll to position [0, 17804]
click at [1030, 22] on button "Сохранить" at bounding box center [1027, 20] width 62 height 20
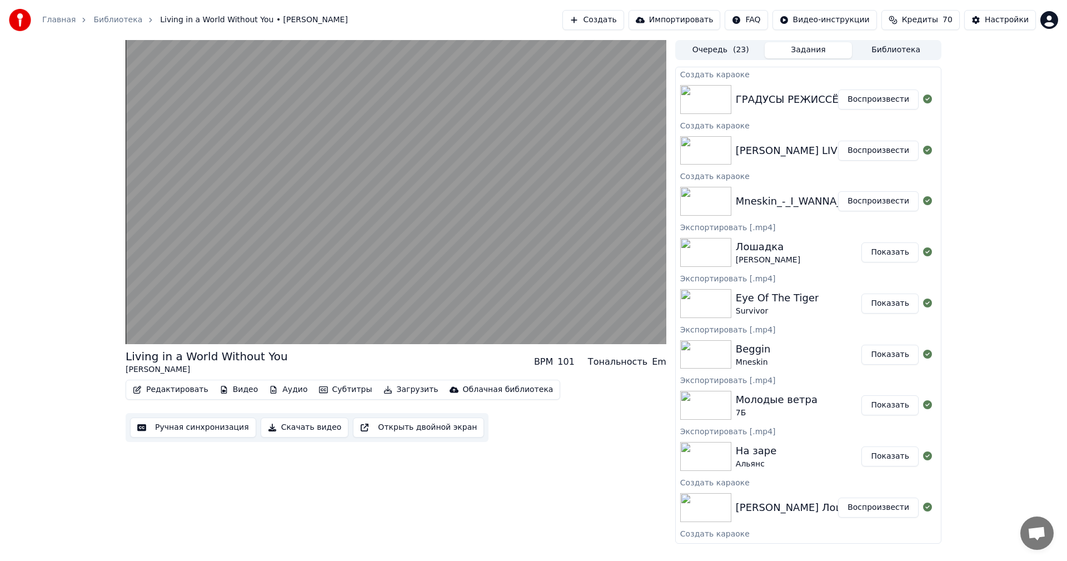
click at [861, 101] on button "Воспроизвести" at bounding box center [878, 99] width 81 height 20
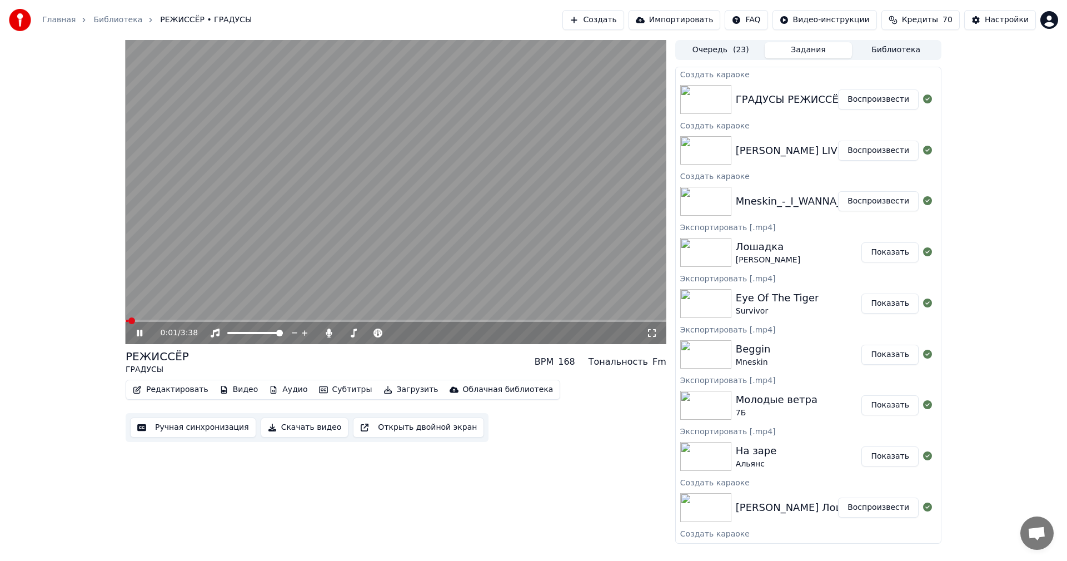
click at [196, 429] on button "Ручная синхронизация" at bounding box center [193, 427] width 126 height 20
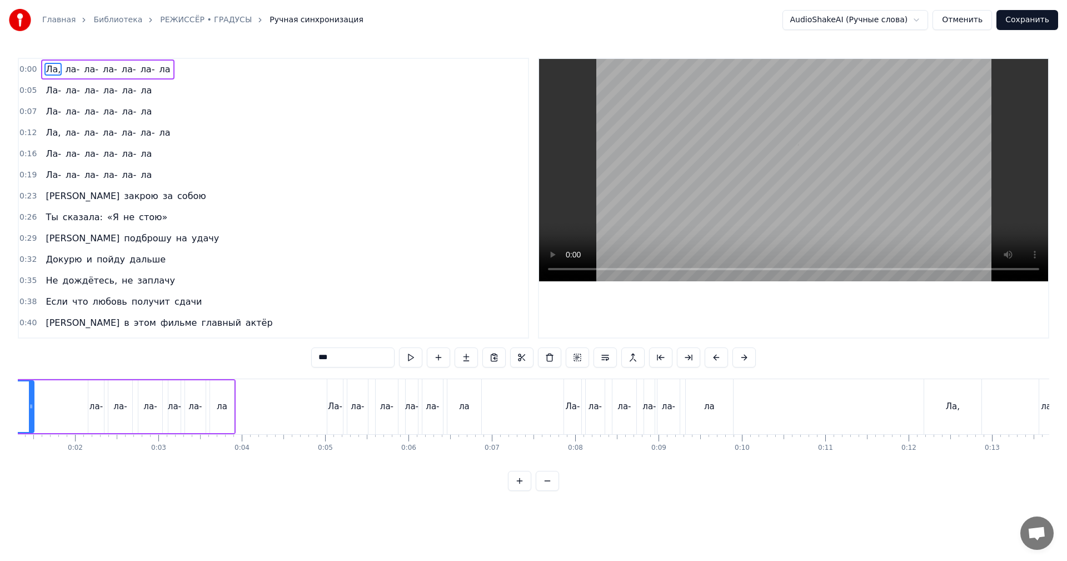
scroll to position [0, 6]
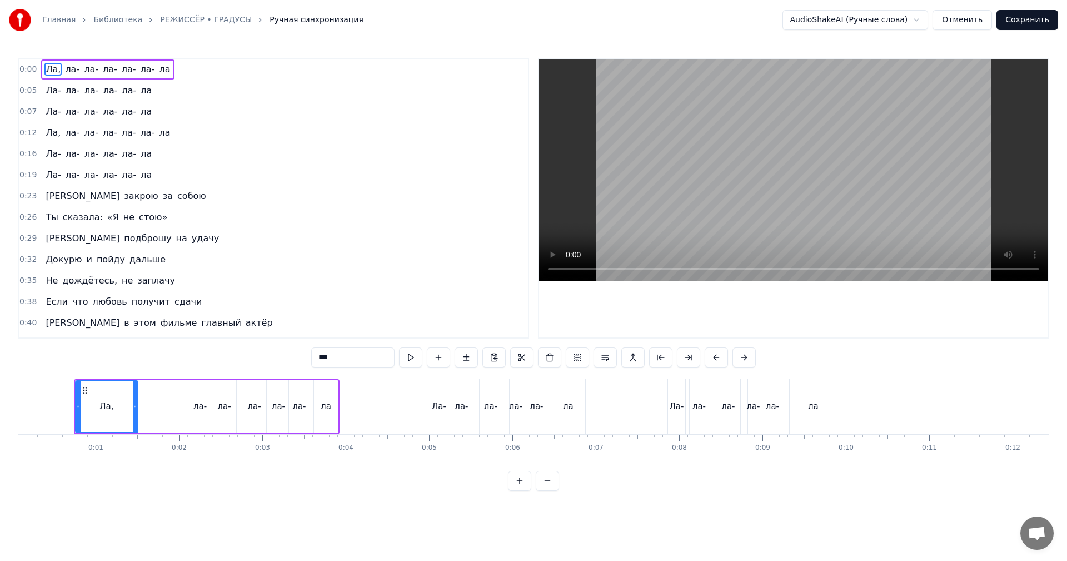
click at [834, 115] on video at bounding box center [793, 170] width 509 height 222
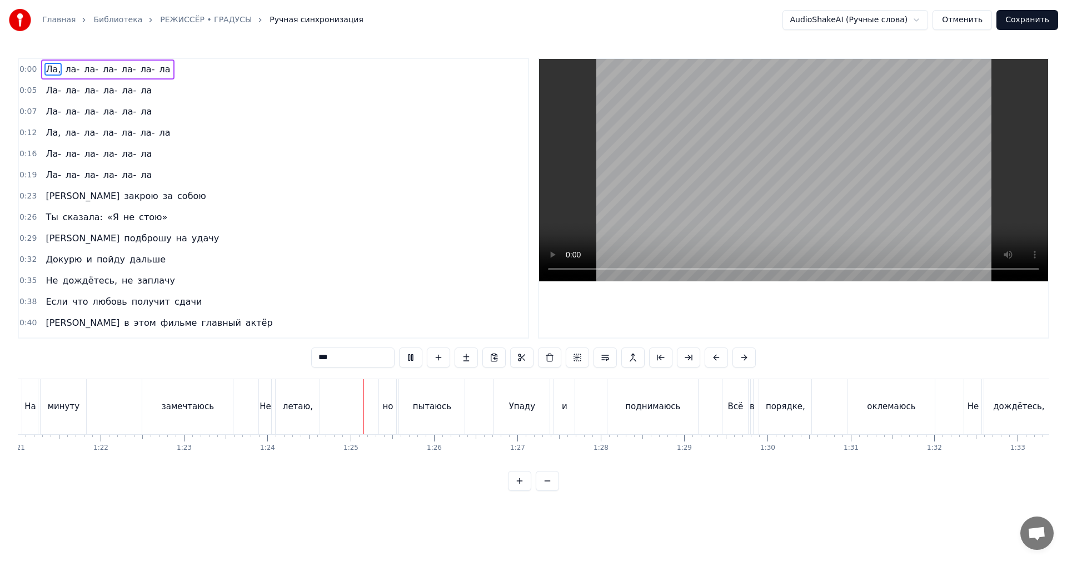
scroll to position [0, 6754]
click at [771, 148] on video at bounding box center [793, 170] width 509 height 222
click at [830, 184] on video at bounding box center [793, 170] width 509 height 222
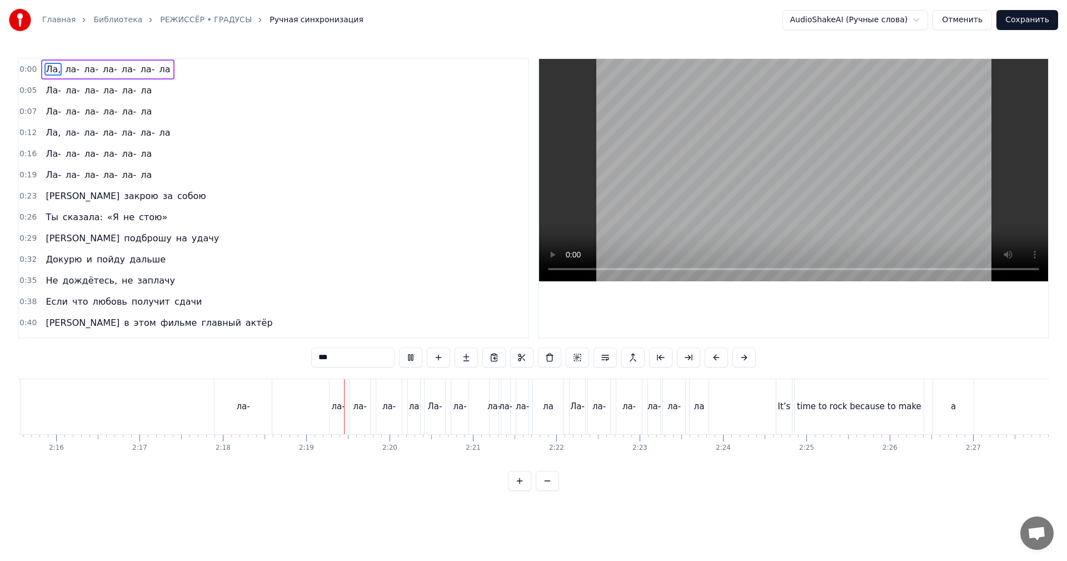
scroll to position [0, 11518]
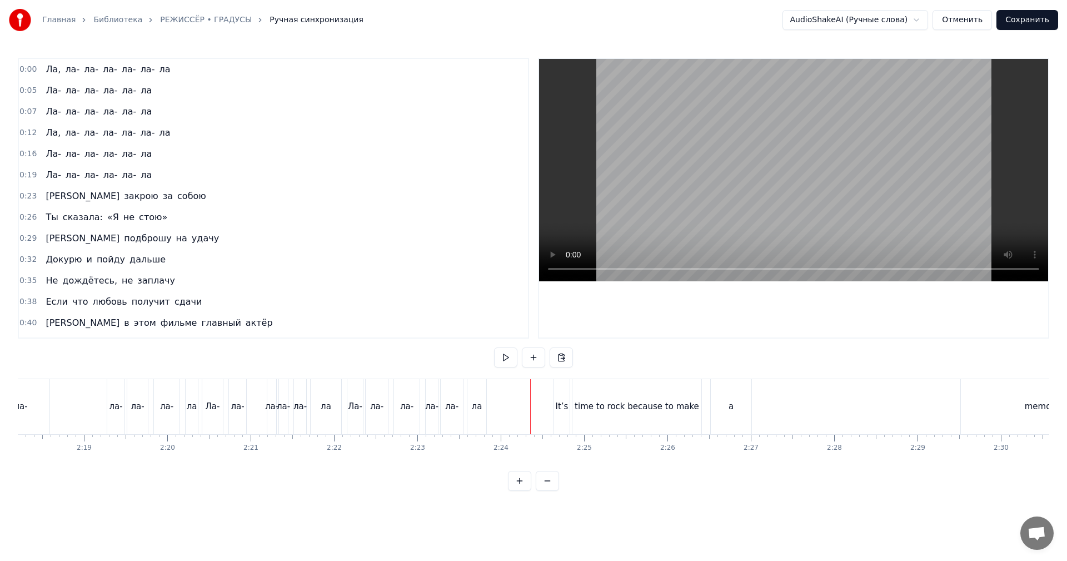
click at [660, 213] on video at bounding box center [793, 170] width 509 height 222
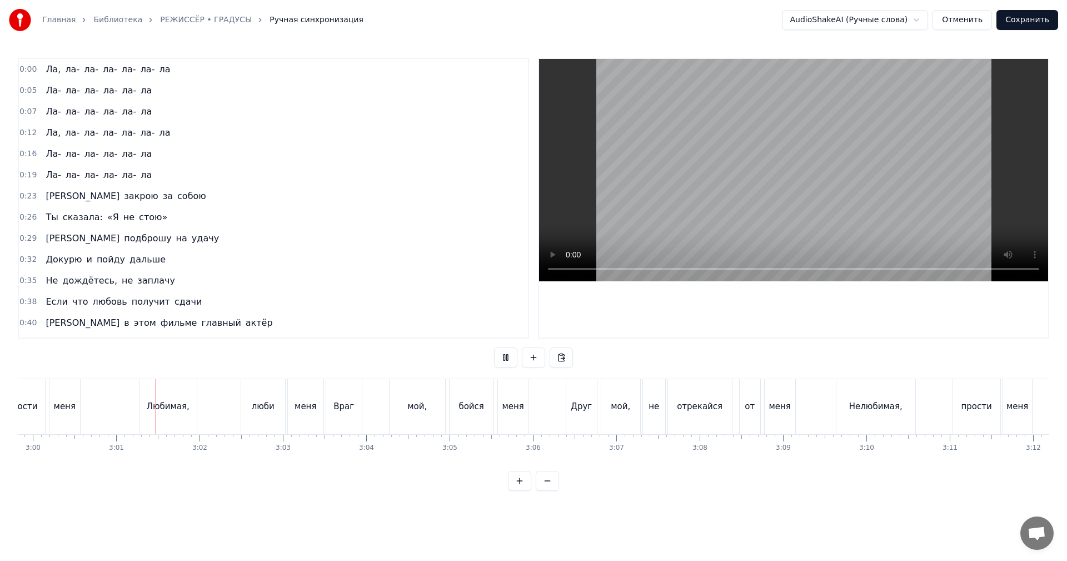
scroll to position [0, 15003]
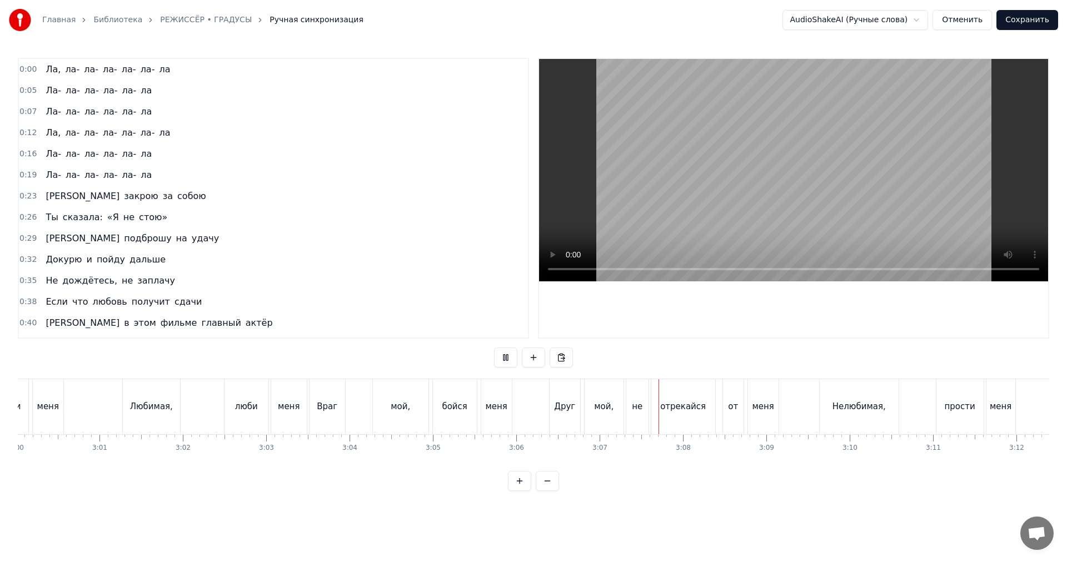
click at [821, 188] on video at bounding box center [793, 170] width 509 height 222
click at [21, 71] on span "0:00" at bounding box center [27, 69] width 17 height 11
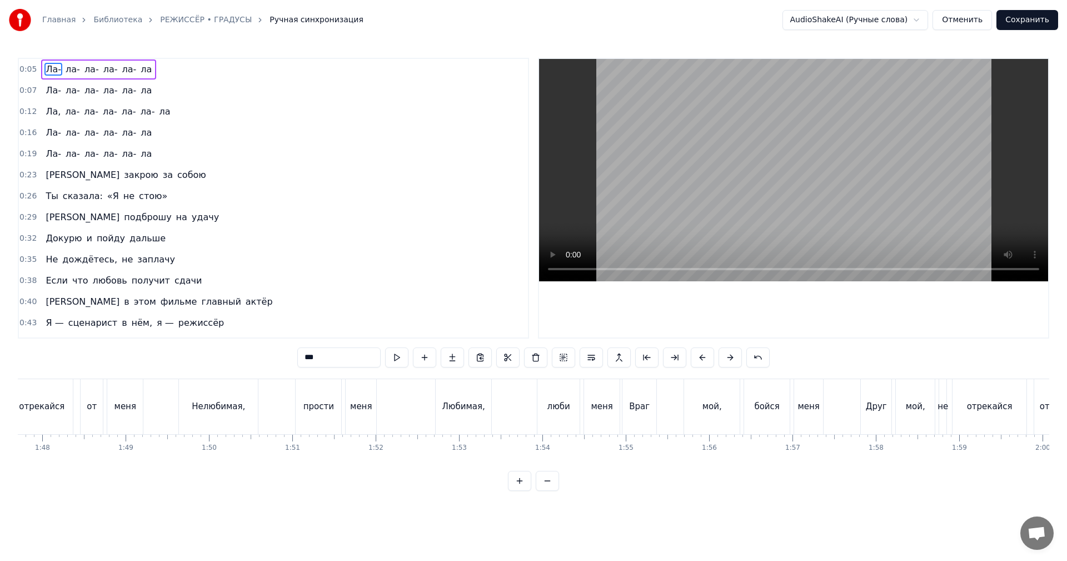
click at [22, 71] on span "0:05" at bounding box center [27, 69] width 17 height 11
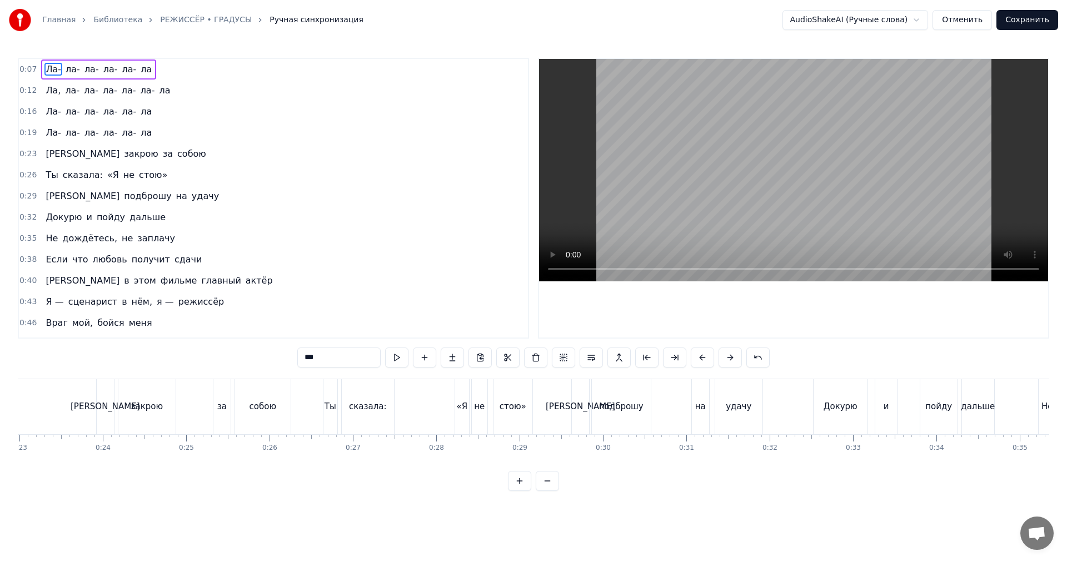
click at [22, 71] on span "0:07" at bounding box center [27, 69] width 17 height 11
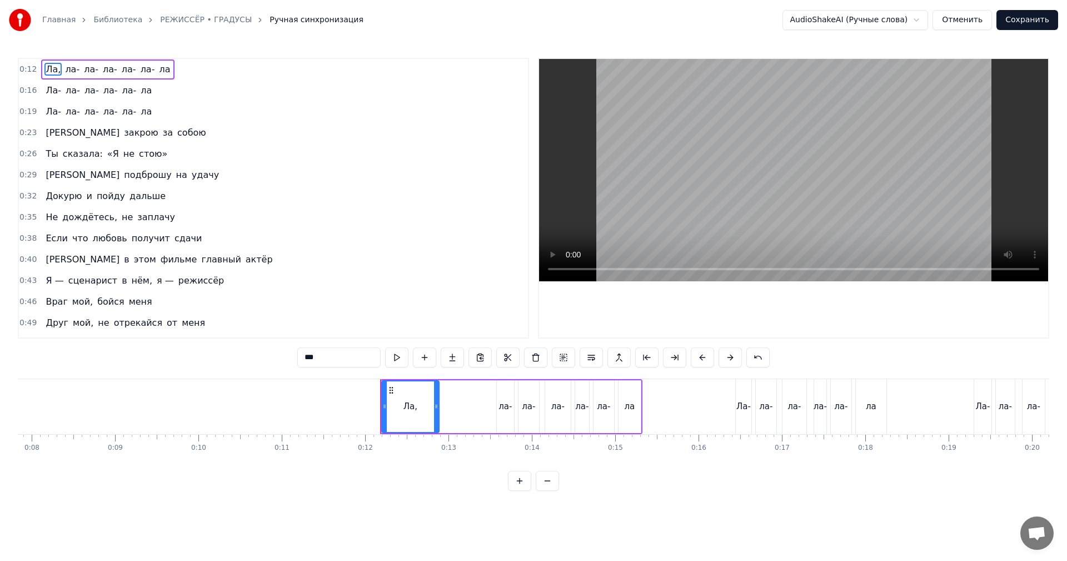
click at [22, 71] on span "0:12" at bounding box center [27, 69] width 17 height 11
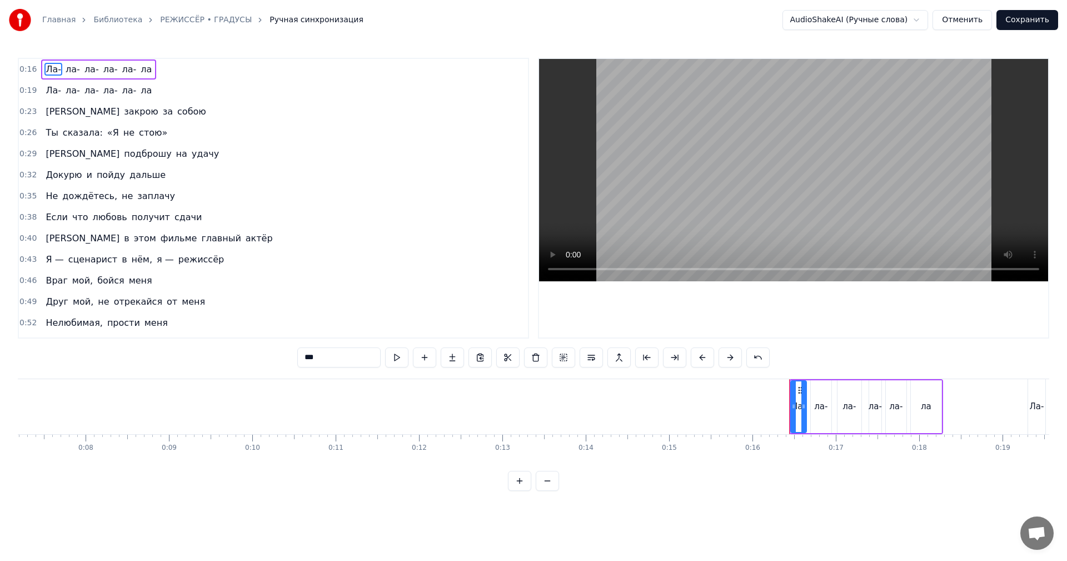
click at [22, 71] on span "0:16" at bounding box center [27, 69] width 17 height 11
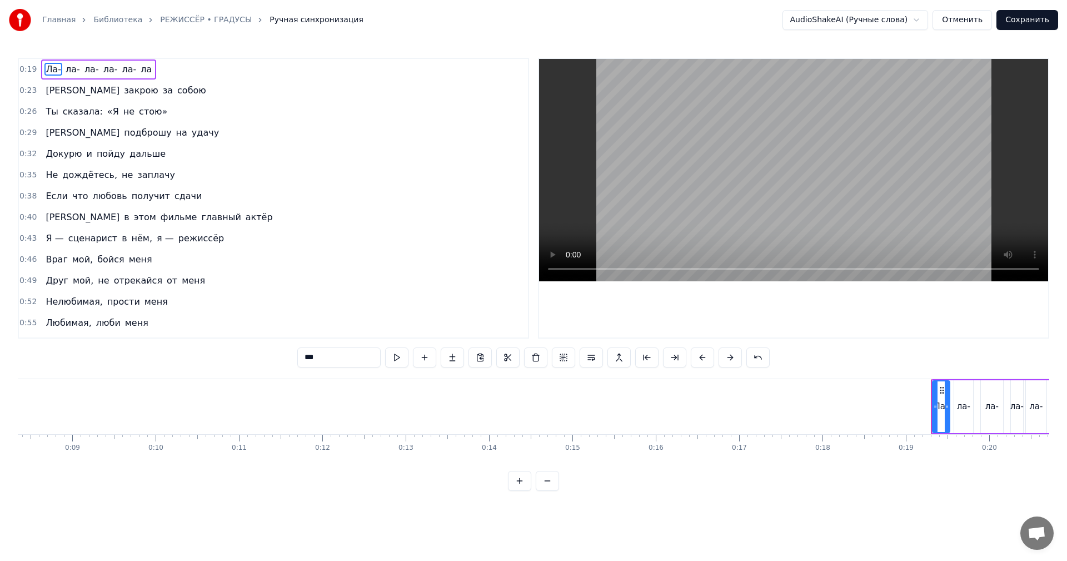
click at [22, 71] on span "0:19" at bounding box center [27, 69] width 17 height 11
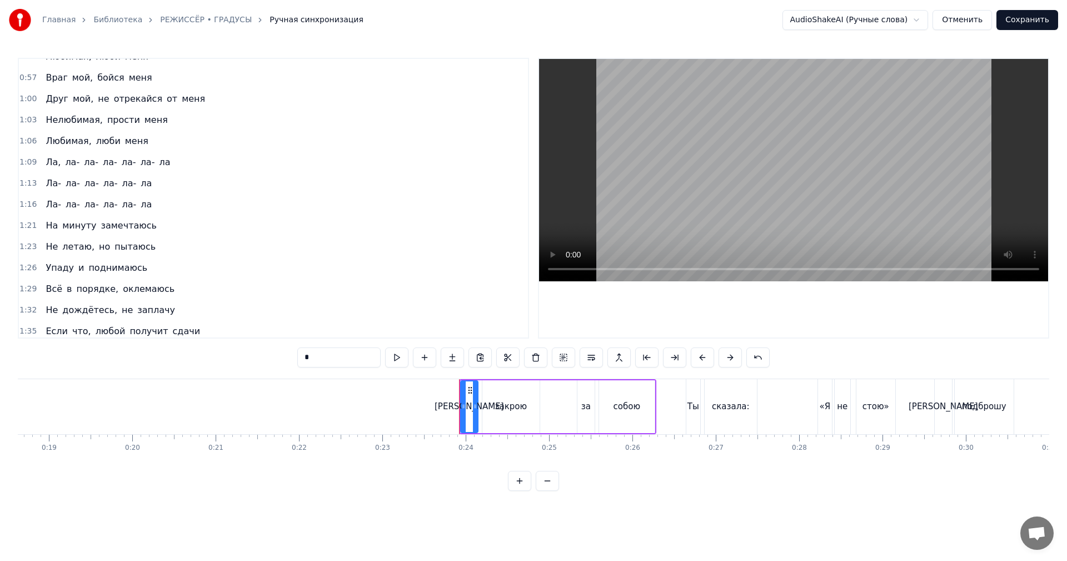
scroll to position [278, 0]
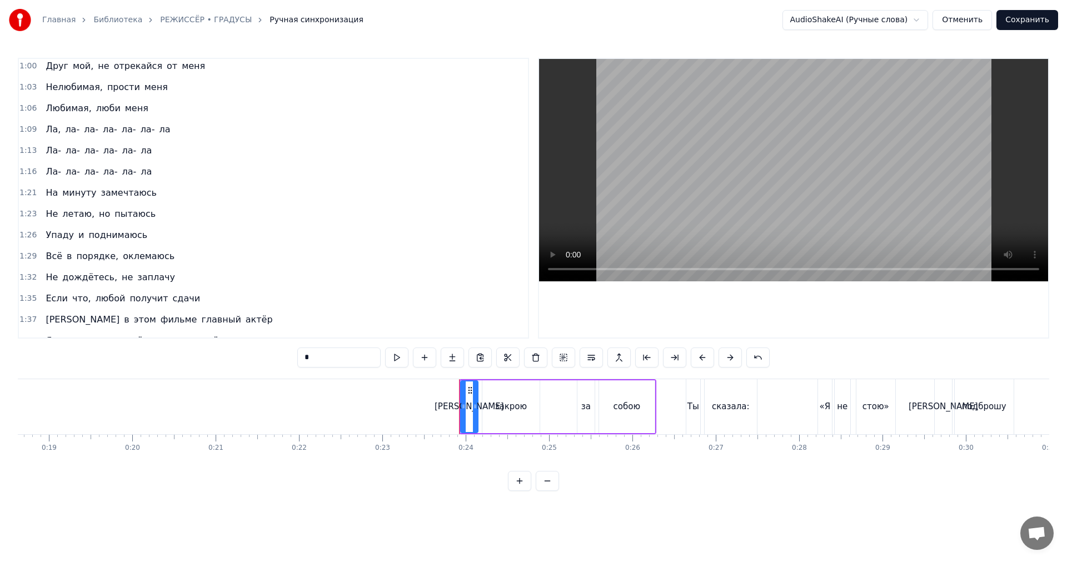
click at [23, 126] on span "1:09" at bounding box center [27, 129] width 17 height 11
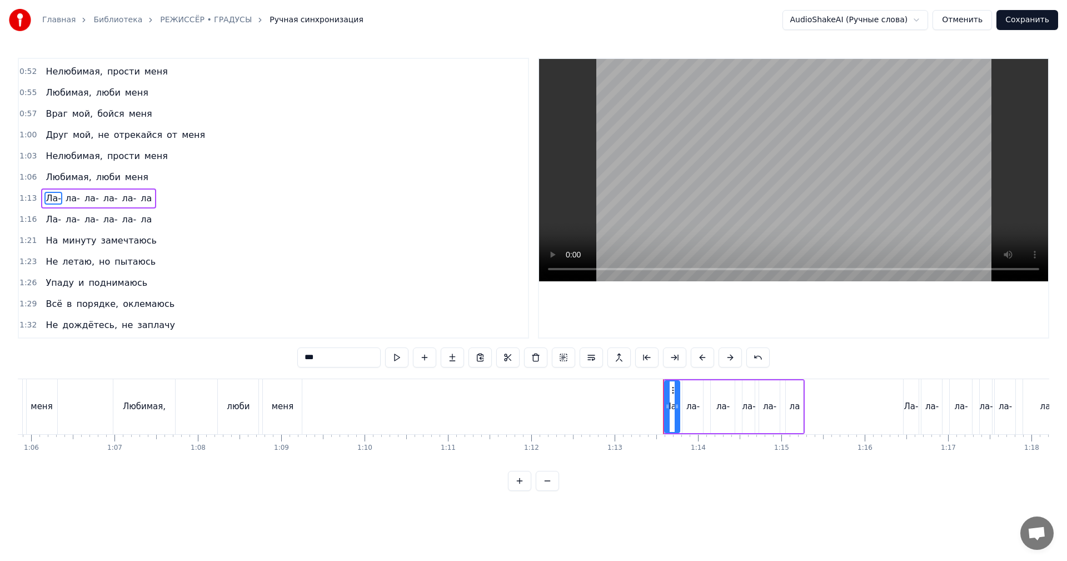
scroll to position [0, 5721]
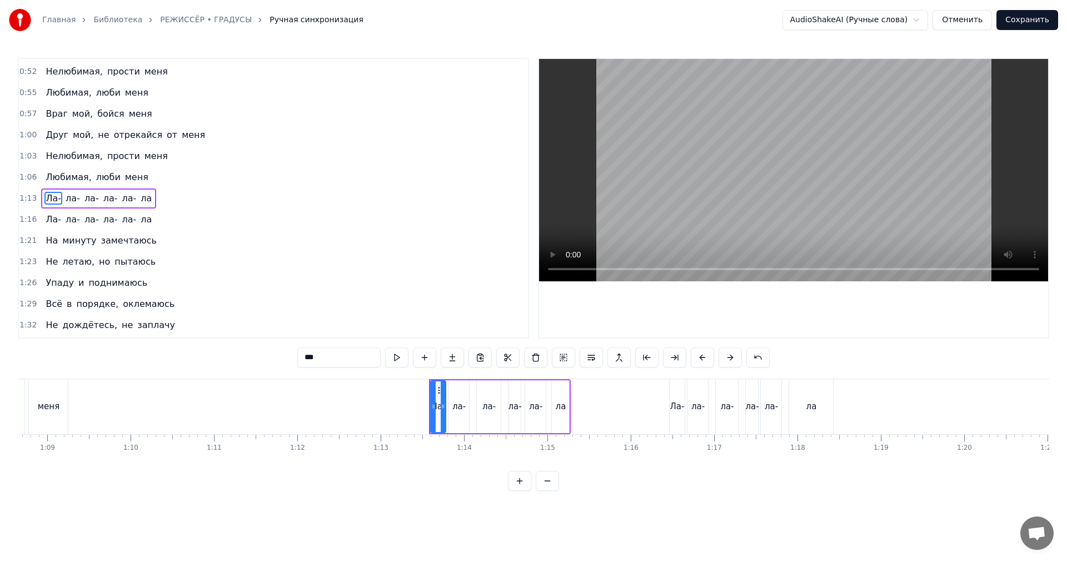
click at [29, 218] on span "1:16" at bounding box center [27, 219] width 17 height 11
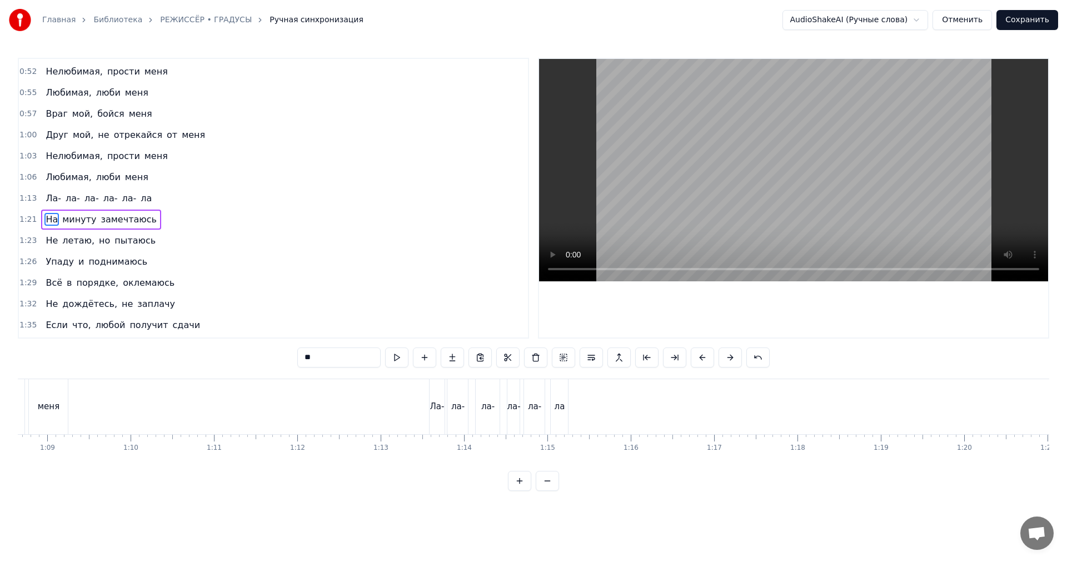
scroll to position [230, 0]
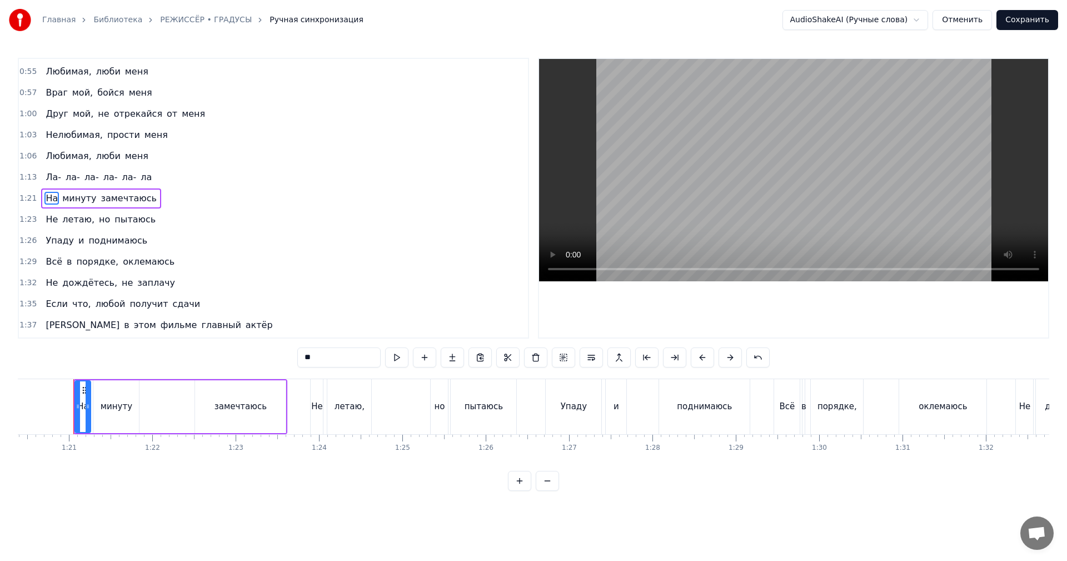
click at [25, 179] on span "1:13" at bounding box center [27, 177] width 17 height 11
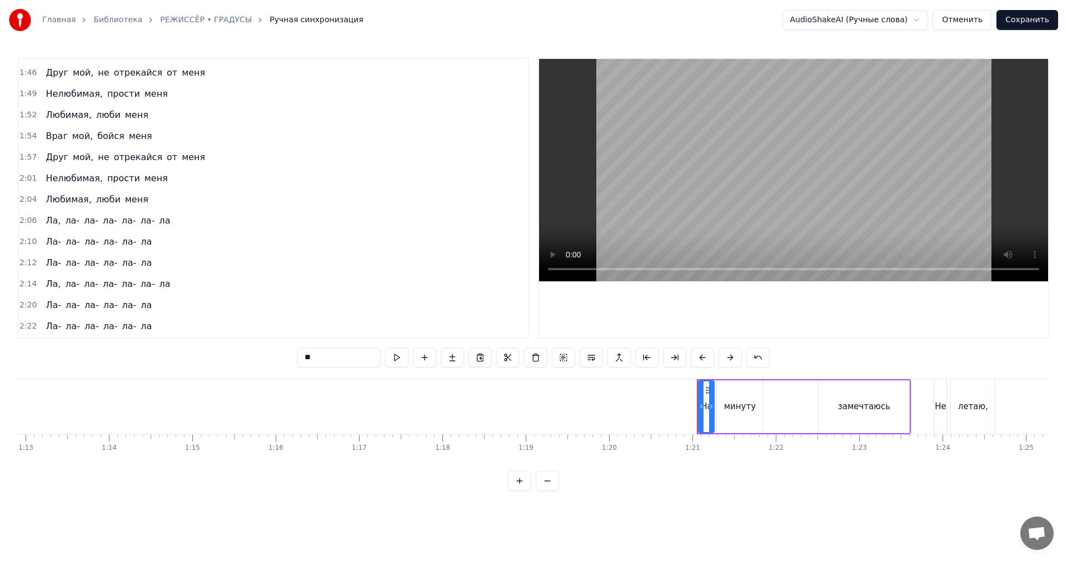
scroll to position [542, 0]
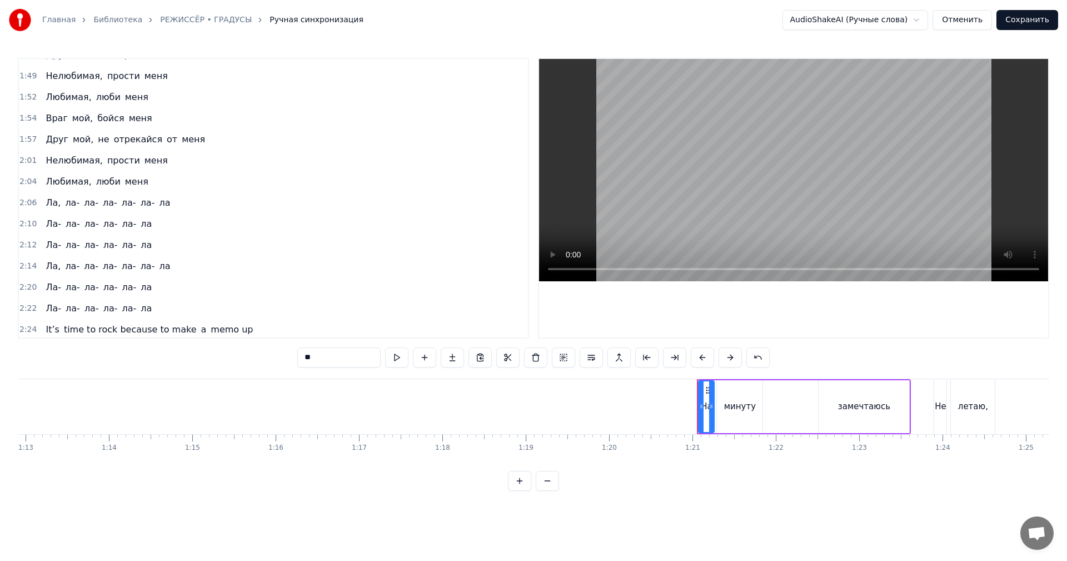
click at [23, 203] on span "2:06" at bounding box center [27, 202] width 17 height 11
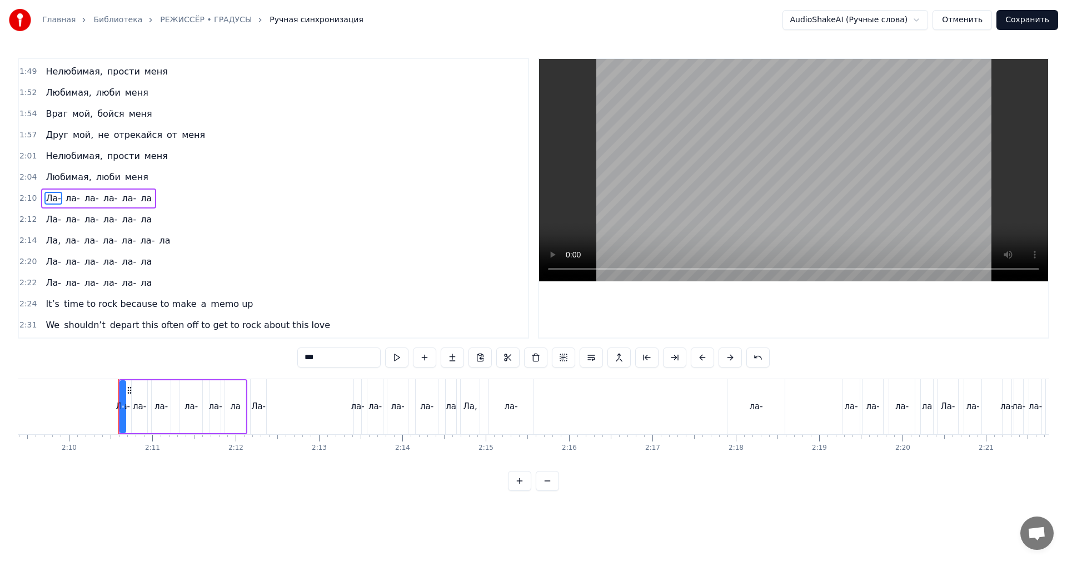
scroll to position [0, 10828]
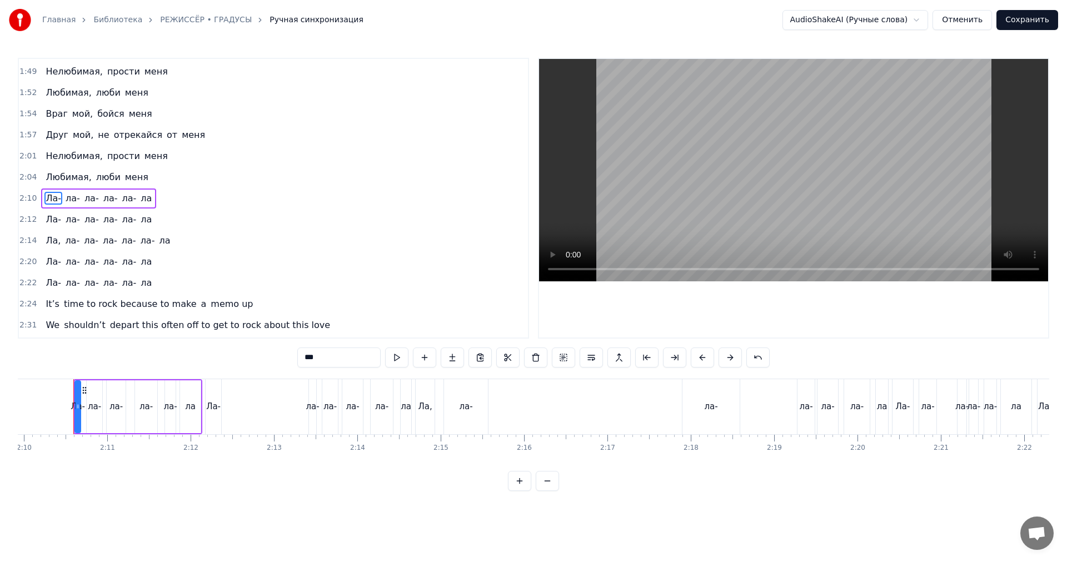
click at [27, 233] on div "2:14 Ла, [GEOGRAPHIC_DATA]" at bounding box center [273, 240] width 509 height 21
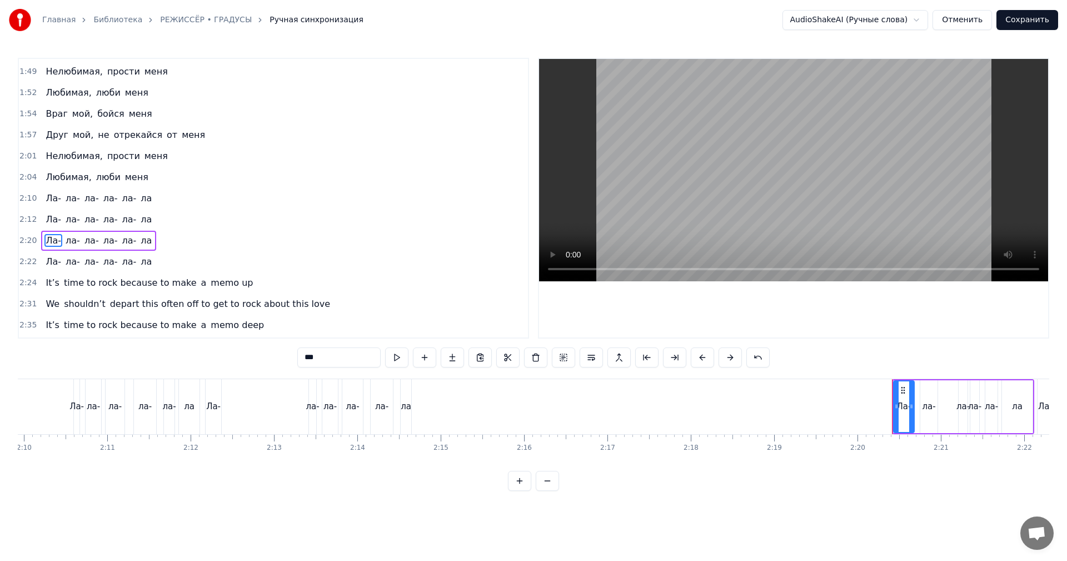
scroll to position [589, 0]
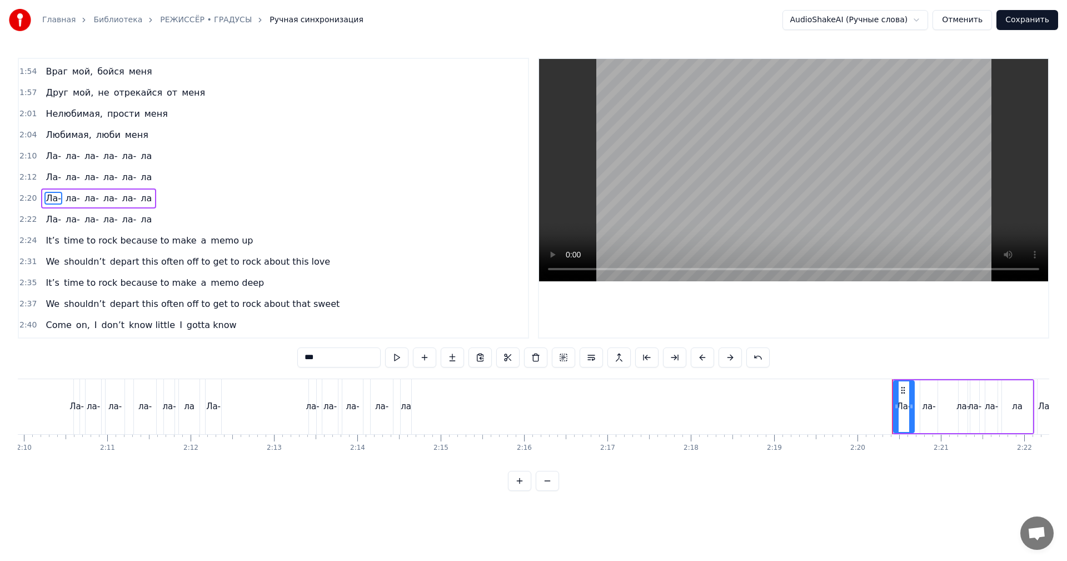
click at [23, 194] on span "2:20" at bounding box center [27, 198] width 17 height 11
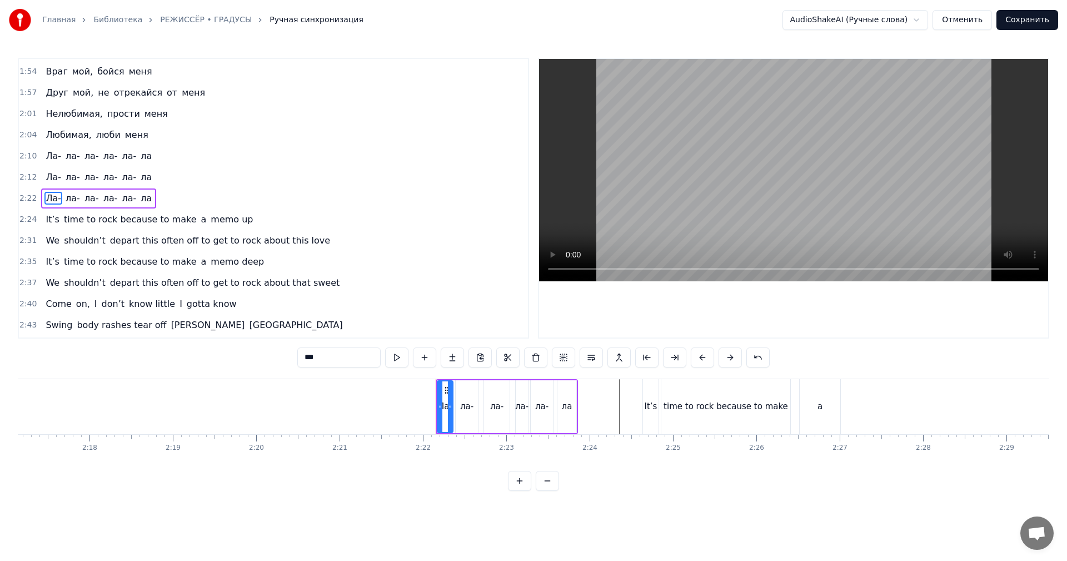
click at [23, 194] on span "2:22" at bounding box center [27, 198] width 17 height 11
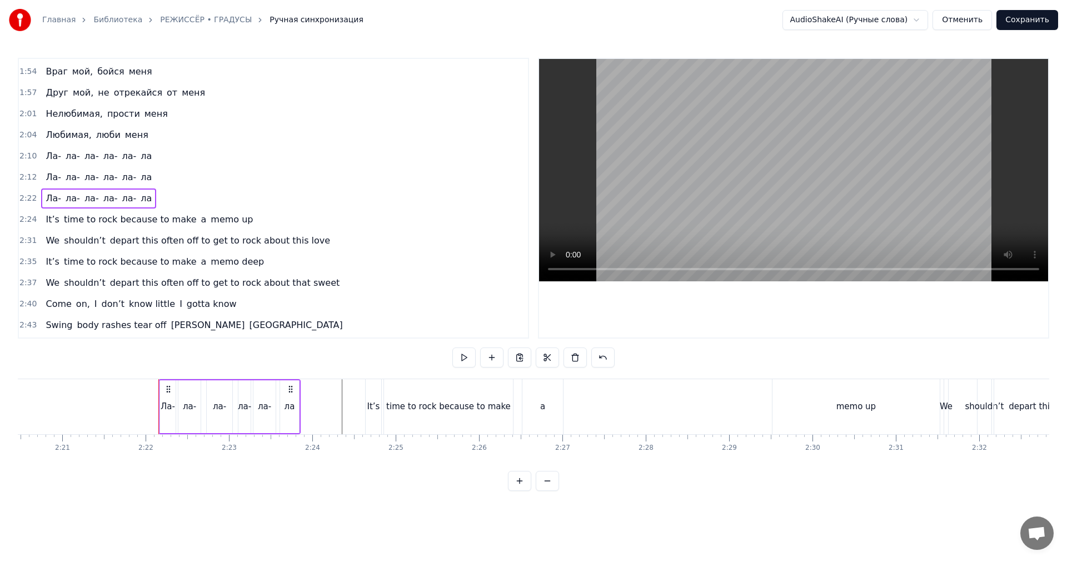
scroll to position [0, 11792]
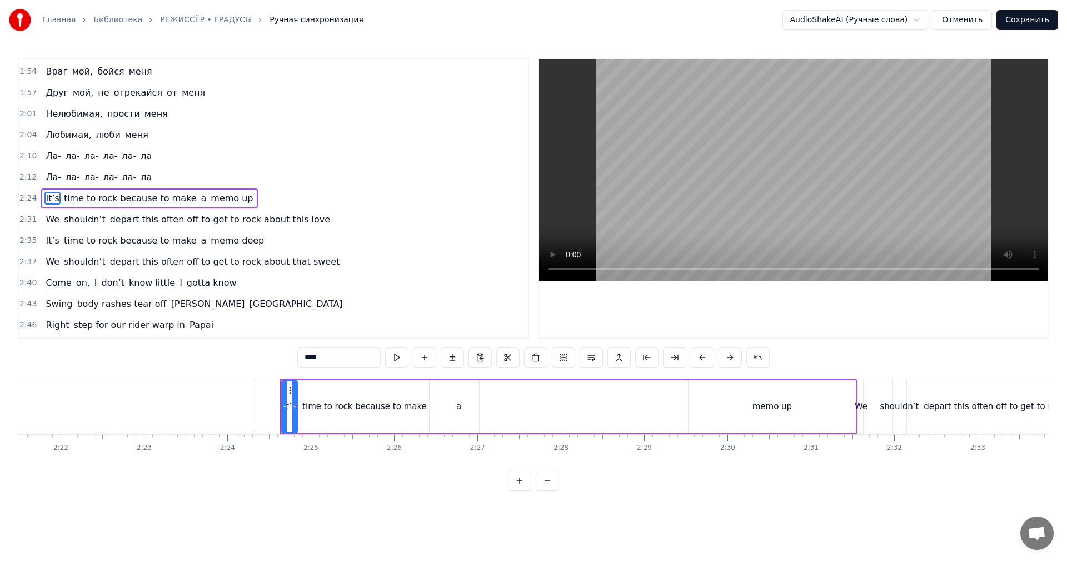
click at [23, 194] on span "2:24" at bounding box center [27, 198] width 17 height 11
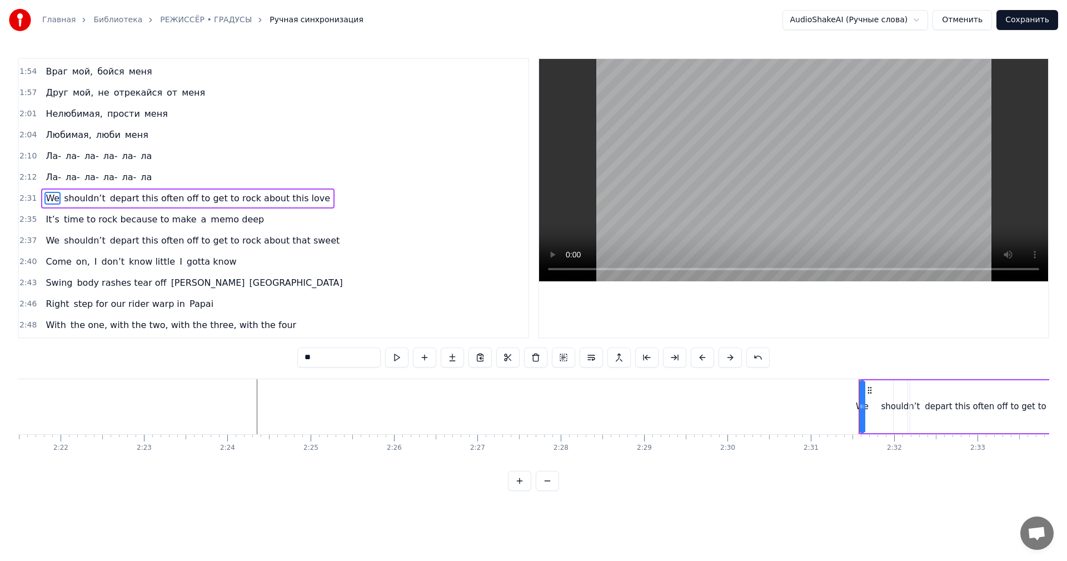
click at [23, 194] on span "2:31" at bounding box center [27, 198] width 17 height 11
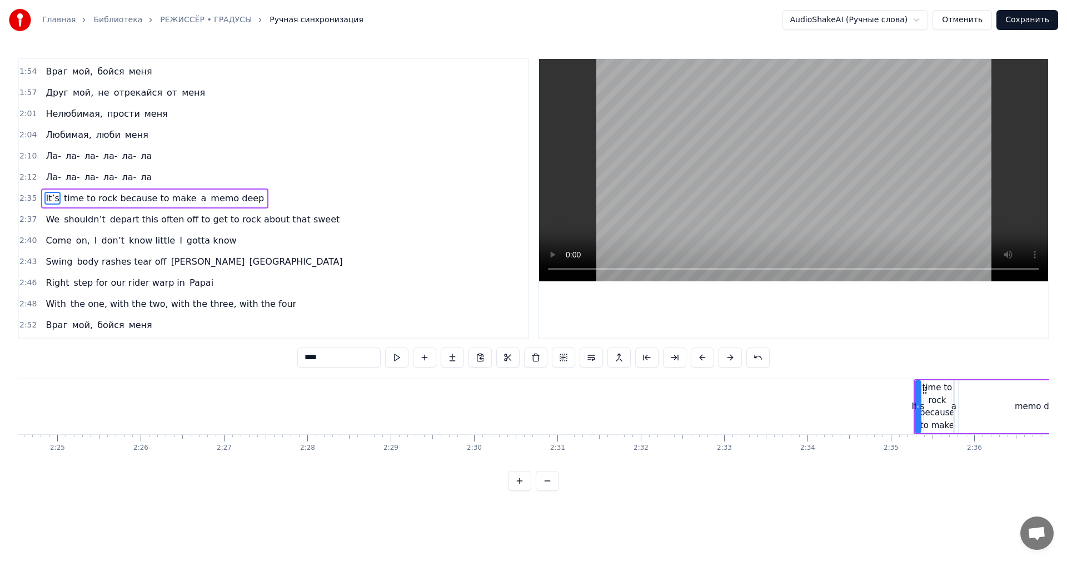
click at [23, 194] on span "2:35" at bounding box center [27, 198] width 17 height 11
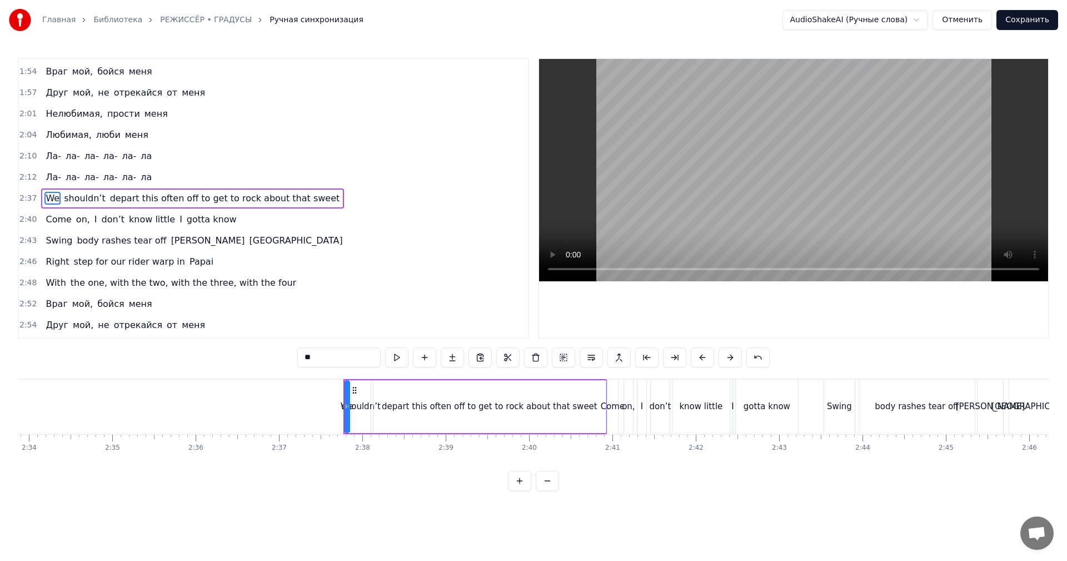
scroll to position [0, 12885]
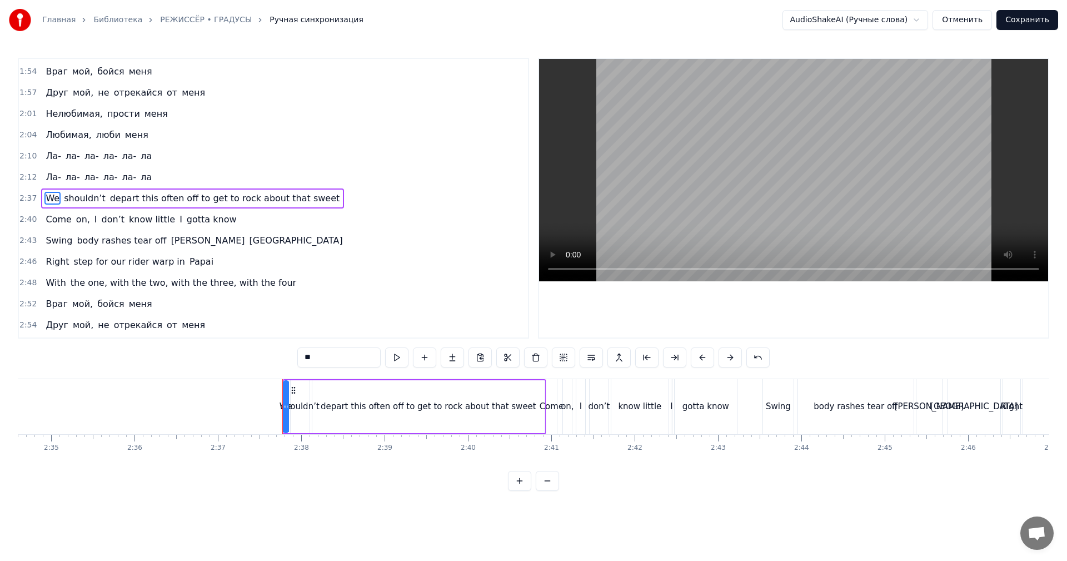
click at [23, 194] on span "2:37" at bounding box center [27, 198] width 17 height 11
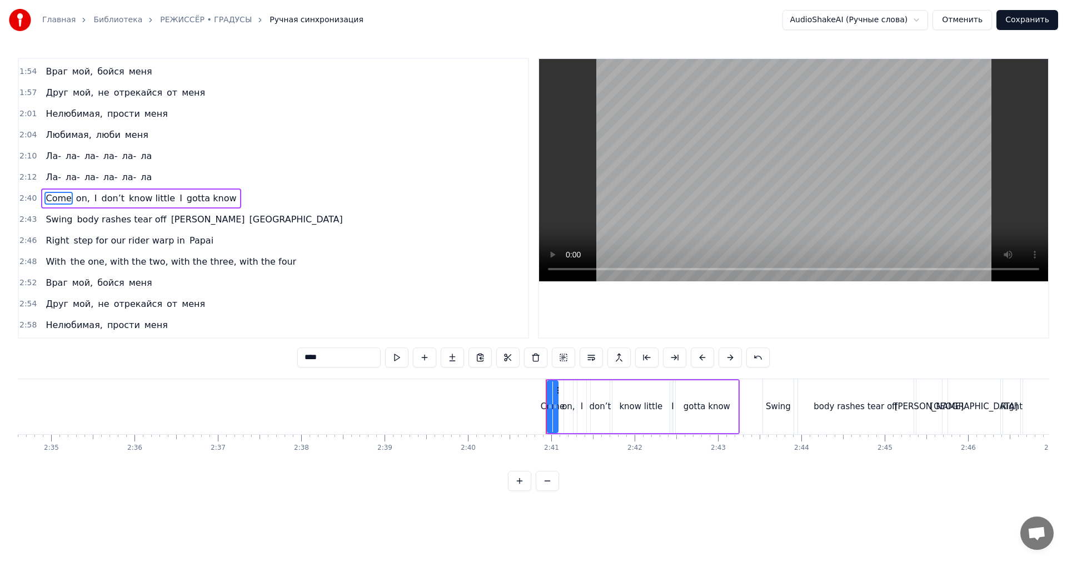
click at [23, 194] on span "2:40" at bounding box center [27, 198] width 17 height 11
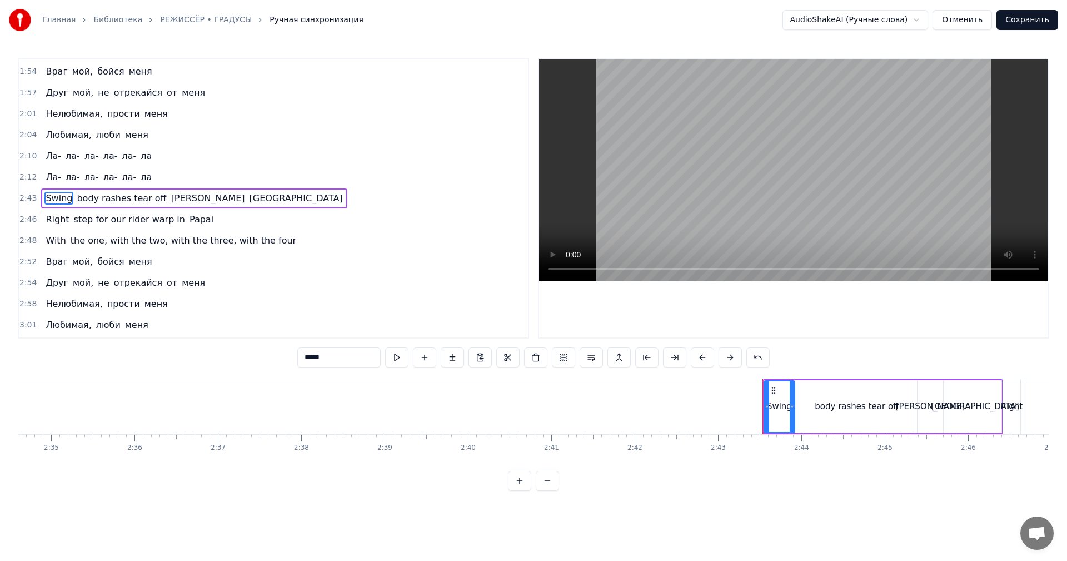
click at [23, 194] on span "2:43" at bounding box center [27, 198] width 17 height 11
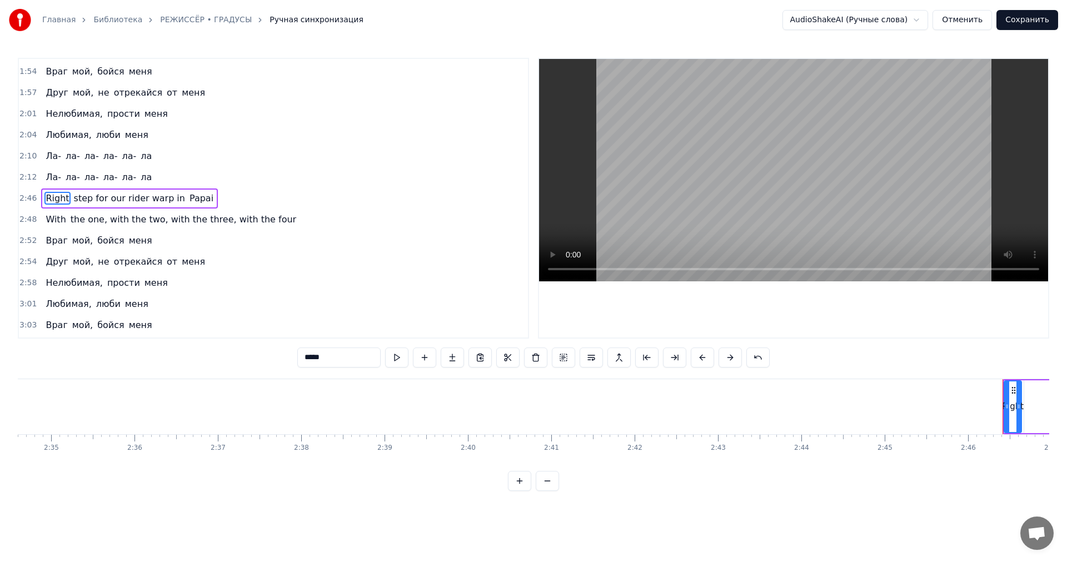
click at [23, 194] on span "2:46" at bounding box center [27, 198] width 17 height 11
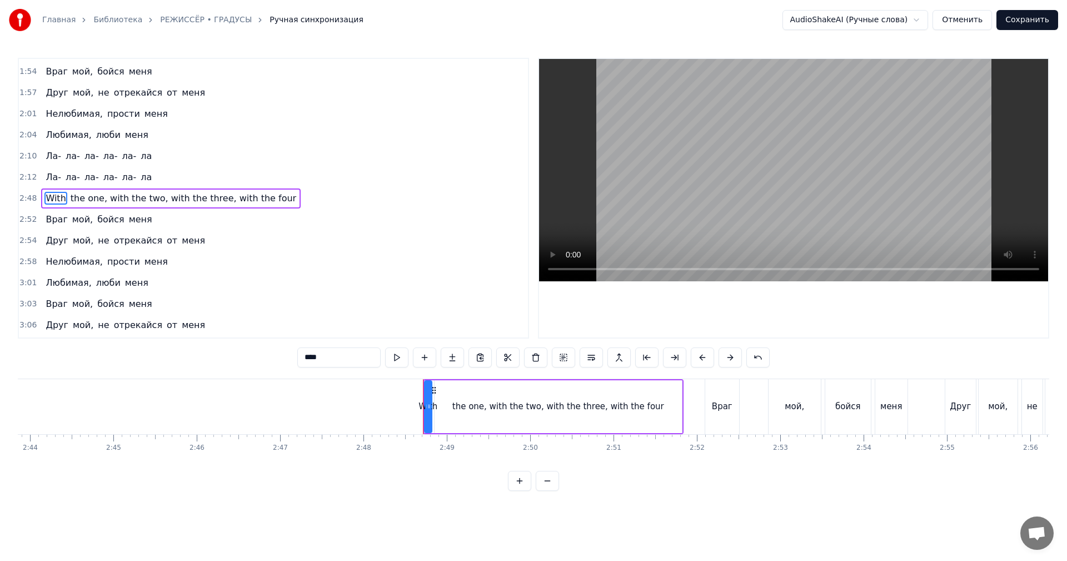
click at [23, 194] on span "2:48" at bounding box center [27, 198] width 17 height 11
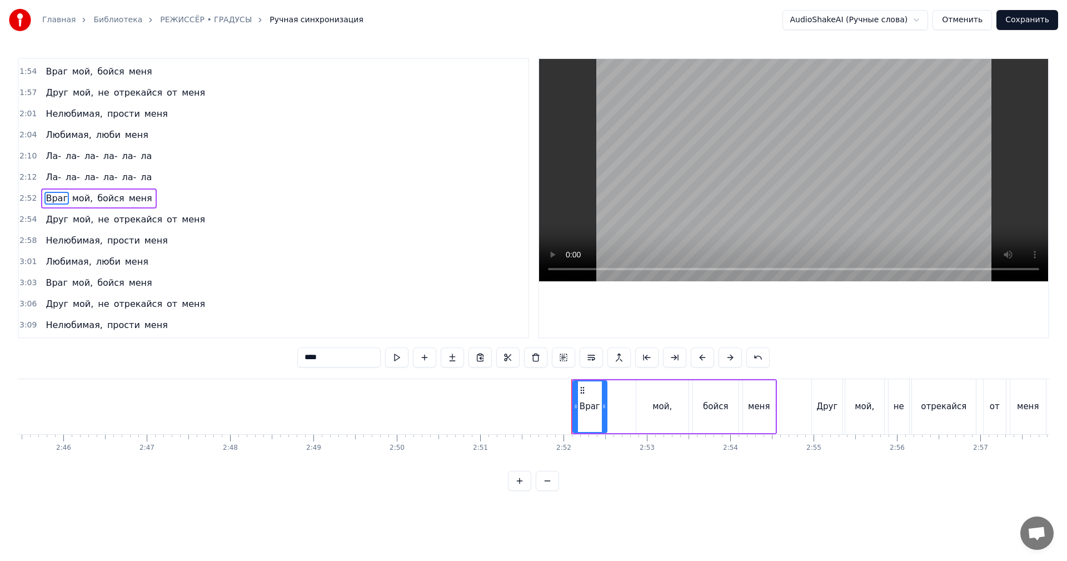
scroll to position [0, 13813]
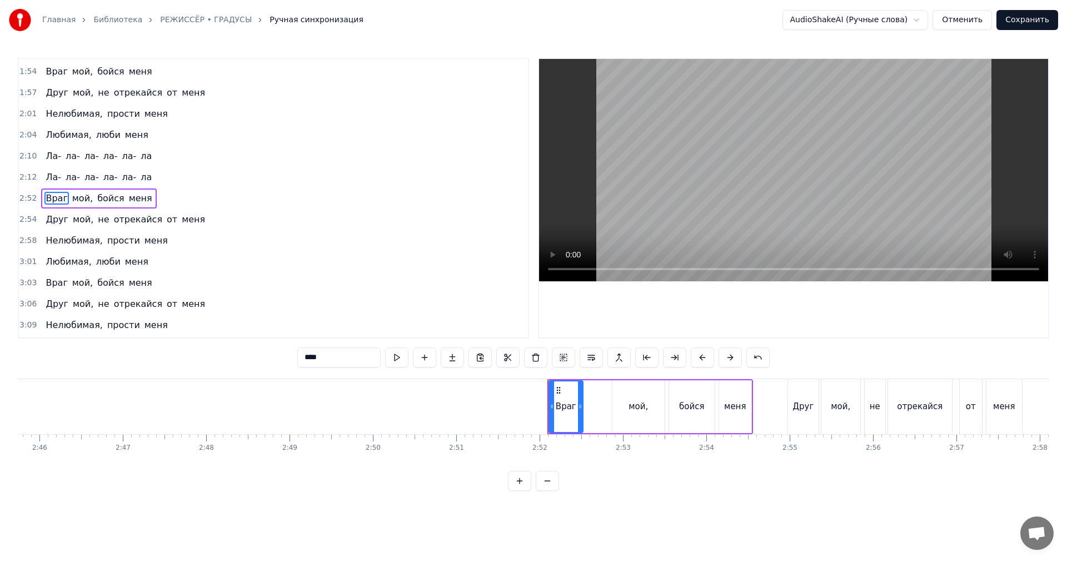
click at [23, 194] on span "2:52" at bounding box center [27, 198] width 17 height 11
click at [24, 183] on div "2:12 Ла- ла- ла- ла- ла- ла" at bounding box center [273, 177] width 509 height 21
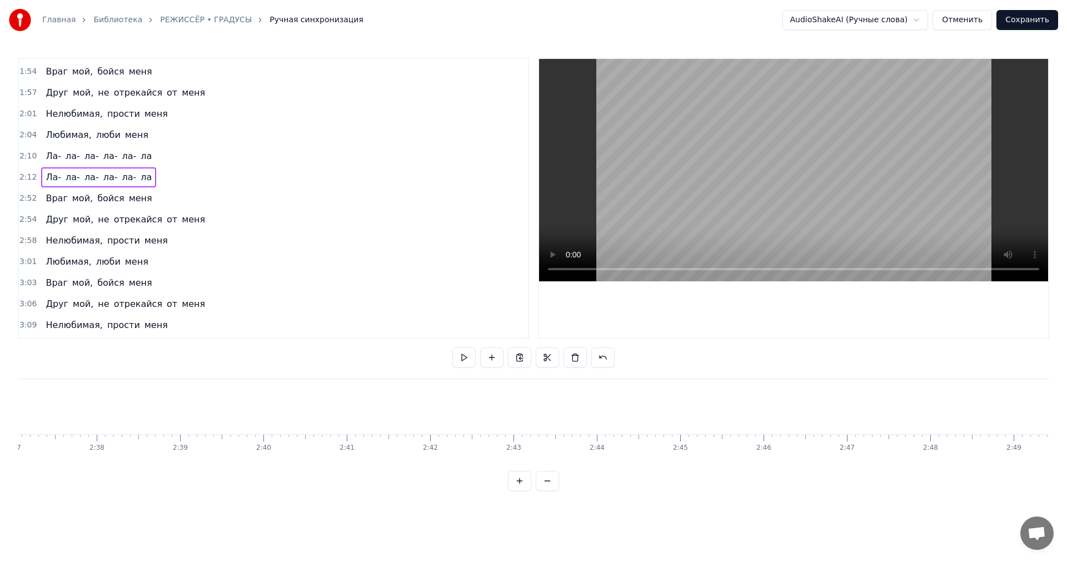
scroll to position [569, 0]
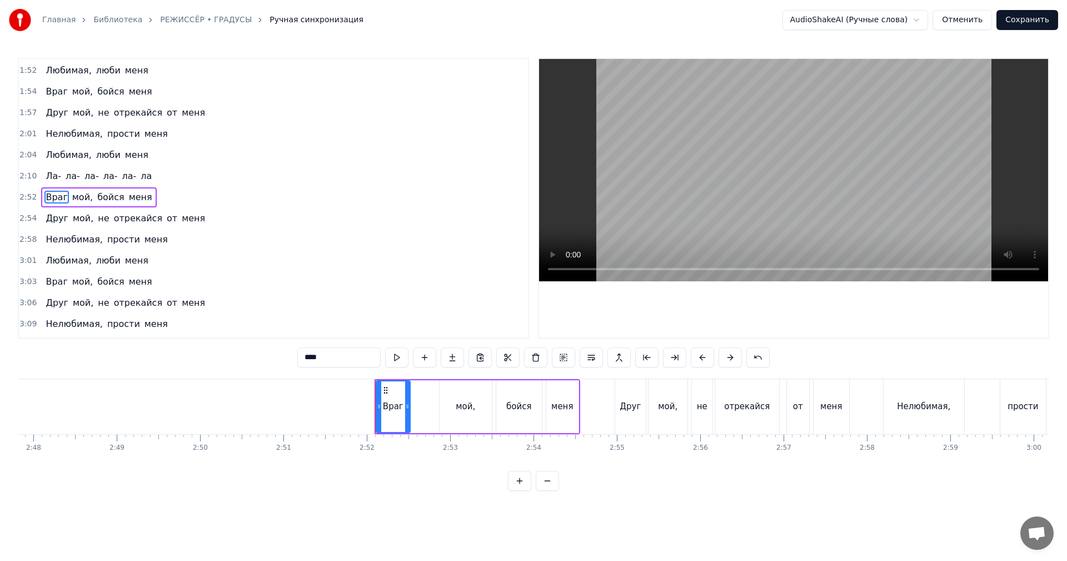
click at [22, 183] on div "2:10 Ла- ла- ла- ла- ла- ла" at bounding box center [273, 176] width 509 height 21
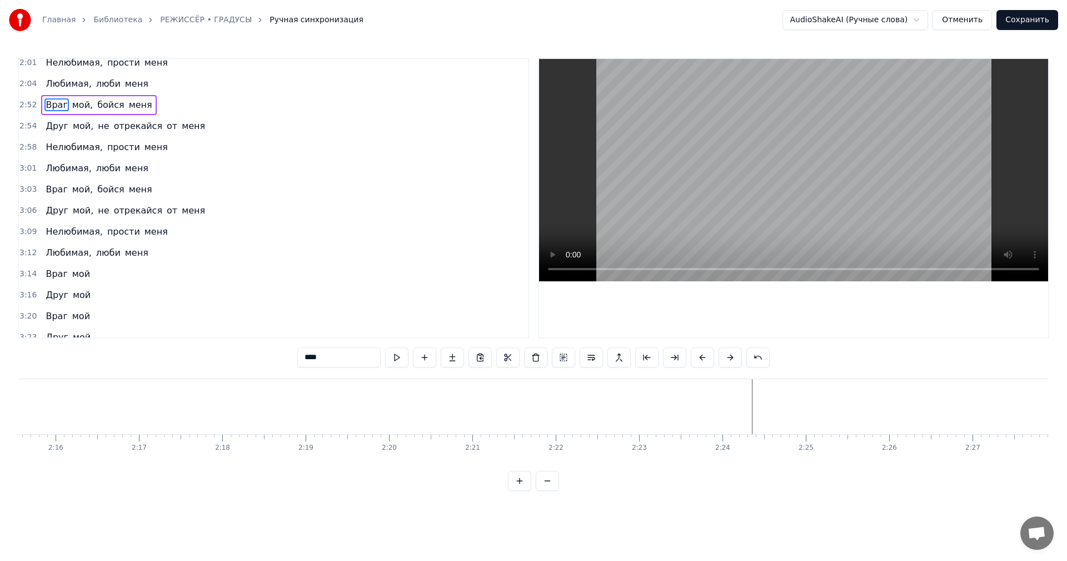
scroll to position [0, 0]
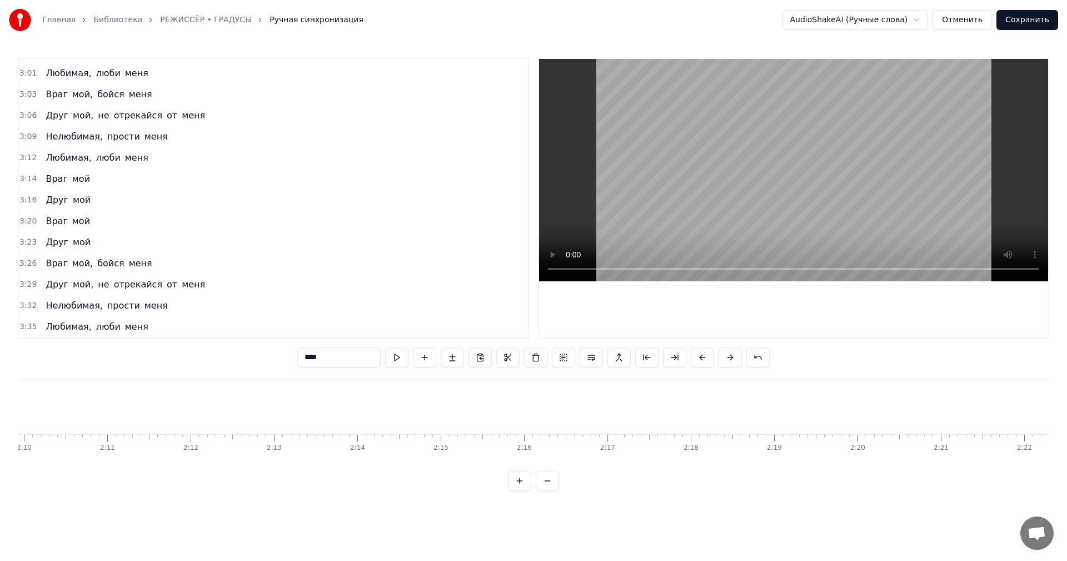
click at [26, 304] on span "3:32" at bounding box center [27, 305] width 17 height 11
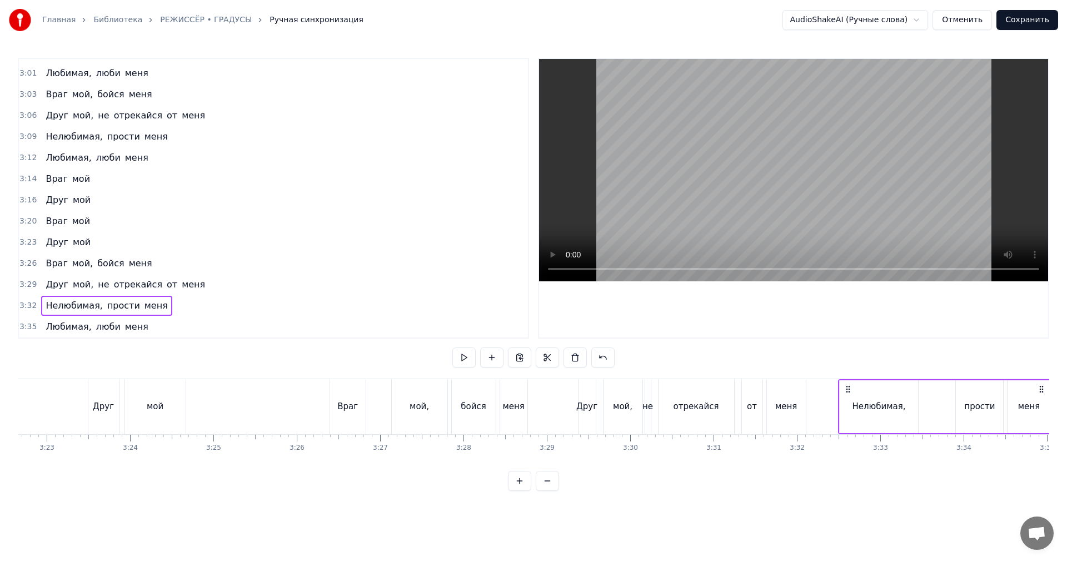
click at [765, 165] on video at bounding box center [793, 170] width 509 height 222
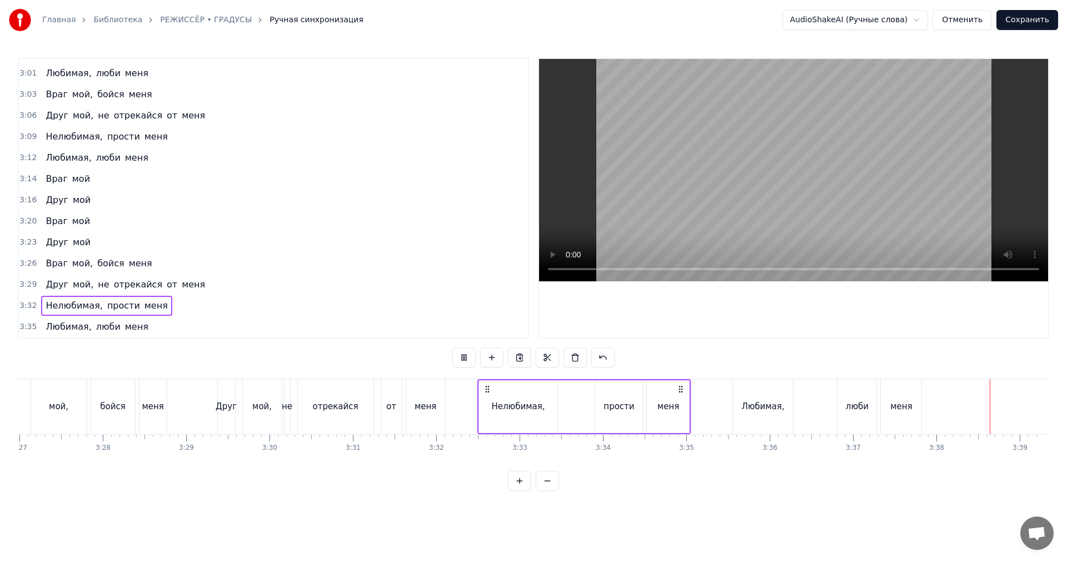
click at [1026, 18] on button "Сохранить" at bounding box center [1027, 20] width 62 height 20
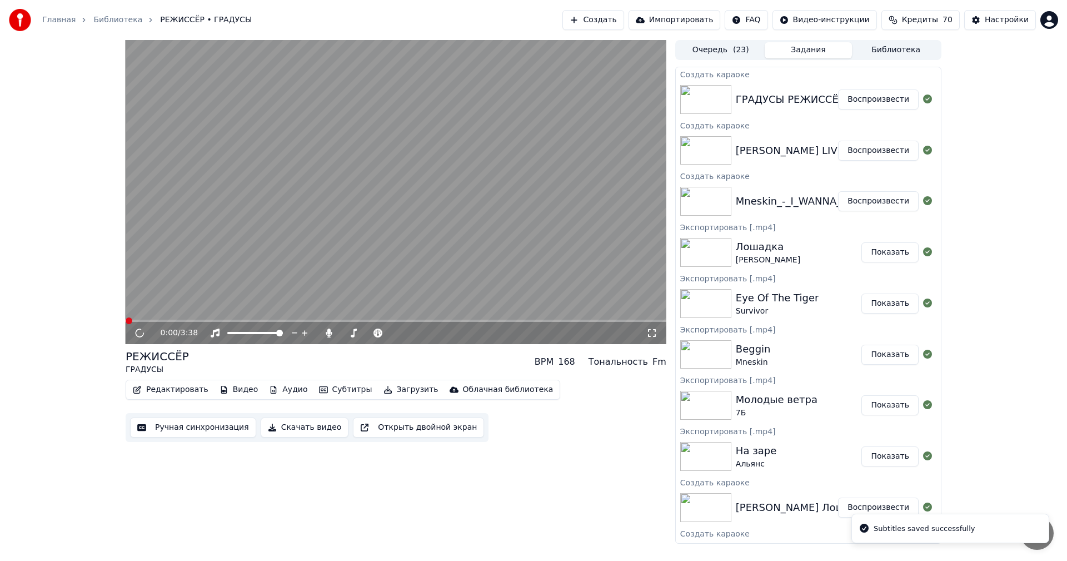
click at [558, 161] on video at bounding box center [396, 192] width 541 height 304
click at [861, 199] on button "Воспроизвести" at bounding box center [878, 201] width 81 height 20
click at [277, 431] on button "Скачать видео" at bounding box center [305, 427] width 88 height 20
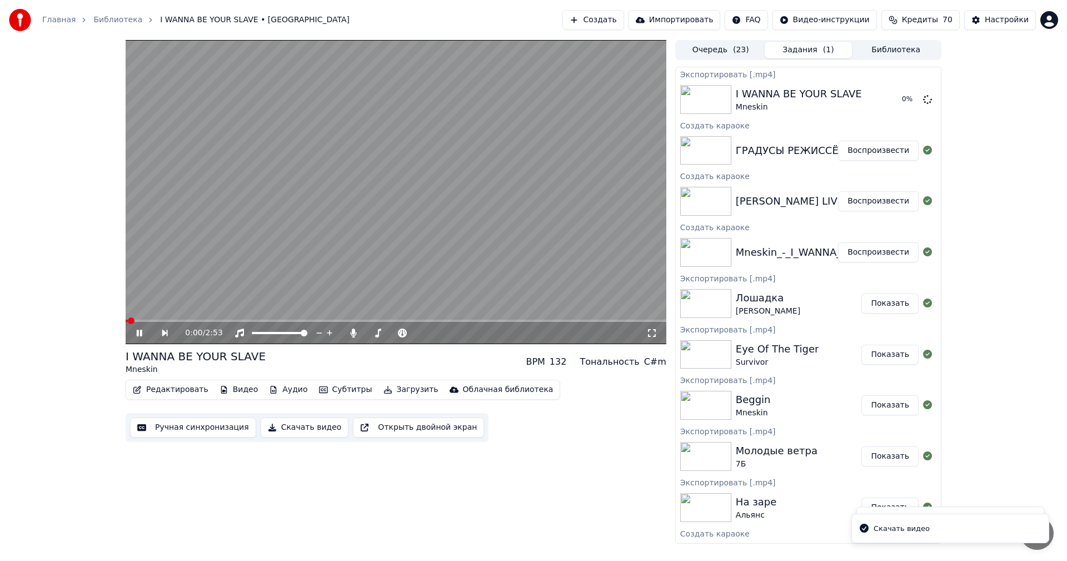
click at [881, 194] on button "Воспроизвести" at bounding box center [878, 201] width 81 height 20
click at [303, 434] on button "Скачать видео" at bounding box center [305, 427] width 88 height 20
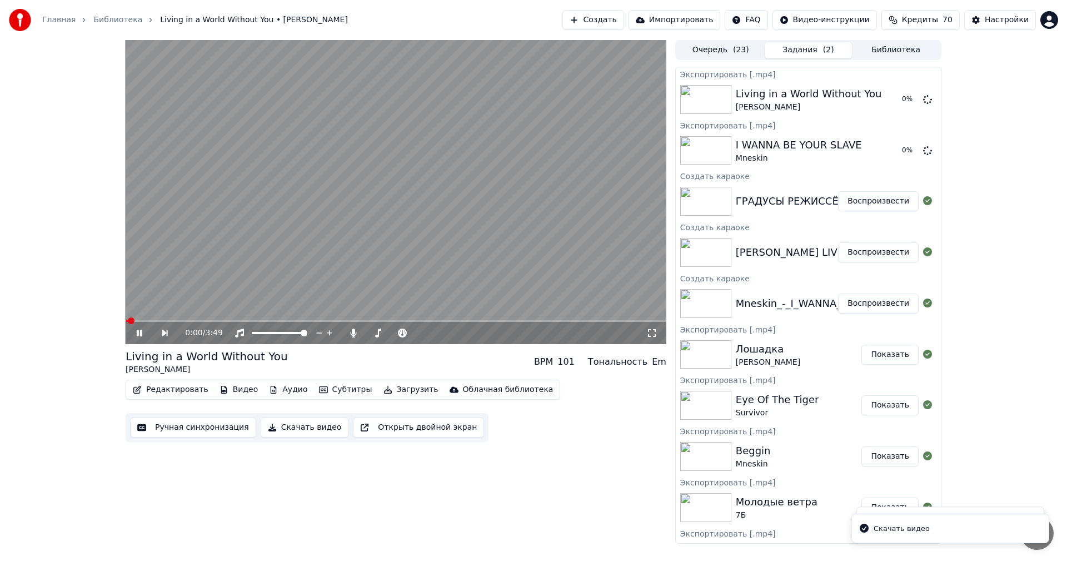
click at [876, 203] on button "Воспроизвести" at bounding box center [878, 201] width 81 height 20
click at [281, 427] on button "Скачать видео" at bounding box center [305, 427] width 88 height 20
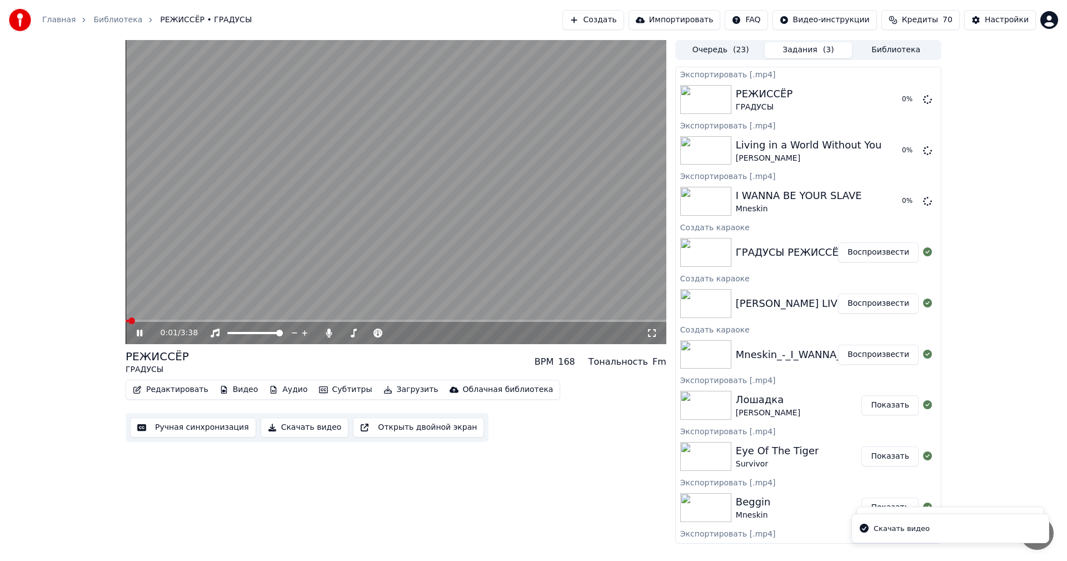
click at [421, 213] on video at bounding box center [396, 192] width 541 height 304
click at [876, 152] on button "Показать" at bounding box center [889, 151] width 57 height 20
